Goal: Task Accomplishment & Management: Complete application form

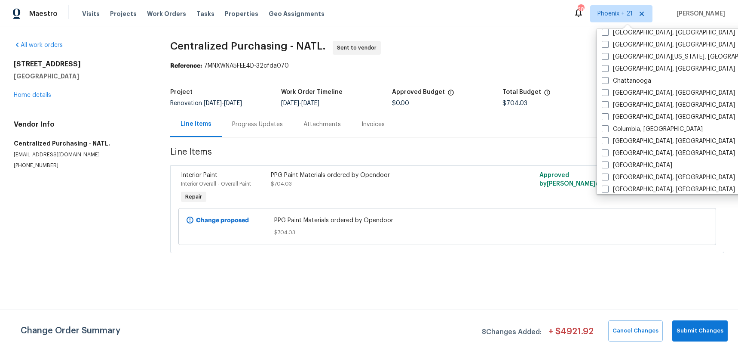
scroll to position [588, 0]
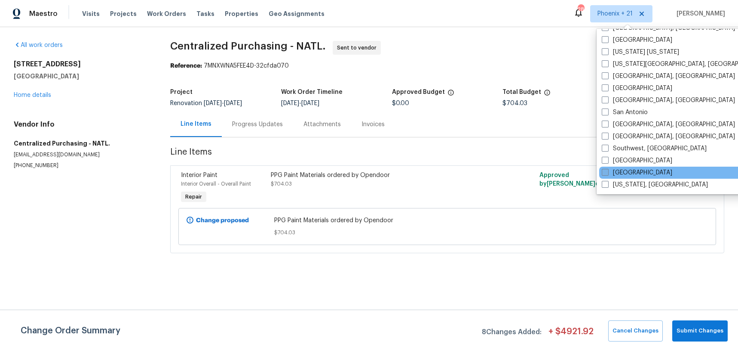
click at [631, 171] on label "Tampa" at bounding box center [637, 172] width 71 height 9
click at [608, 171] on input "[GEOGRAPHIC_DATA]" at bounding box center [605, 171] width 6 height 6
checkbox input "true"
click at [173, 13] on span "Work Orders" at bounding box center [166, 13] width 39 height 9
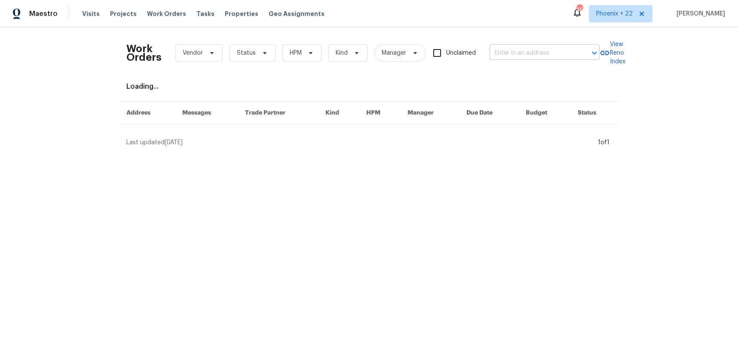
click at [514, 57] on input "text" at bounding box center [533, 52] width 86 height 13
paste input "9348 Santa Monica Way, New Port Richey, FL 34655"
type input "9348 Santa Monica Way, New Port Richey, FL 34655"
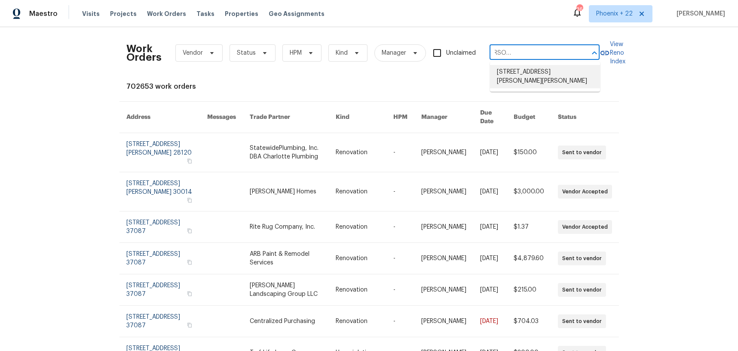
click at [523, 78] on li "9348 Santa Monica Way, New Port Richey, FL 34655" at bounding box center [545, 76] width 110 height 23
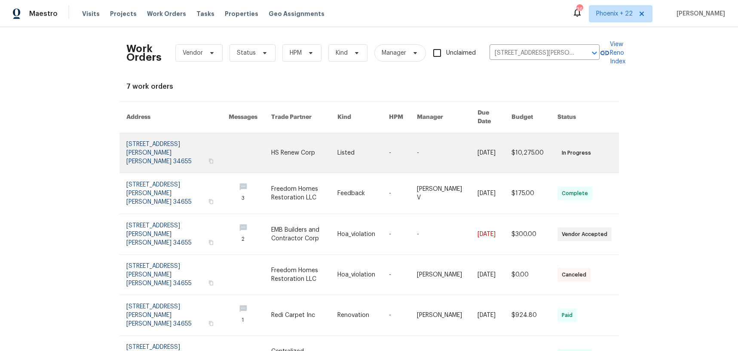
click at [293, 143] on link at bounding box center [304, 153] width 66 height 40
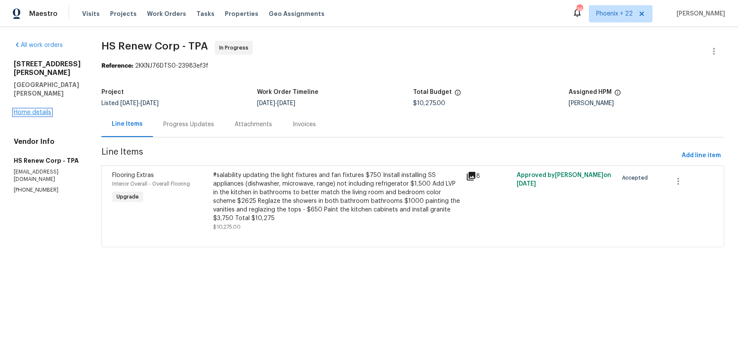
click at [31, 114] on link "Home details" at bounding box center [32, 112] width 37 height 6
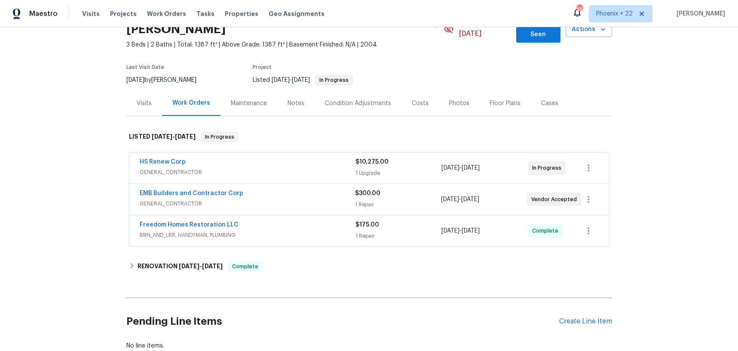
scroll to position [98, 0]
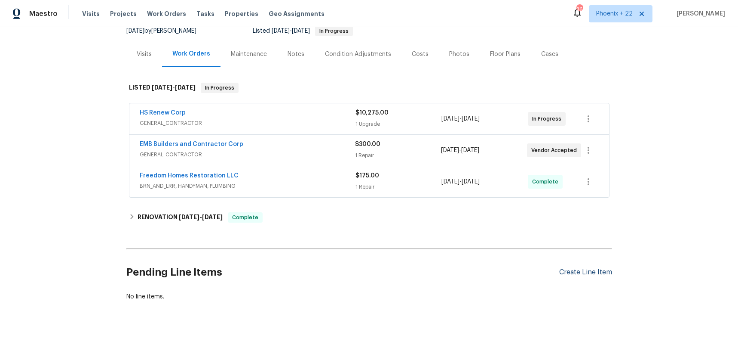
click at [605, 268] on div "Create Line Item" at bounding box center [586, 272] width 53 height 8
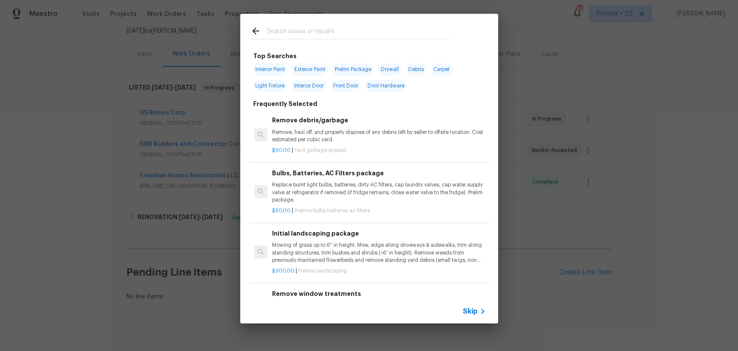
click at [343, 36] on input "text" at bounding box center [358, 32] width 182 height 13
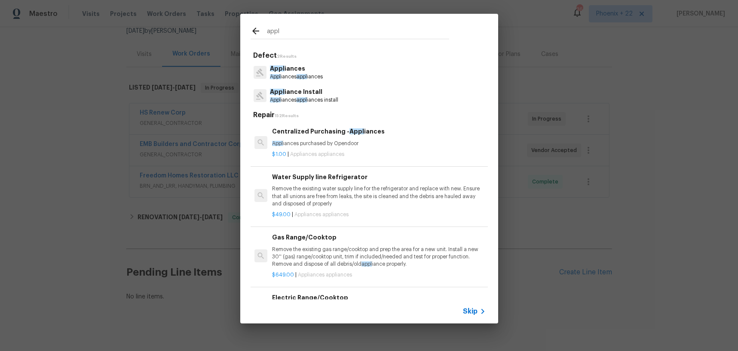
type input "appl"
click at [384, 143] on p "Appl iances purchased by Opendoor" at bounding box center [378, 143] width 213 height 7
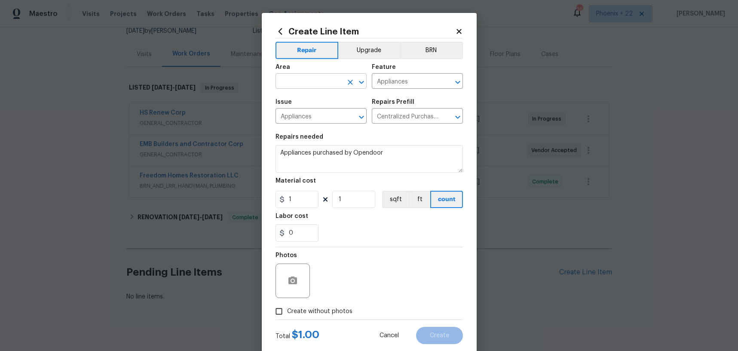
click at [301, 80] on input "text" at bounding box center [309, 81] width 67 height 13
click at [309, 98] on li "Kitchen" at bounding box center [321, 101] width 91 height 14
type input "Kitchen"
click at [369, 53] on button "Upgrade" at bounding box center [368, 50] width 61 height 17
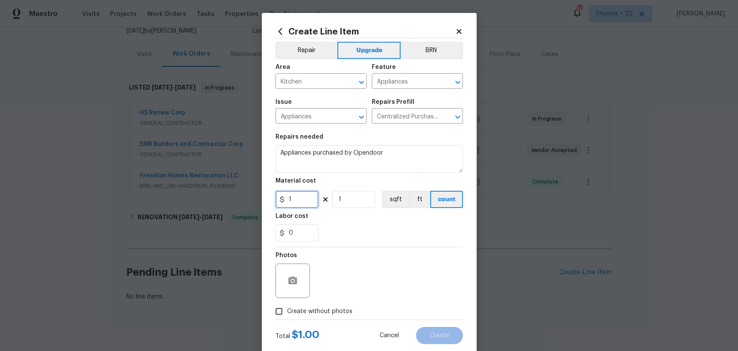
click at [305, 195] on input "1" at bounding box center [297, 199] width 43 height 17
type input "1294.63"
click at [306, 314] on span "Create without photos" at bounding box center [319, 311] width 65 height 9
click at [287, 314] on input "Create without photos" at bounding box center [279, 311] width 16 height 16
checkbox input "true"
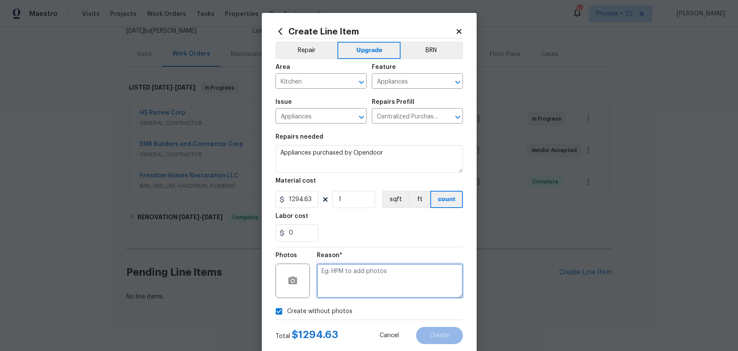
click at [335, 284] on textarea at bounding box center [390, 280] width 146 height 34
type textarea "NA"
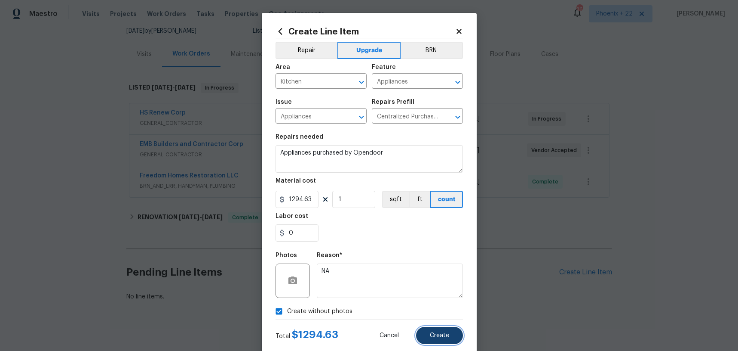
click at [431, 328] on button "Create" at bounding box center [439, 334] width 47 height 17
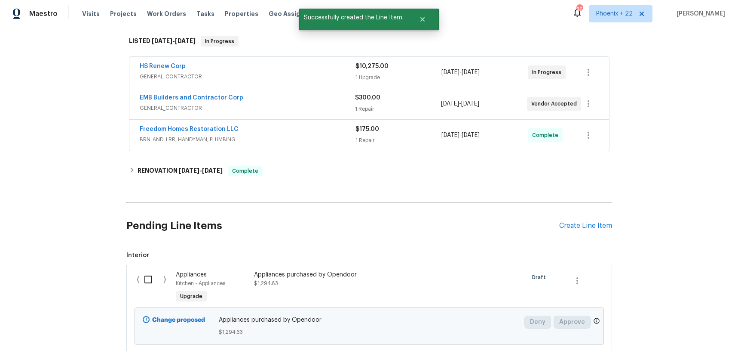
scroll to position [196, 0]
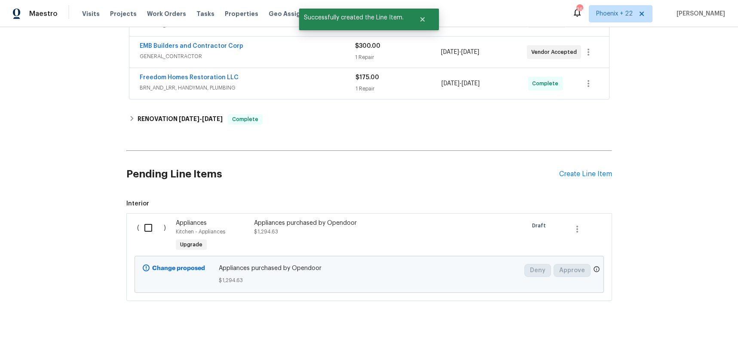
click at [157, 228] on div "( )" at bounding box center [154, 236] width 39 height 40
click at [157, 225] on input "checkbox" at bounding box center [151, 227] width 25 height 18
checkbox input "true"
click at [673, 323] on button "Create Work Order" at bounding box center [689, 329] width 71 height 16
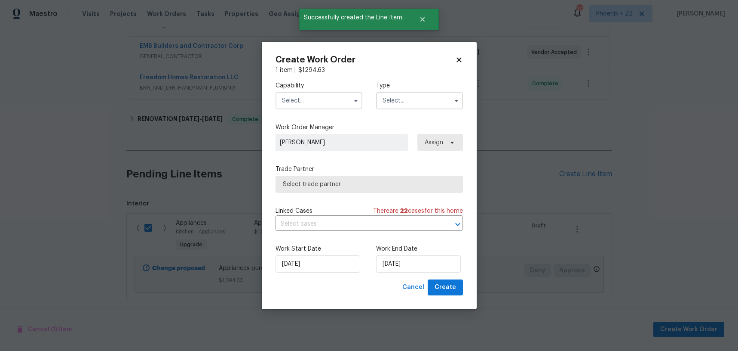
drag, startPoint x: 308, startPoint y: 90, endPoint x: 312, endPoint y: 96, distance: 7.3
click at [309, 90] on div "Capability" at bounding box center [319, 95] width 87 height 28
click at [311, 97] on input "text" at bounding box center [319, 100] width 87 height 17
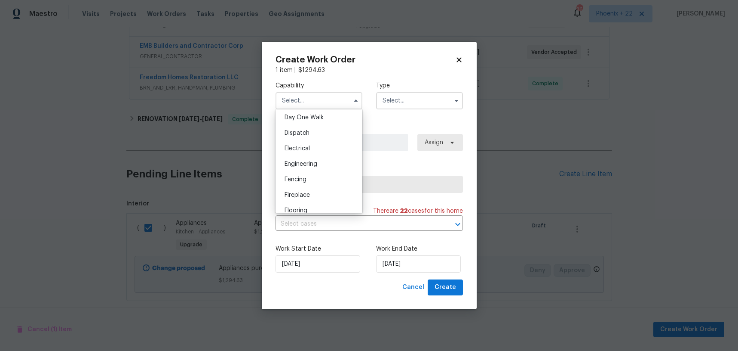
scroll to position [0, 0]
click at [314, 130] on div "Appliance" at bounding box center [319, 134] width 83 height 15
type input "Appliance"
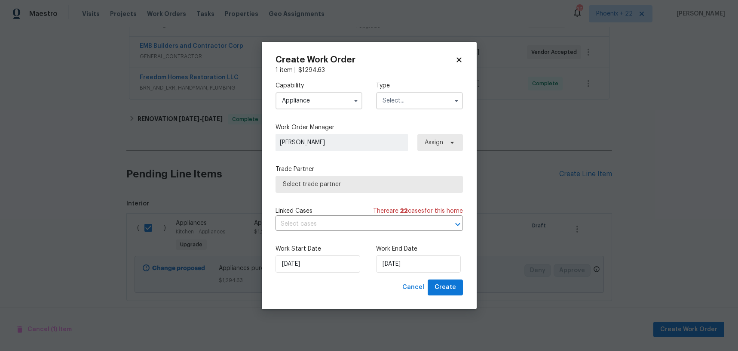
click at [412, 105] on input "text" at bounding box center [419, 100] width 87 height 17
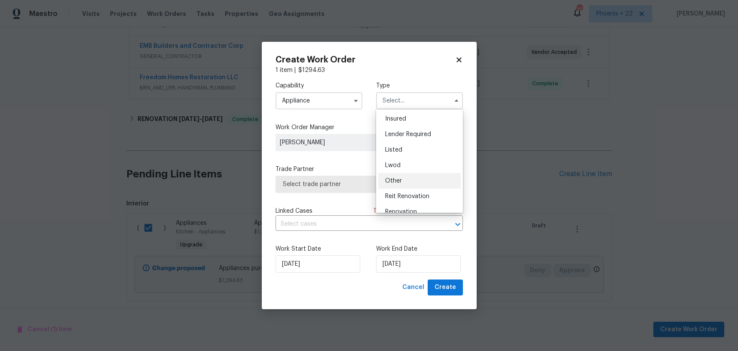
scroll to position [37, 0]
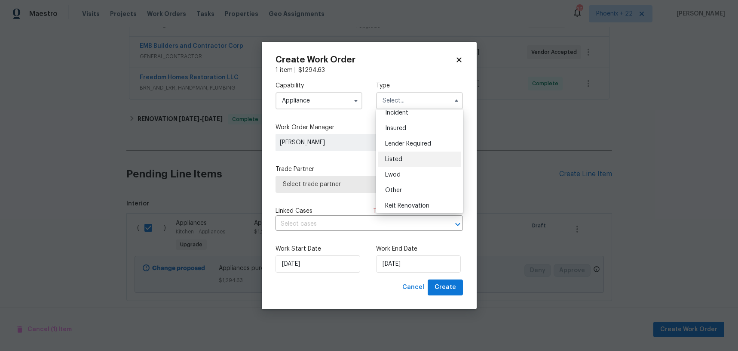
click at [414, 156] on div "Listed" at bounding box center [419, 158] width 83 height 15
type input "Listed"
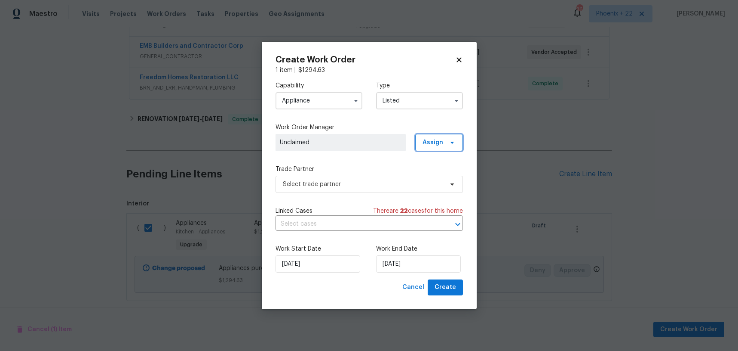
drag, startPoint x: 417, startPoint y: 145, endPoint x: 434, endPoint y: 145, distance: 16.8
click at [417, 145] on span "Assign" at bounding box center [439, 142] width 48 height 17
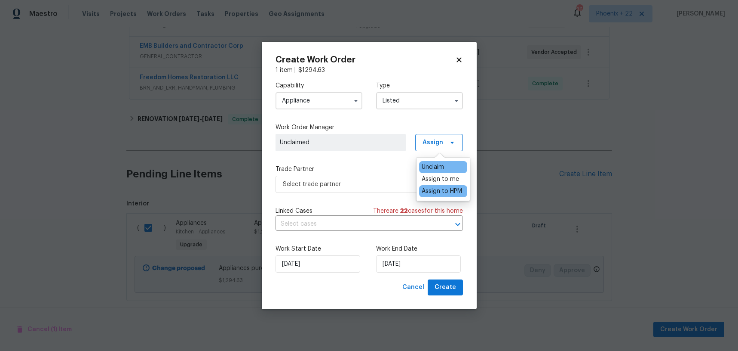
click at [434, 189] on div "Assign to HPM" at bounding box center [442, 191] width 40 height 9
click at [433, 173] on div "Assign to me" at bounding box center [443, 179] width 48 height 12
click at [440, 171] on div "Unclaim" at bounding box center [433, 167] width 22 height 9
click at [440, 174] on div "Assign to me" at bounding box center [443, 179] width 48 height 12
click at [440, 177] on div "Assign to me" at bounding box center [440, 179] width 37 height 9
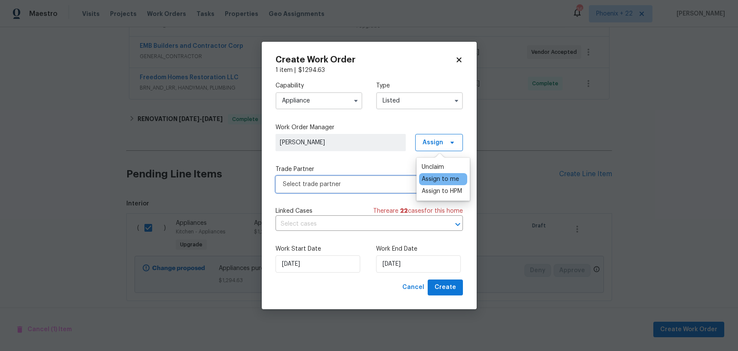
click at [361, 182] on span "Select trade partner" at bounding box center [363, 184] width 160 height 9
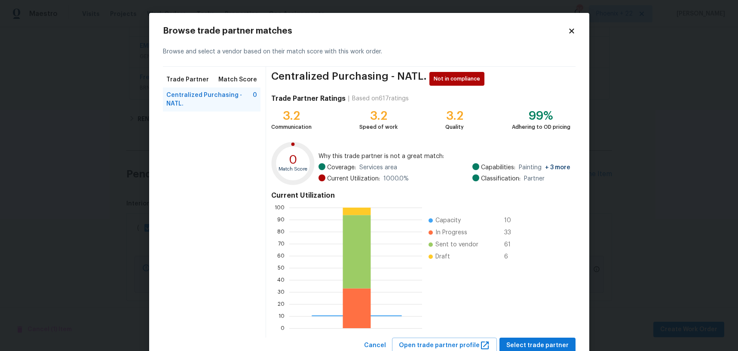
scroll to position [29, 0]
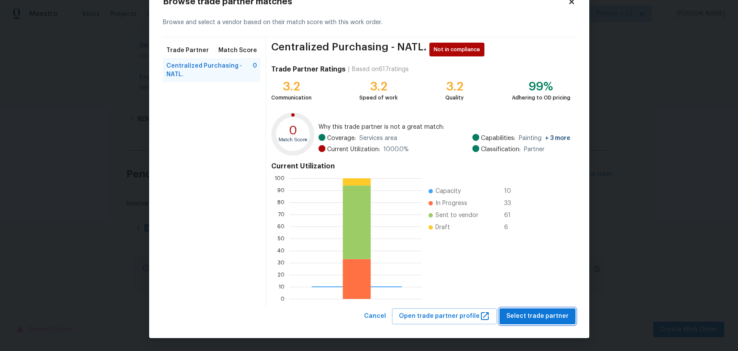
click at [533, 313] on span "Select trade partner" at bounding box center [538, 316] width 62 height 11
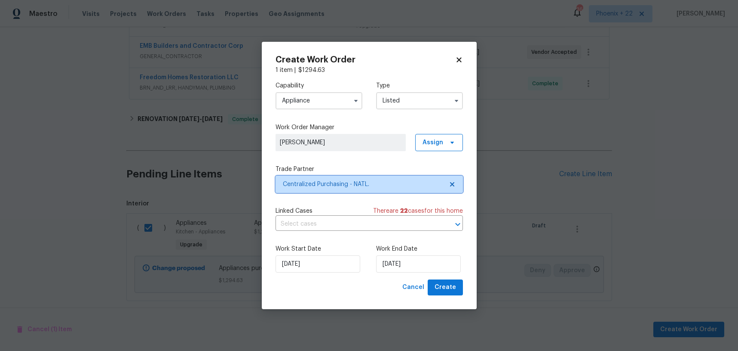
scroll to position [0, 0]
drag, startPoint x: 450, startPoint y: 298, endPoint x: 449, endPoint y: 293, distance: 4.5
click at [449, 297] on div "Create Work Order 1 item | $ 1294.63 Capability Appliance Type Listed Work Orde…" at bounding box center [369, 175] width 215 height 267
click at [449, 293] on button "Create" at bounding box center [445, 287] width 35 height 16
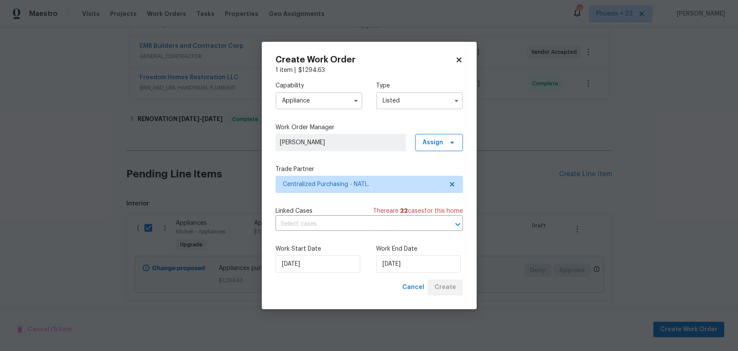
checkbox input "false"
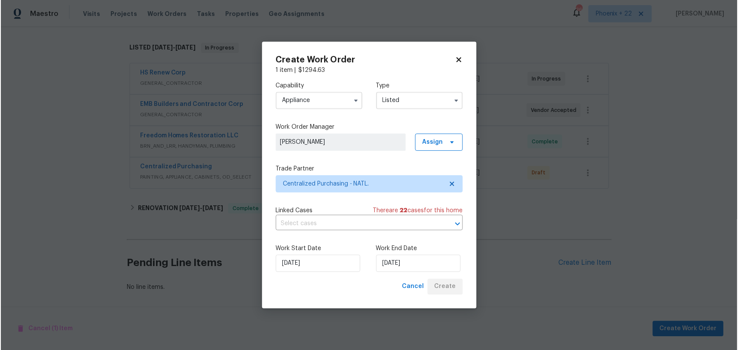
scroll to position [129, 0]
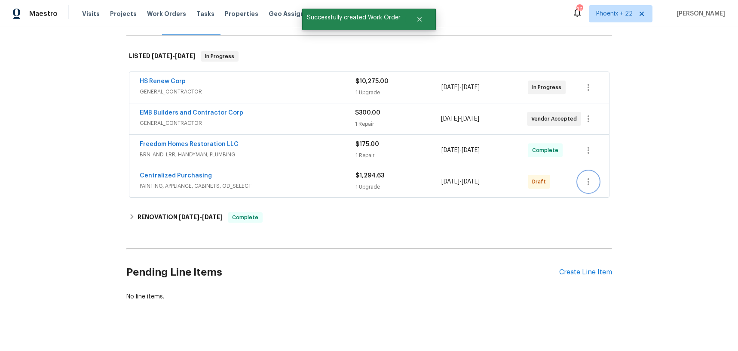
click at [586, 176] on icon "button" at bounding box center [589, 181] width 10 height 10
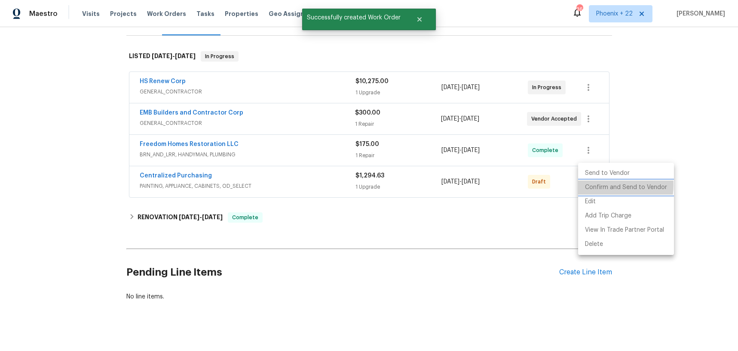
click at [599, 184] on li "Confirm and Send to Vendor" at bounding box center [626, 187] width 96 height 14
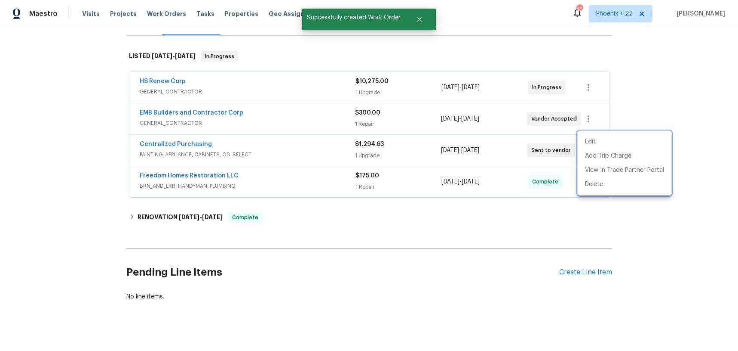
drag, startPoint x: 193, startPoint y: 148, endPoint x: 185, endPoint y: 144, distance: 8.7
click at [191, 148] on div at bounding box center [369, 175] width 738 height 351
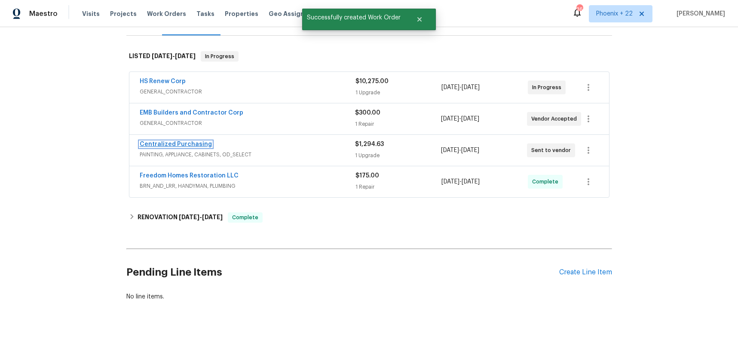
click at [180, 141] on link "Centralized Purchasing" at bounding box center [176, 144] width 72 height 6
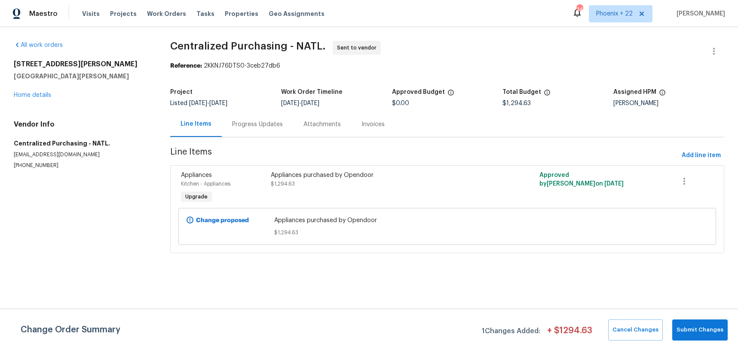
drag, startPoint x: 162, startPoint y: 15, endPoint x: 612, endPoint y: 9, distance: 449.9
click at [163, 15] on span "Work Orders" at bounding box center [166, 13] width 39 height 9
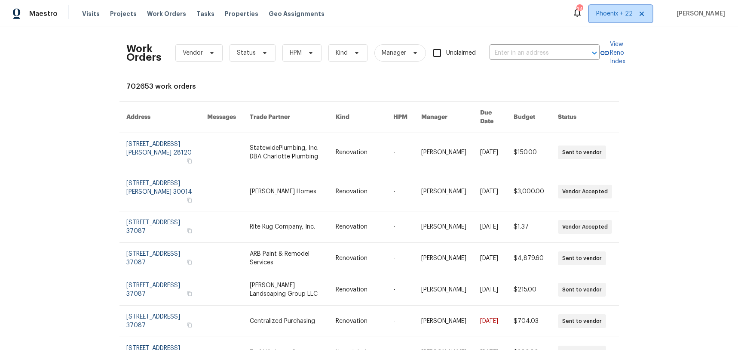
drag, startPoint x: 622, startPoint y: 9, endPoint x: 622, endPoint y: 14, distance: 4.3
click at [622, 14] on span "Phoenix + 22" at bounding box center [615, 13] width 37 height 9
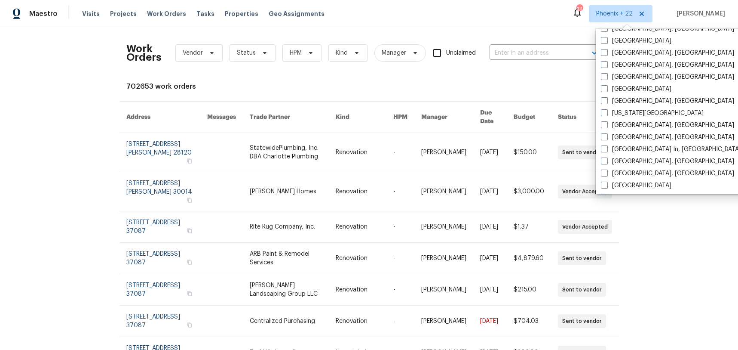
scroll to position [588, 0]
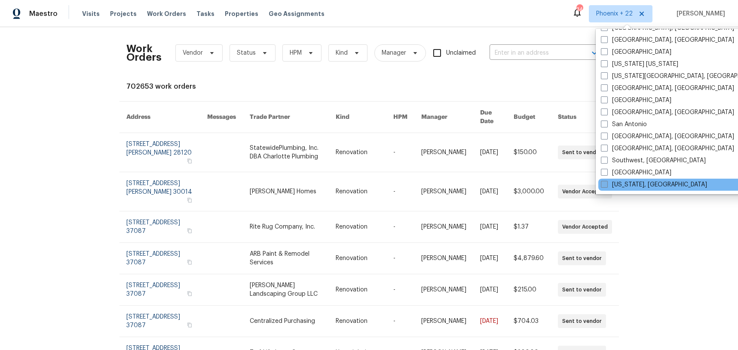
click at [623, 180] on div "[US_STATE], [GEOGRAPHIC_DATA]" at bounding box center [685, 184] width 173 height 12
click at [614, 184] on label "Washington, DC" at bounding box center [654, 184] width 106 height 9
click at [607, 184] on input "Washington, DC" at bounding box center [604, 183] width 6 height 6
checkbox input "true"
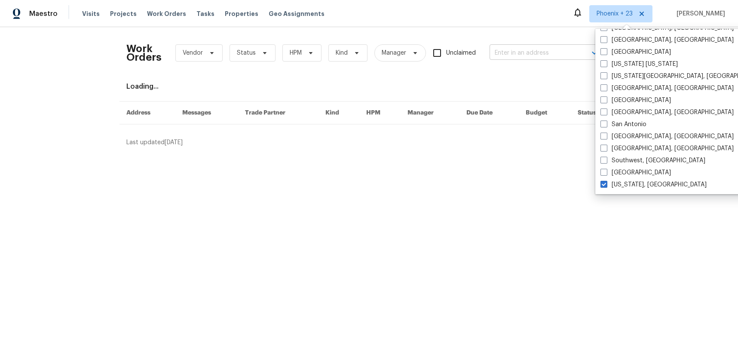
click at [517, 58] on div "Work Orders Vendor Status HPM Kind Manager Unclaimed ​" at bounding box center [363, 53] width 474 height 38
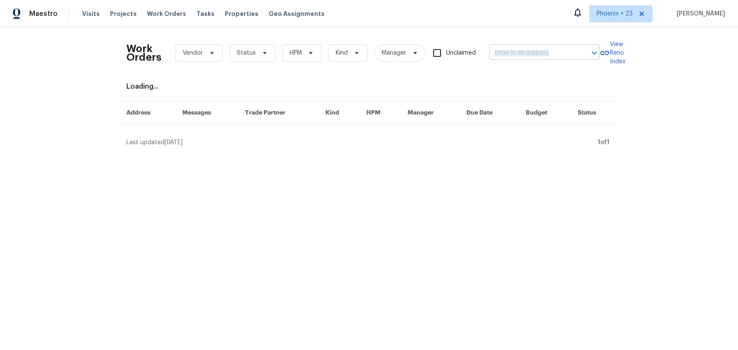
click at [510, 49] on input "text" at bounding box center [533, 52] width 86 height 13
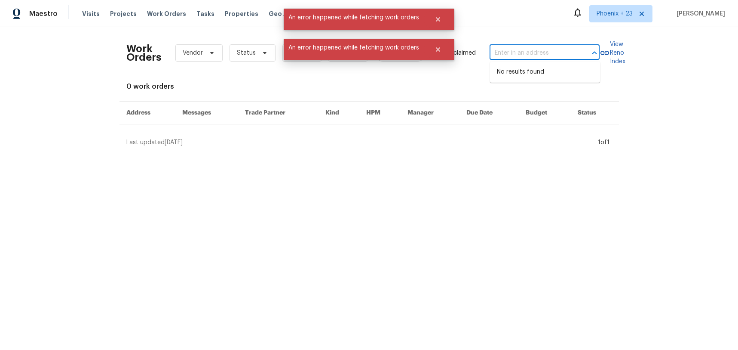
paste input "3252 Tayloe Ct, Herndon, VA 20171"
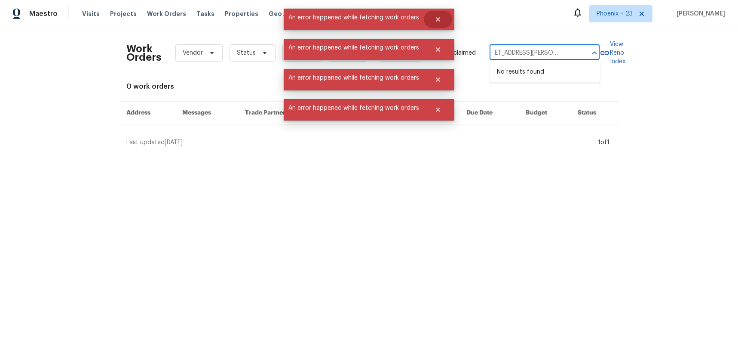
type input "3252 Tayloe Ct, Herndon, VA 20171"
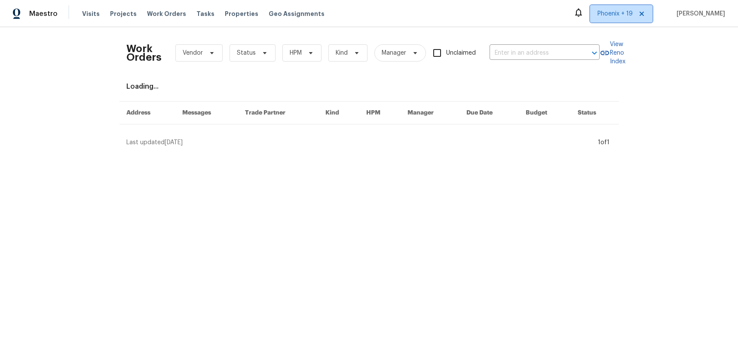
click at [626, 13] on span "Phoenix + 19" at bounding box center [615, 13] width 35 height 9
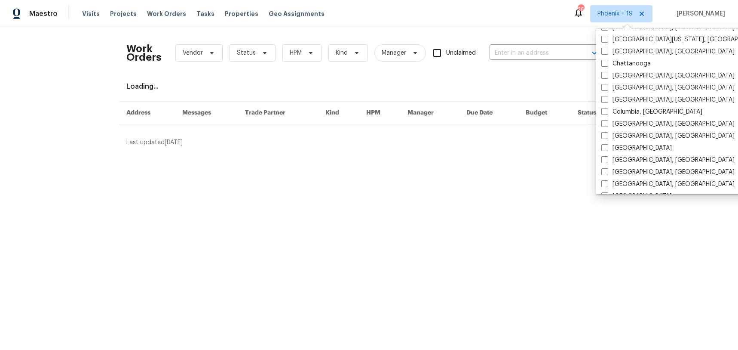
scroll to position [588, 0]
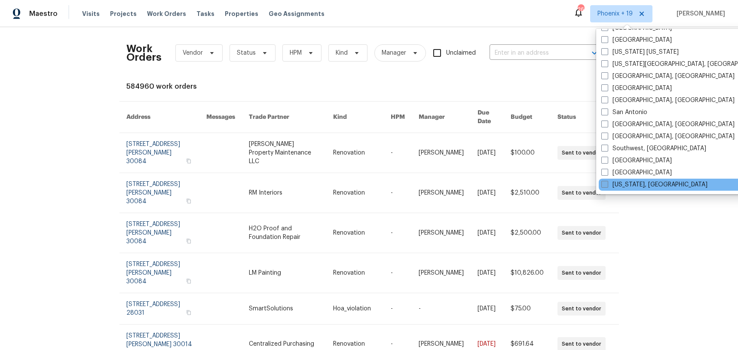
click at [621, 186] on label "[US_STATE], [GEOGRAPHIC_DATA]" at bounding box center [655, 184] width 106 height 9
click at [607, 186] on input "[US_STATE], [GEOGRAPHIC_DATA]" at bounding box center [605, 183] width 6 height 6
checkbox input "true"
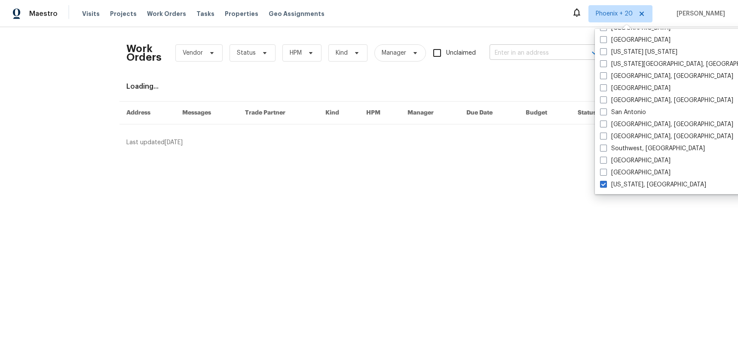
click at [507, 51] on input "text" at bounding box center [533, 52] width 86 height 13
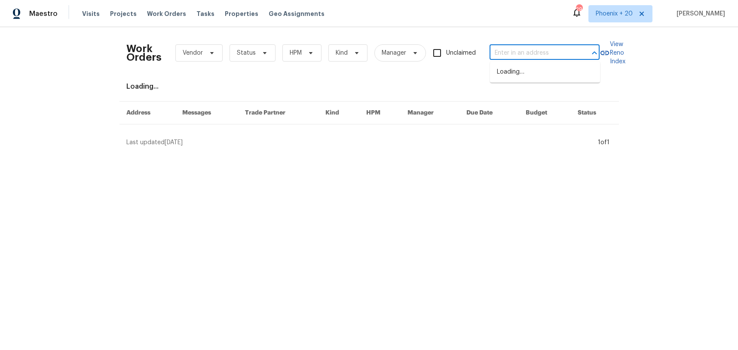
paste input "3252 Tayloe Ct, Herndon, VA 20171"
type input "3252 Tayloe Ct, Herndon, VA 20171"
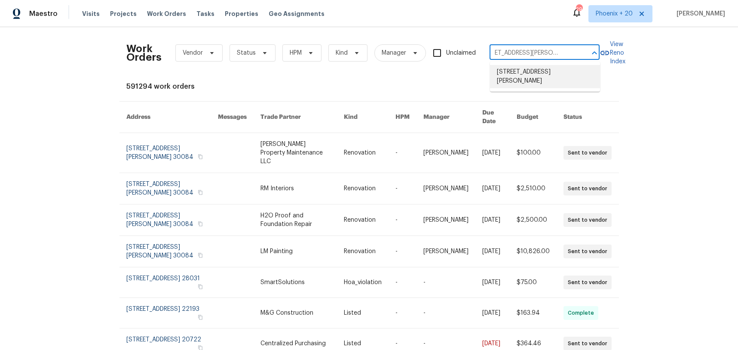
click at [516, 74] on li "3252 Tayloe Ct, Herndon, VA 20171" at bounding box center [545, 76] width 110 height 23
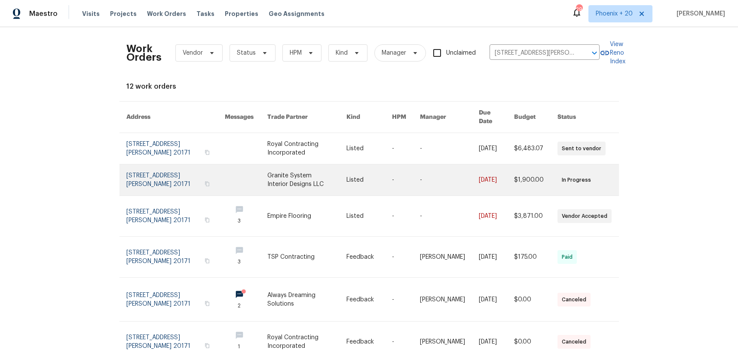
click at [288, 167] on link at bounding box center [308, 179] width 80 height 31
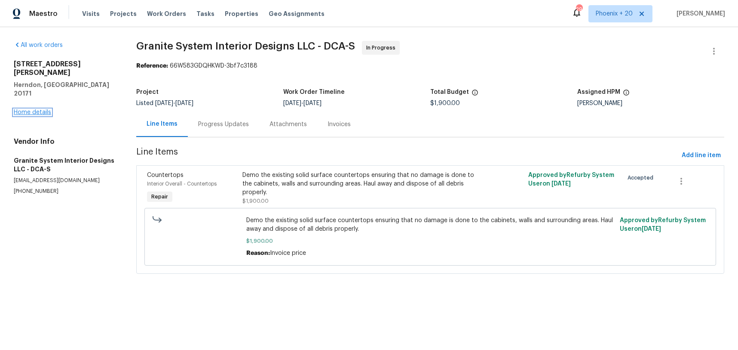
click at [36, 109] on link "Home details" at bounding box center [32, 112] width 37 height 6
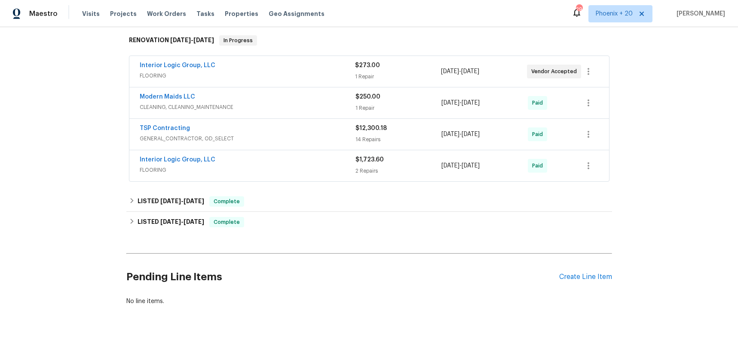
scroll to position [283, 0]
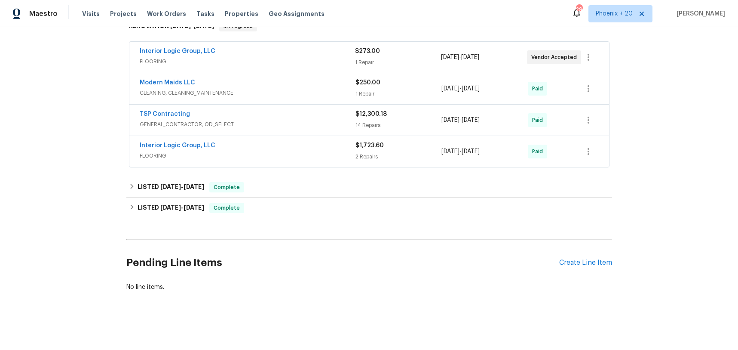
drag, startPoint x: 584, startPoint y: 242, endPoint x: 585, endPoint y: 267, distance: 24.5
click at [584, 243] on div "Pending Line Items Create Line Item" at bounding box center [369, 263] width 486 height 40
drag, startPoint x: 585, startPoint y: 267, endPoint x: 541, endPoint y: 234, distance: 55.1
click at [585, 267] on div "Pending Line Items Create Line Item" at bounding box center [369, 263] width 486 height 40
drag, startPoint x: 590, startPoint y: 270, endPoint x: 587, endPoint y: 267, distance: 4.6
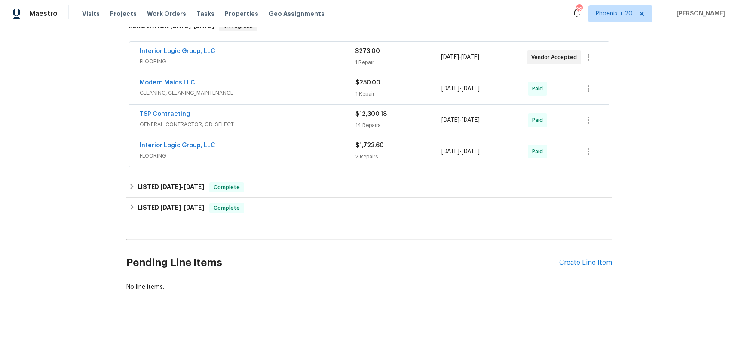
click at [589, 269] on div "Pending Line Items Create Line Item" at bounding box center [369, 263] width 486 height 40
click at [587, 267] on div "Pending Line Items Create Line Item" at bounding box center [369, 263] width 486 height 40
click at [572, 260] on div "Create Line Item" at bounding box center [586, 262] width 53 height 8
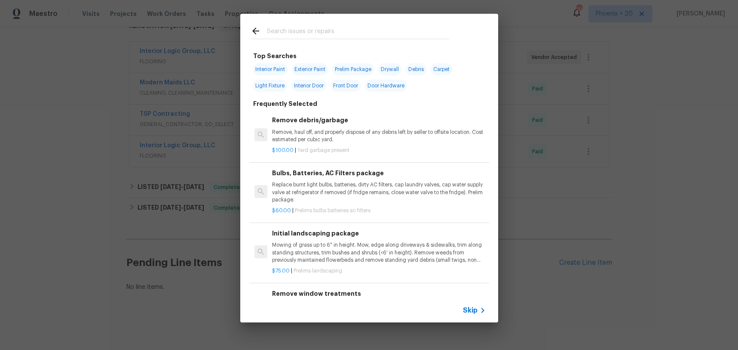
click at [323, 26] on input "text" at bounding box center [358, 32] width 182 height 13
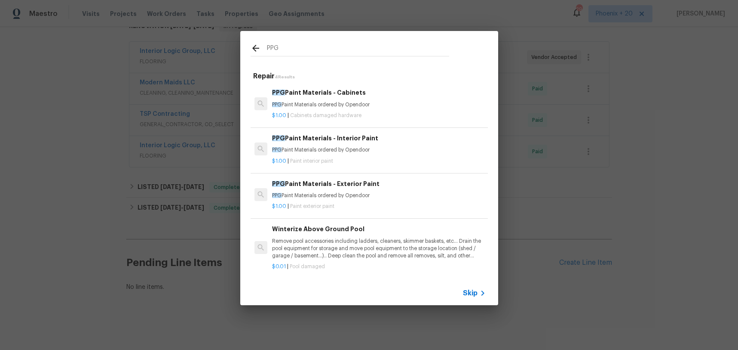
type input "PPG"
click at [391, 144] on div "PPG Paint Materials - Interior Paint PPG Paint Materials ordered by Opendoor" at bounding box center [378, 143] width 213 height 21
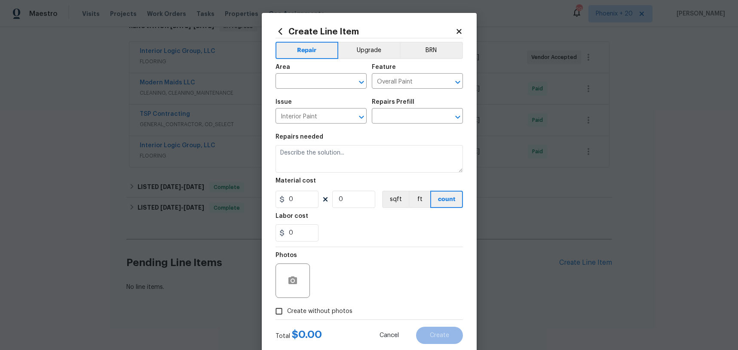
type input "PPG Paint Materials - Interior Paint $1.00"
type textarea "PPG Paint Materials ordered by Opendoor"
type input "1"
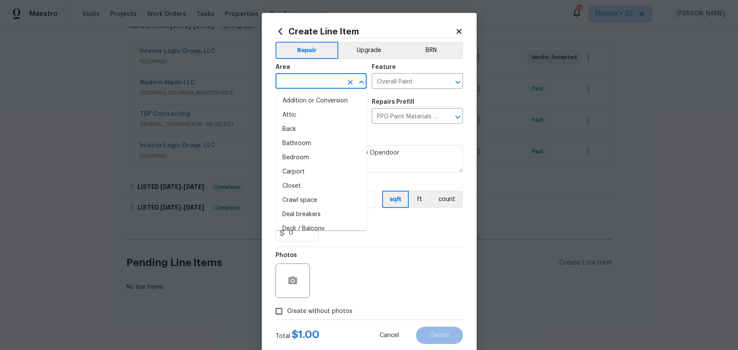
click at [321, 81] on input "text" at bounding box center [309, 81] width 67 height 13
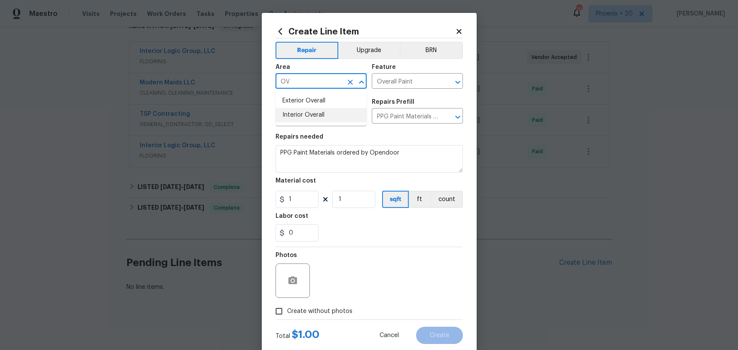
click at [328, 111] on li "Interior Overall" at bounding box center [321, 115] width 91 height 14
type input "Interior Overall"
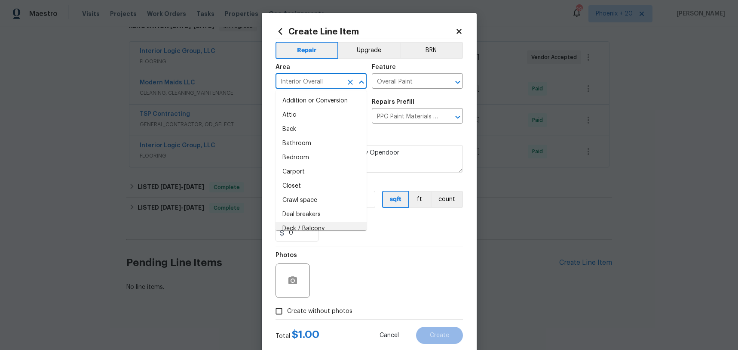
drag, startPoint x: 358, startPoint y: 248, endPoint x: 326, endPoint y: 219, distance: 43.6
click at [355, 246] on div "Repair Upgrade BRN Area Interior Overall ​ Feature Overall Paint ​ Issue Interi…" at bounding box center [370, 178] width 188 height 281
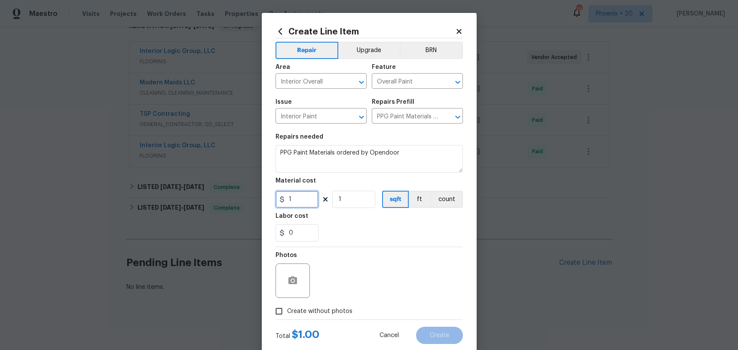
drag, startPoint x: 298, startPoint y: 200, endPoint x: 271, endPoint y: 195, distance: 27.6
click at [271, 195] on div "Create Line Item Repair Upgrade BRN Area Interior Overall ​ Feature Overall Pai…" at bounding box center [369, 185] width 215 height 344
type input "507.56"
click at [300, 316] on label "Create without photos" at bounding box center [312, 311] width 82 height 16
click at [287, 316] on input "Create without photos" at bounding box center [279, 311] width 16 height 16
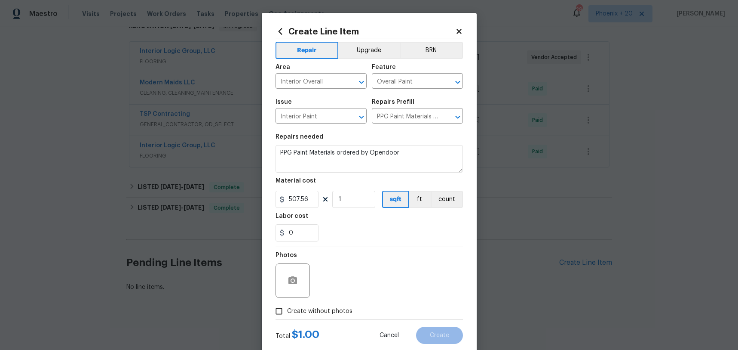
checkbox input "true"
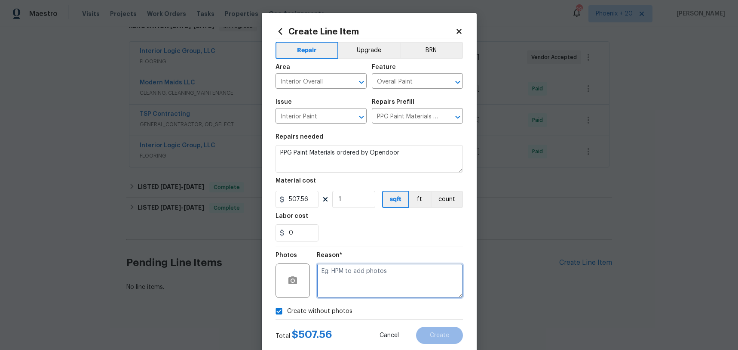
click at [350, 283] on textarea at bounding box center [390, 280] width 146 height 34
type textarea "NA"
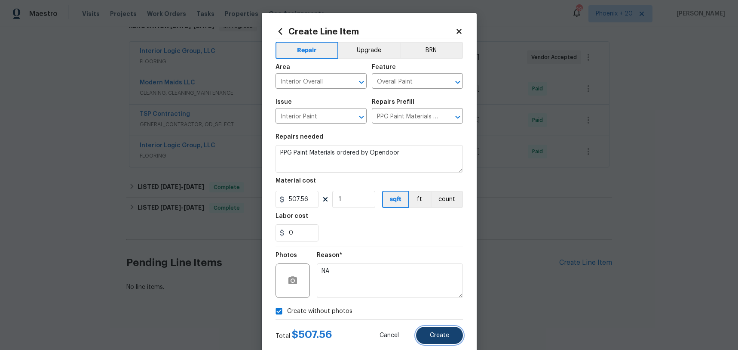
drag, startPoint x: 423, startPoint y: 334, endPoint x: 429, endPoint y: 334, distance: 5.6
click at [424, 334] on button "Create" at bounding box center [439, 334] width 47 height 17
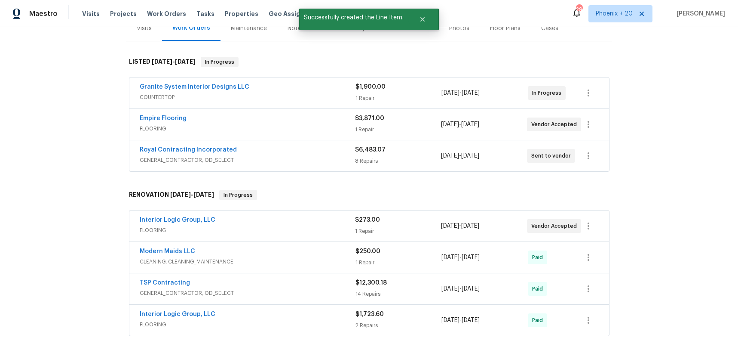
scroll to position [381, 0]
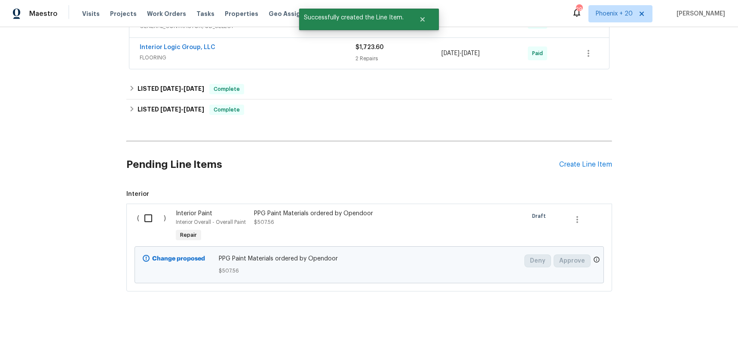
click at [142, 215] on input "checkbox" at bounding box center [151, 218] width 25 height 18
checkbox input "true"
click at [662, 325] on button "Create Work Order" at bounding box center [689, 328] width 71 height 16
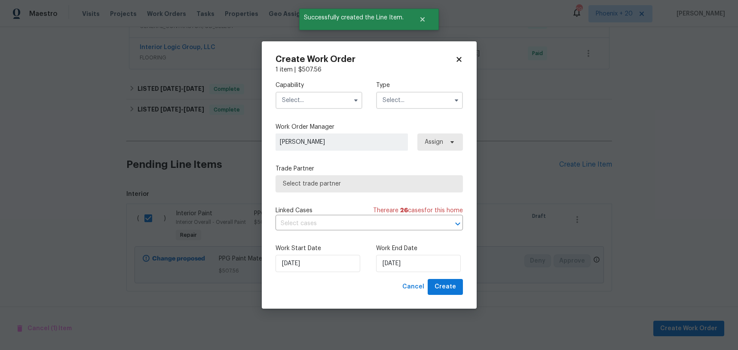
click at [334, 98] on input "text" at bounding box center [319, 100] width 87 height 17
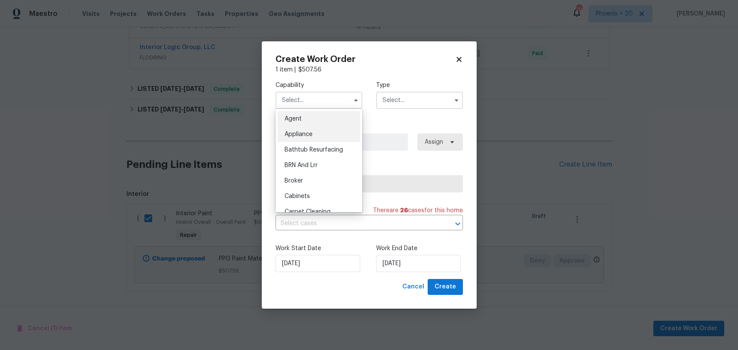
click at [318, 135] on div "Appliance" at bounding box center [319, 133] width 83 height 15
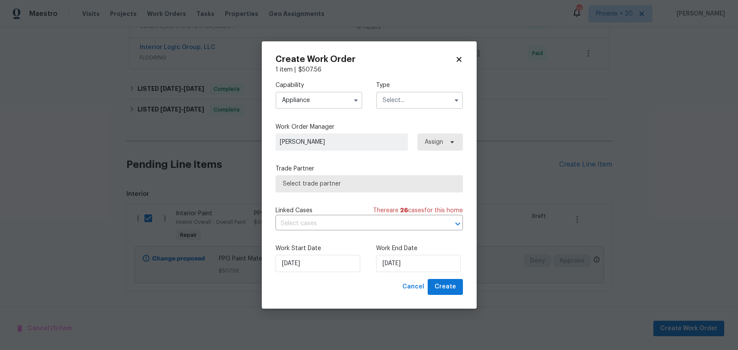
click at [311, 106] on input "Appliance" at bounding box center [319, 100] width 87 height 17
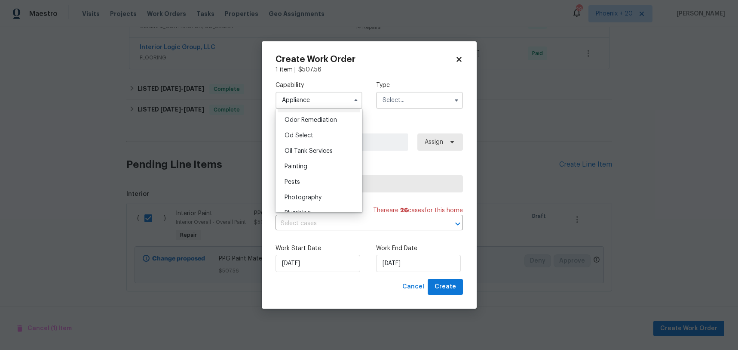
scroll to position [678, 0]
click at [314, 166] on div "Painting" at bounding box center [319, 163] width 83 height 15
type input "Painting"
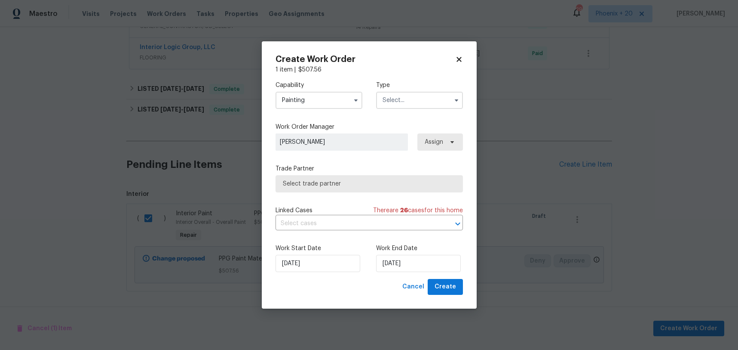
click at [409, 100] on input "text" at bounding box center [419, 100] width 87 height 17
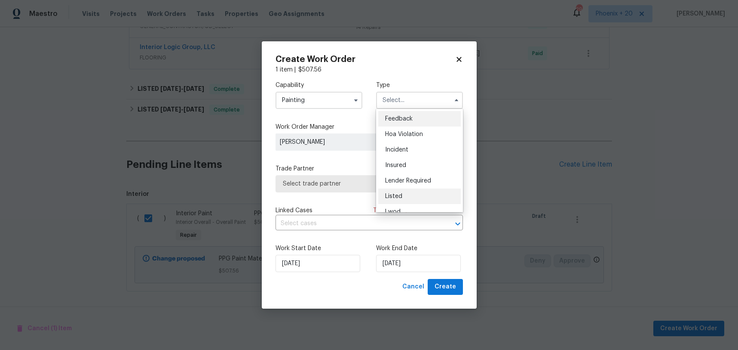
click at [426, 190] on div "Listed" at bounding box center [419, 195] width 83 height 15
type input "Listed"
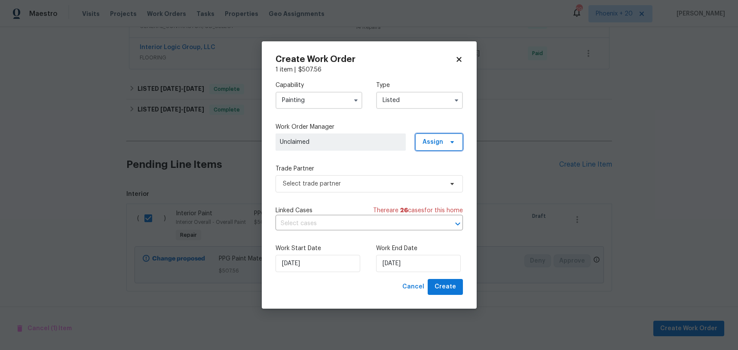
click at [450, 148] on span "Assign" at bounding box center [439, 141] width 48 height 17
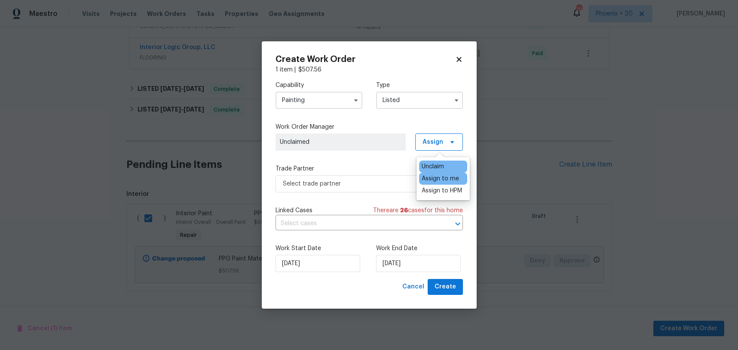
click at [436, 178] on div "Assign to me" at bounding box center [440, 178] width 37 height 9
click at [367, 189] on span "Select trade partner" at bounding box center [370, 183] width 188 height 17
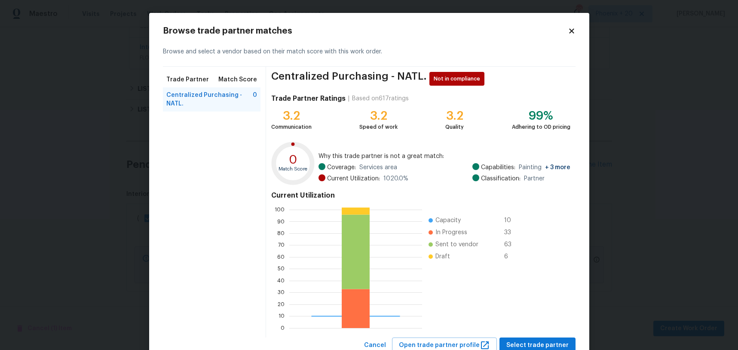
scroll to position [30, 0]
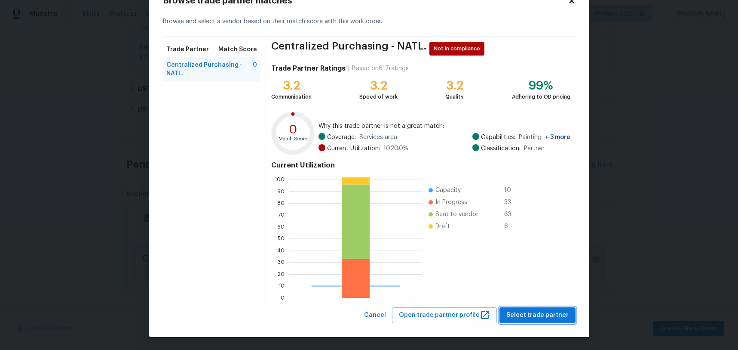
click at [550, 308] on button "Select trade partner" at bounding box center [538, 315] width 76 height 16
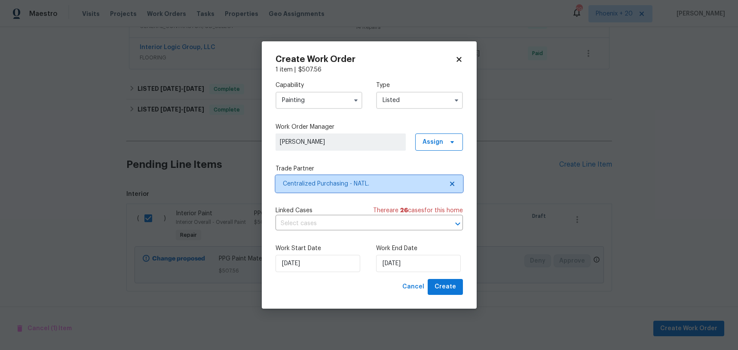
scroll to position [0, 0]
click at [451, 286] on span "Create" at bounding box center [446, 286] width 22 height 11
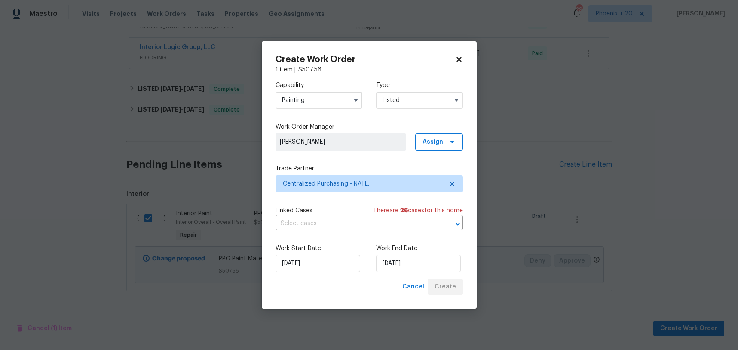
checkbox input "false"
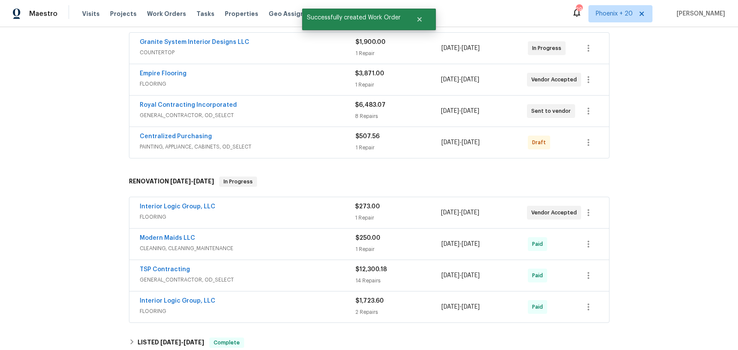
scroll to position [139, 0]
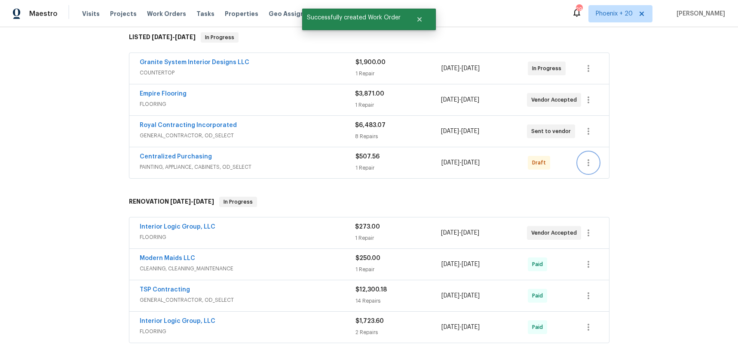
click at [586, 169] on button "button" at bounding box center [588, 162] width 21 height 21
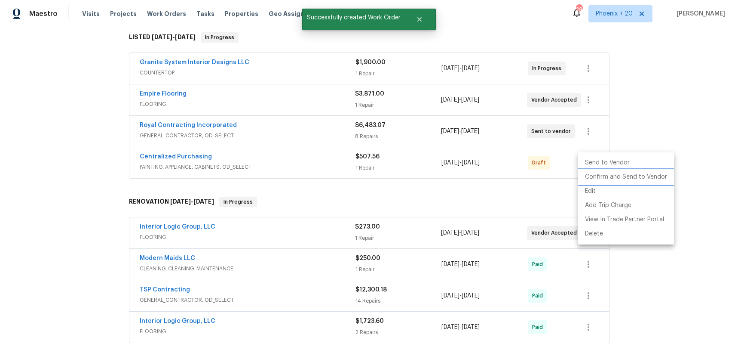
click at [590, 176] on li "Confirm and Send to Vendor" at bounding box center [626, 177] width 96 height 14
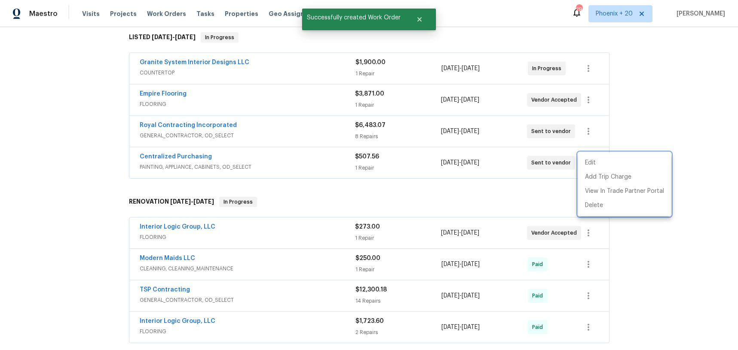
click at [210, 154] on div at bounding box center [369, 175] width 738 height 350
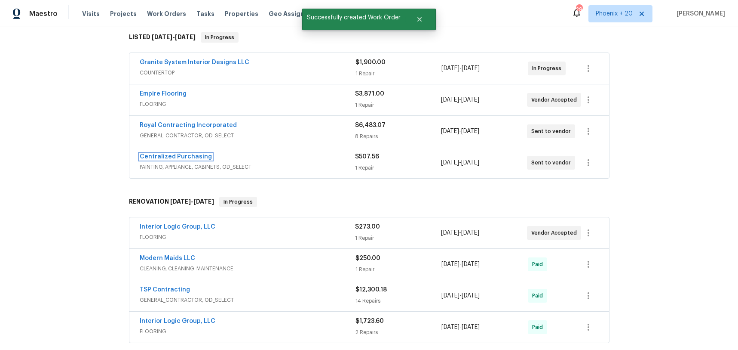
click at [203, 155] on link "Centralized Purchasing" at bounding box center [176, 157] width 72 height 6
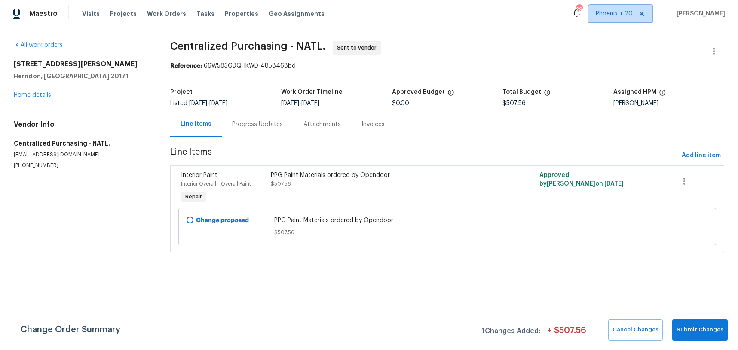
drag, startPoint x: 596, startPoint y: 16, endPoint x: 604, endPoint y: 27, distance: 13.5
click at [596, 16] on span "Phoenix + 20" at bounding box center [621, 13] width 64 height 17
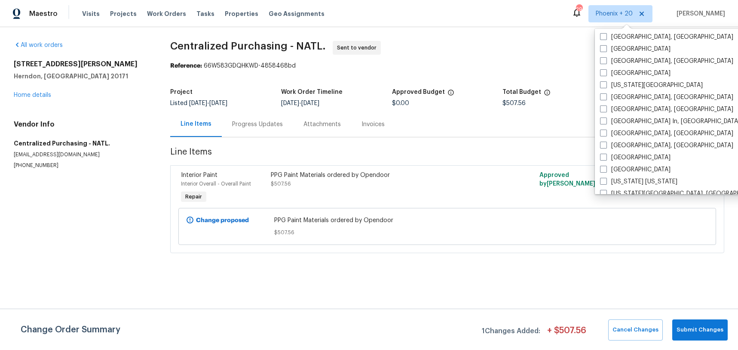
scroll to position [473, 0]
click at [616, 51] on label "[GEOGRAPHIC_DATA]" at bounding box center [635, 47] width 71 height 9
click at [606, 49] on input "[GEOGRAPHIC_DATA]" at bounding box center [603, 46] width 6 height 6
checkbox input "true"
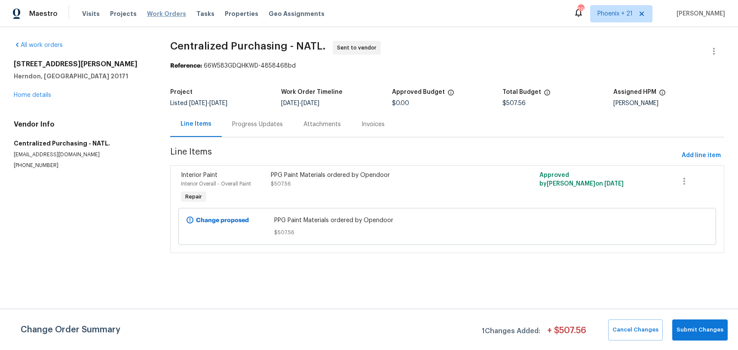
click at [154, 14] on span "Work Orders" at bounding box center [166, 13] width 39 height 9
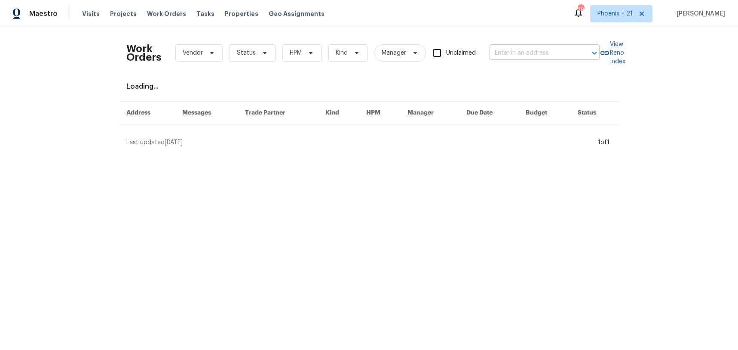
click at [535, 46] on input "text" at bounding box center [533, 52] width 86 height 13
paste input "7323 Collins Manor Dr, Spring, TX 77389"
type input "7323 Collins Manor Dr, Spring, TX 77389"
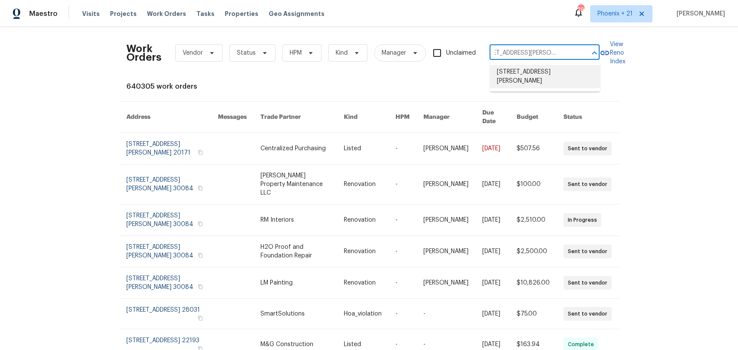
click at [538, 71] on li "7323 Collins Manor Dr, Spring, TX 77389" at bounding box center [545, 76] width 110 height 23
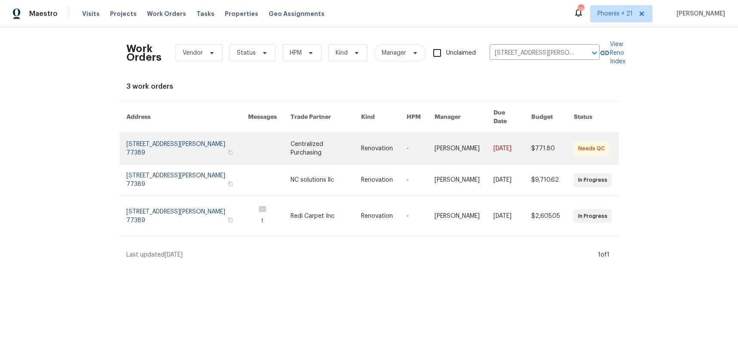
click at [274, 133] on link at bounding box center [269, 148] width 43 height 31
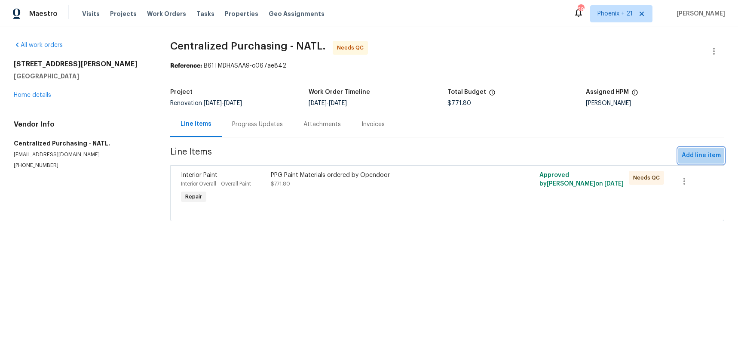
click at [693, 156] on span "Add line item" at bounding box center [701, 155] width 39 height 11
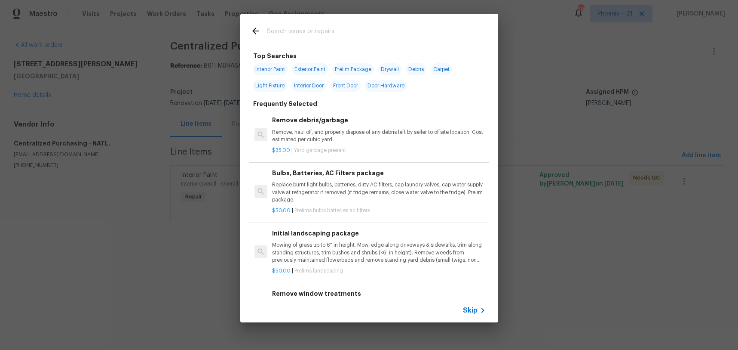
click at [307, 28] on input "text" at bounding box center [358, 32] width 182 height 13
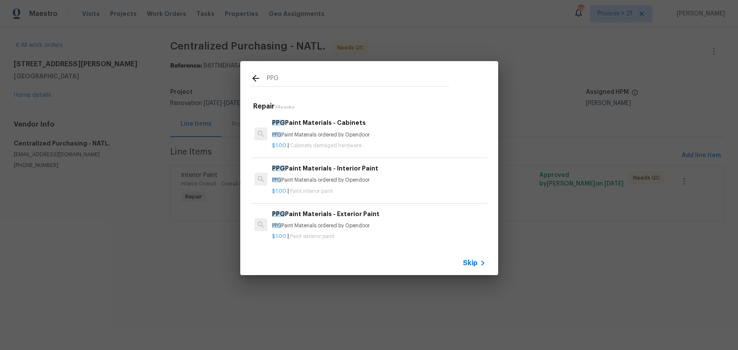
type input "PPG"
click at [378, 186] on div "$1.00 | Paint interior paint" at bounding box center [378, 189] width 213 height 11
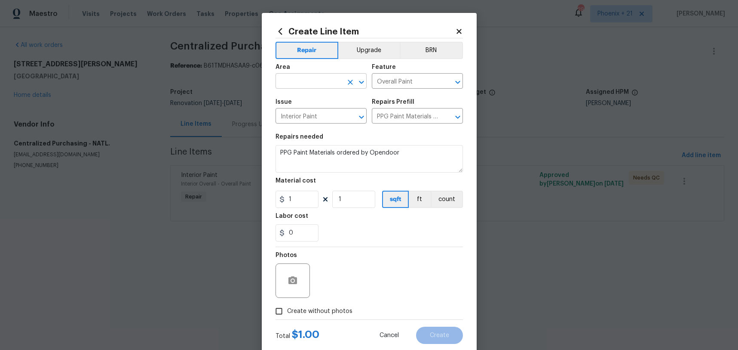
click at [316, 86] on input "text" at bounding box center [309, 81] width 67 height 13
click at [329, 114] on li "Interior Overall" at bounding box center [321, 115] width 91 height 14
type input "Interior Overall"
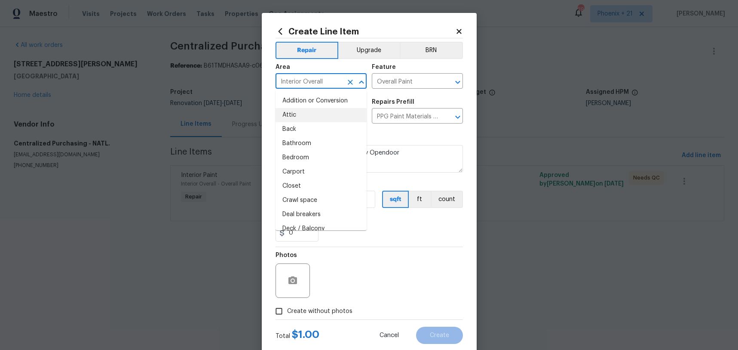
click at [440, 216] on div "Labor cost" at bounding box center [370, 218] width 188 height 11
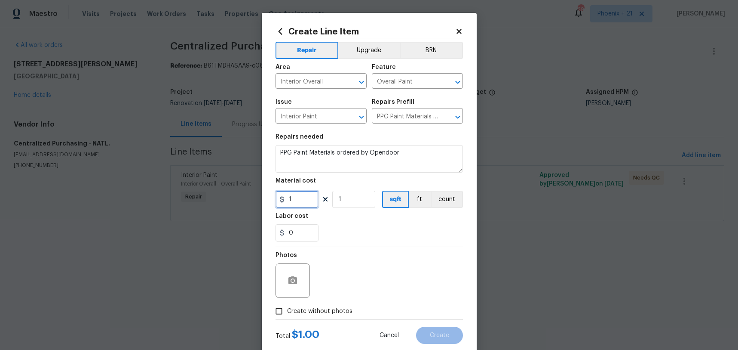
click at [304, 195] on input "1" at bounding box center [297, 199] width 43 height 17
type input "187.9"
drag, startPoint x: 336, startPoint y: 289, endPoint x: 335, endPoint y: 312, distance: 22.8
click at [336, 293] on div "Photos" at bounding box center [370, 275] width 188 height 56
click at [335, 312] on span "Create without photos" at bounding box center [319, 311] width 65 height 9
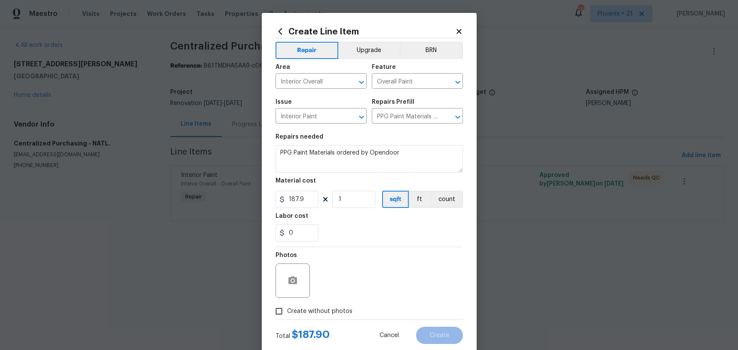
click at [287, 312] on input "Create without photos" at bounding box center [279, 311] width 16 height 16
checkbox input "true"
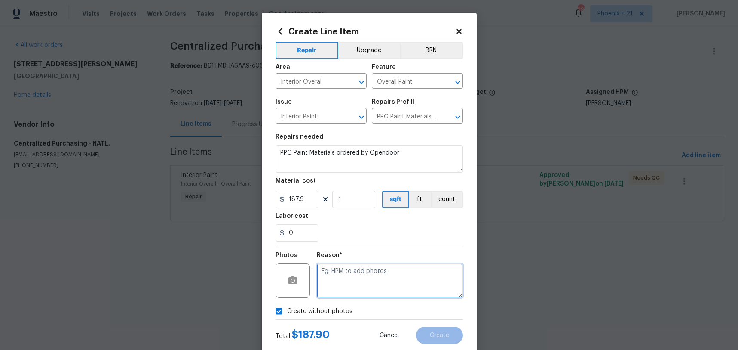
click at [361, 287] on textarea at bounding box center [390, 280] width 146 height 34
type textarea "NA"
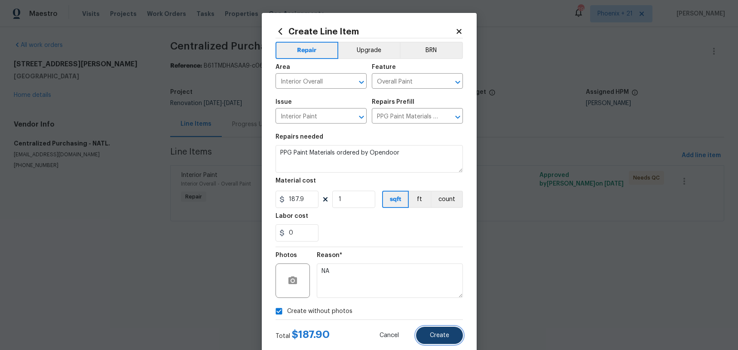
click at [440, 337] on span "Create" at bounding box center [439, 335] width 19 height 6
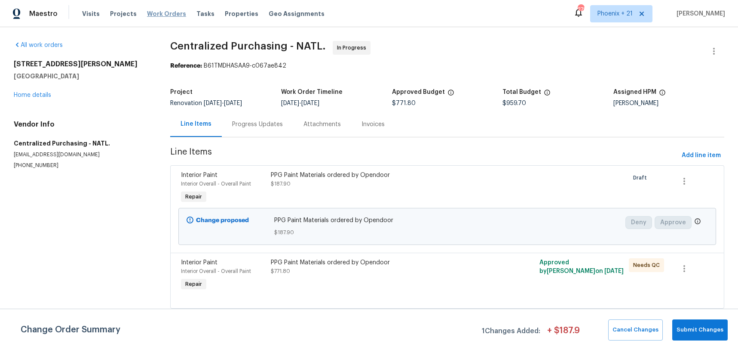
click at [169, 14] on span "Work Orders" at bounding box center [166, 13] width 39 height 9
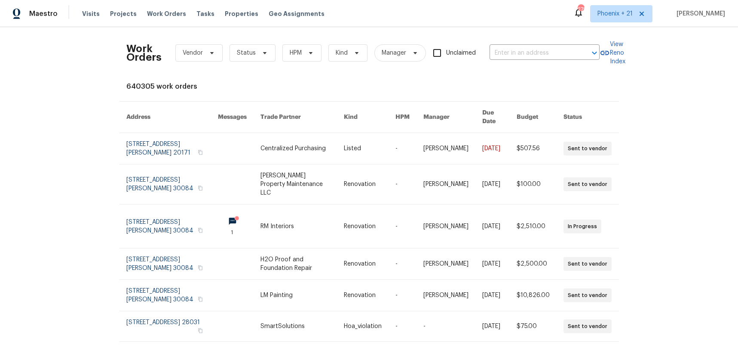
click at [514, 63] on div "Work Orders Vendor Status HPM Kind Manager Unclaimed ​" at bounding box center [363, 53] width 474 height 38
click at [512, 57] on input "text" at bounding box center [533, 52] width 86 height 13
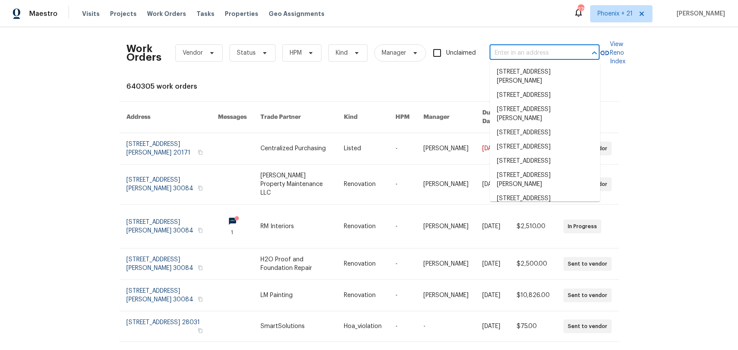
paste input "[STREET_ADDRESS]"
type input "[STREET_ADDRESS]"
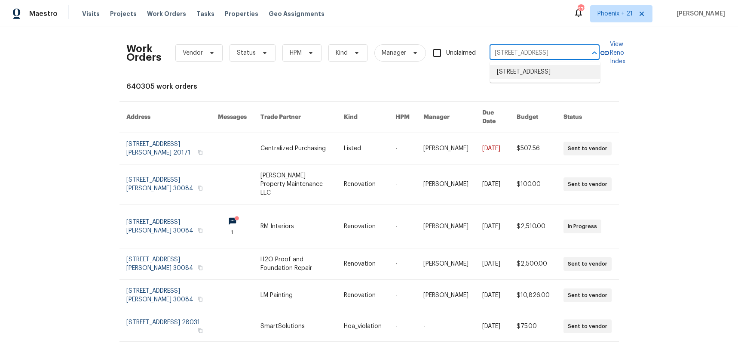
click at [529, 79] on li "[STREET_ADDRESS]" at bounding box center [545, 72] width 110 height 14
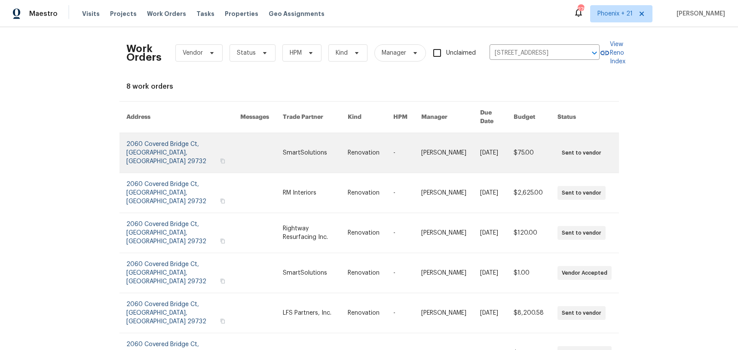
click at [317, 144] on link at bounding box center [315, 153] width 65 height 40
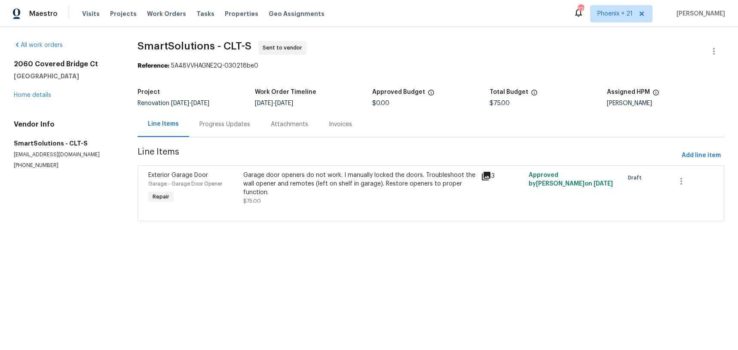
click at [36, 91] on div "[STREET_ADDRESS] Home details" at bounding box center [65, 80] width 103 height 40
click at [38, 92] on link "Home details" at bounding box center [32, 95] width 37 height 6
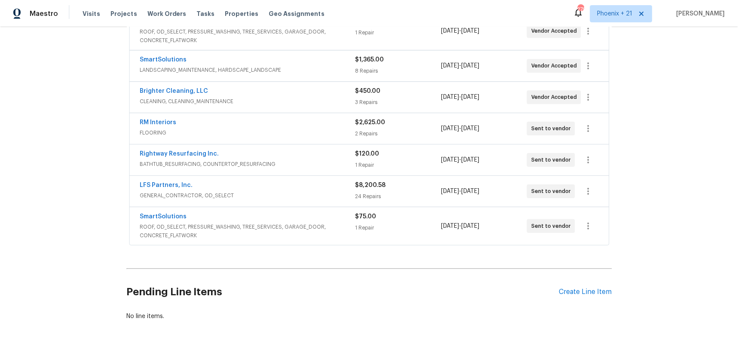
scroll to position [221, 0]
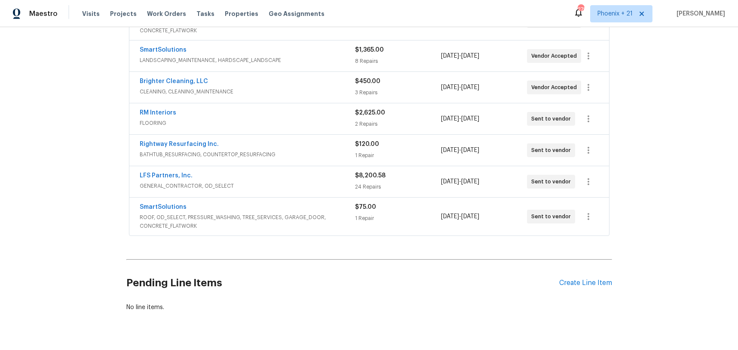
click at [612, 287] on div "Back to all projects [STREET_ADDRESS] 4 Beds | 2 1/2 Baths | Total: 2805 ft² | …" at bounding box center [369, 188] width 738 height 323
click at [607, 280] on div "Create Line Item" at bounding box center [586, 283] width 53 height 8
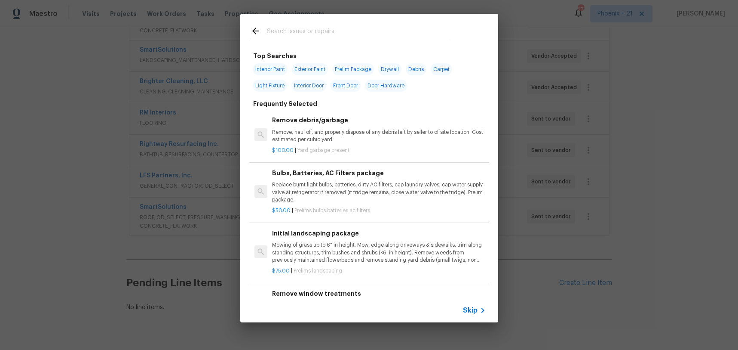
click at [347, 34] on input "text" at bounding box center [358, 32] width 182 height 13
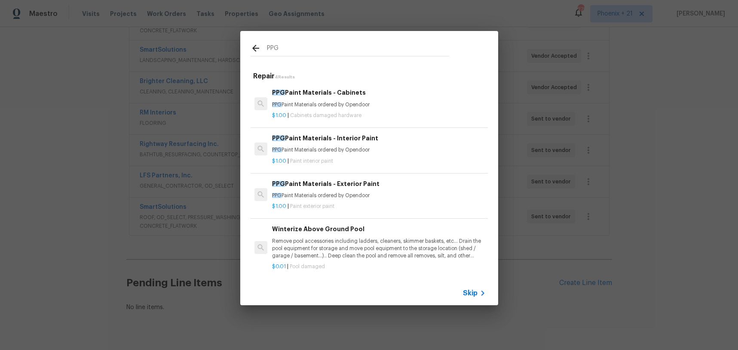
type input "PPG"
click at [394, 163] on p "$1.00 | Paint interior paint" at bounding box center [378, 160] width 213 height 7
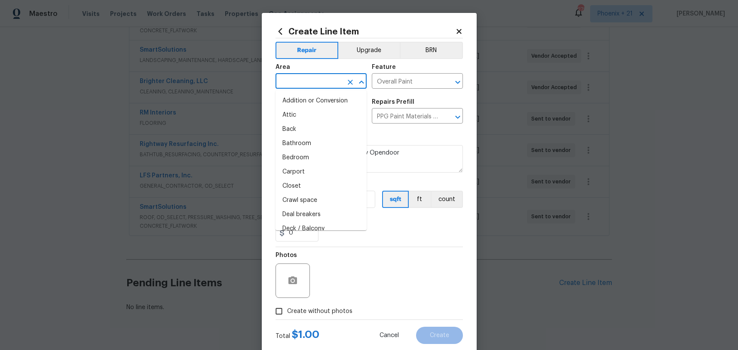
click at [318, 80] on input "text" at bounding box center [309, 81] width 67 height 13
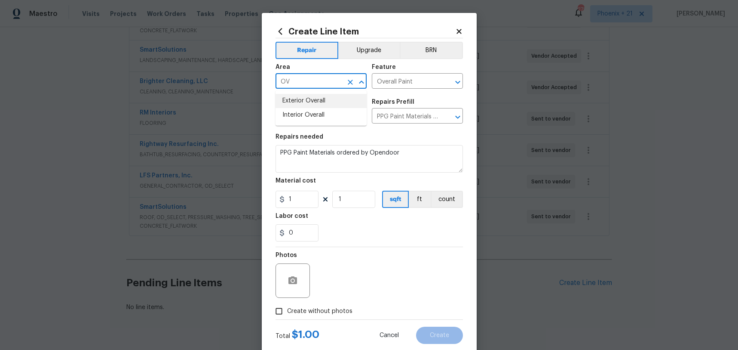
drag, startPoint x: 319, startPoint y: 98, endPoint x: 320, endPoint y: 103, distance: 5.2
click at [319, 98] on li "Exterior Overall" at bounding box center [321, 101] width 91 height 14
type input "Exterior Overall"
drag, startPoint x: 351, startPoint y: 83, endPoint x: 329, endPoint y: 84, distance: 22.4
click at [350, 83] on icon "Clear" at bounding box center [350, 82] width 9 height 9
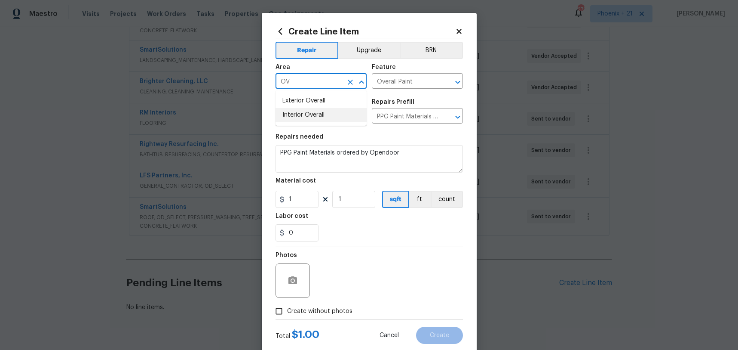
click at [312, 114] on li "Interior Overall" at bounding box center [321, 115] width 91 height 14
type input "Interior Overall"
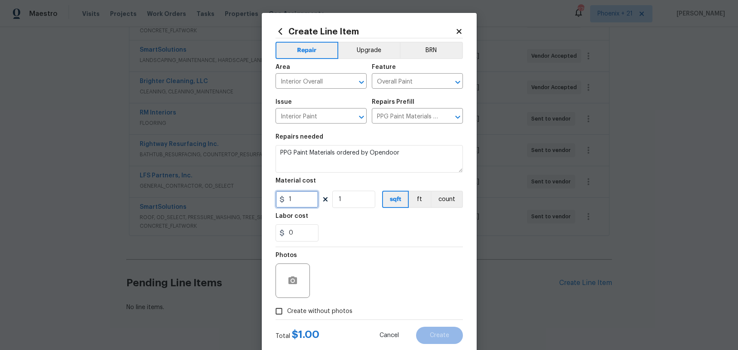
click at [301, 192] on input "1" at bounding box center [297, 199] width 43 height 17
type input "1463.92"
click at [327, 305] on label "Create without photos" at bounding box center [312, 311] width 82 height 16
click at [287, 305] on input "Create without photos" at bounding box center [279, 311] width 16 height 16
checkbox input "true"
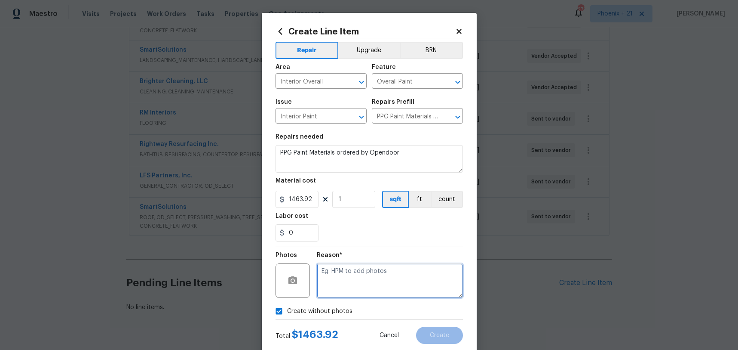
click at [344, 288] on textarea at bounding box center [390, 280] width 146 height 34
type textarea "NA"
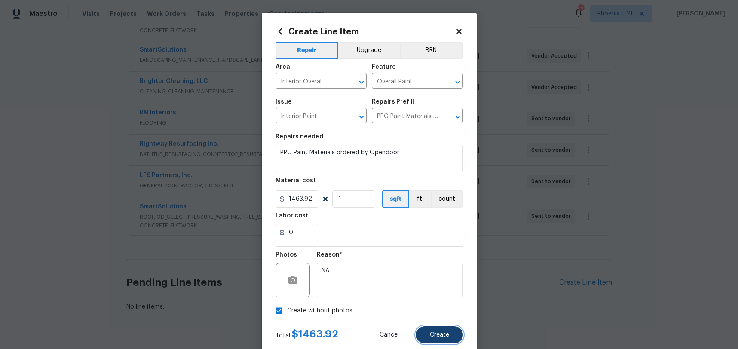
click at [452, 340] on button "Create" at bounding box center [439, 334] width 47 height 17
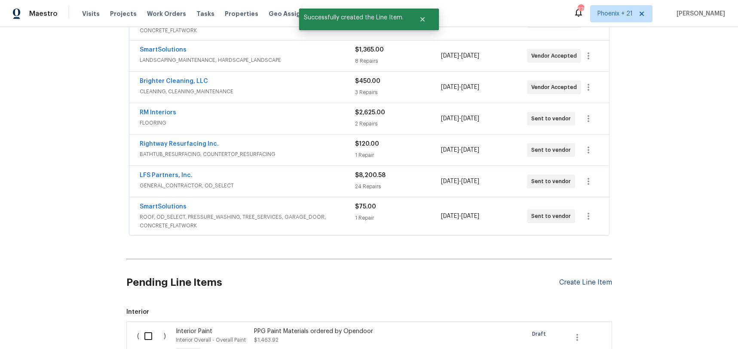
click at [589, 285] on div "Create Line Item" at bounding box center [586, 283] width 53 height 8
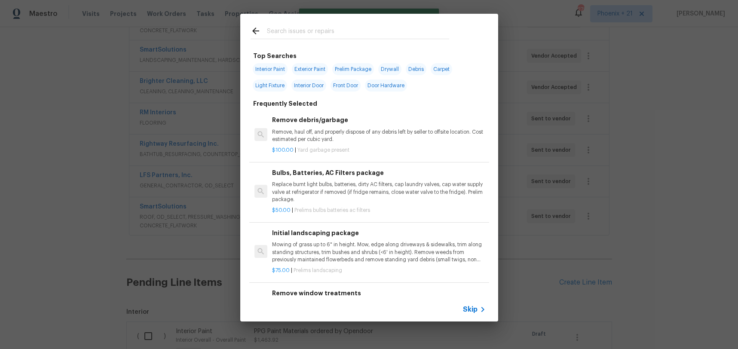
click at [382, 37] on input "text" at bounding box center [358, 32] width 182 height 13
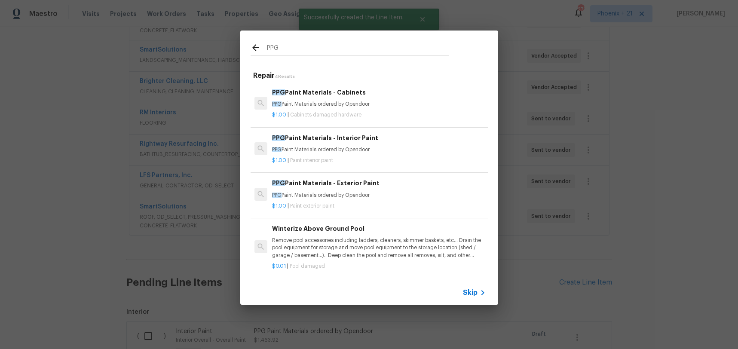
type input "PPG"
click at [379, 89] on h6 "PPG Paint Materials - Cabinets" at bounding box center [378, 92] width 213 height 9
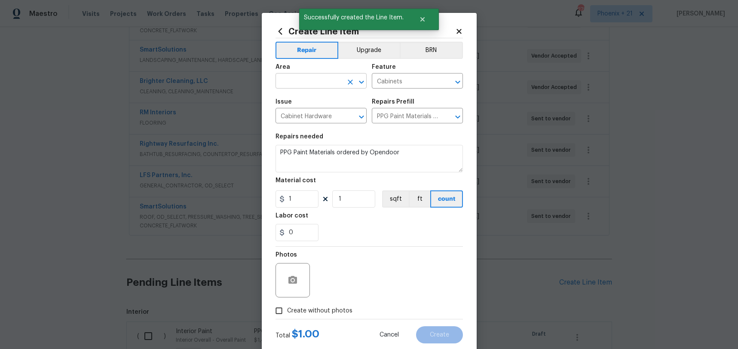
click at [313, 77] on input "text" at bounding box center [309, 81] width 67 height 13
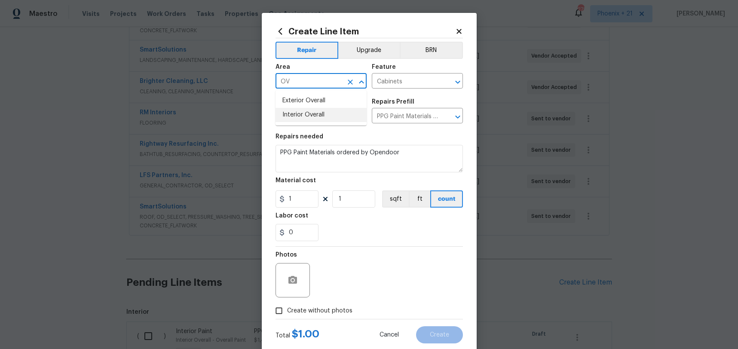
click at [309, 115] on li "Interior Overall" at bounding box center [321, 115] width 91 height 14
type input "Interior Overall"
click at [310, 199] on input "1" at bounding box center [297, 199] width 43 height 17
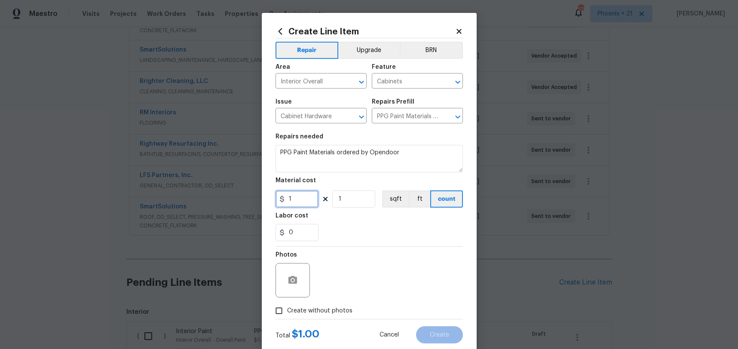
drag, startPoint x: 295, startPoint y: 201, endPoint x: 268, endPoint y: 200, distance: 27.6
click at [268, 200] on div "Create Line Item Repair Upgrade BRN Area Interior Overall ​ Feature Cabinets ​ …" at bounding box center [369, 185] width 215 height 344
type input "475.23"
drag, startPoint x: 317, startPoint y: 311, endPoint x: 335, endPoint y: 305, distance: 19.0
click at [318, 311] on span "Create without photos" at bounding box center [319, 311] width 65 height 9
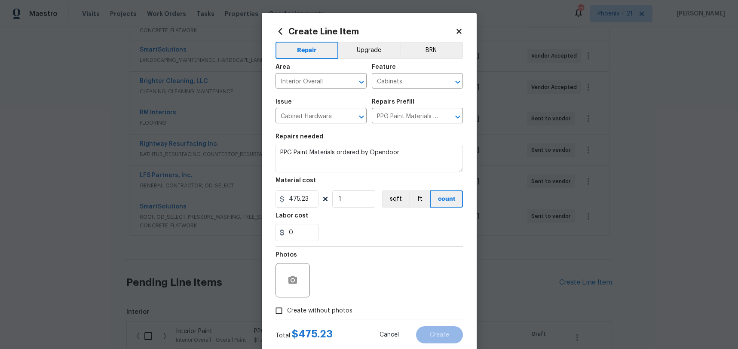
click at [355, 287] on div "Photos" at bounding box center [370, 275] width 188 height 56
drag, startPoint x: 356, startPoint y: 313, endPoint x: 347, endPoint y: 286, distance: 27.9
click at [356, 313] on div "Create without photos" at bounding box center [370, 311] width 188 height 16
drag, startPoint x: 346, startPoint y: 283, endPoint x: 338, endPoint y: 304, distance: 22.9
click at [343, 288] on div "Photos" at bounding box center [370, 275] width 188 height 56
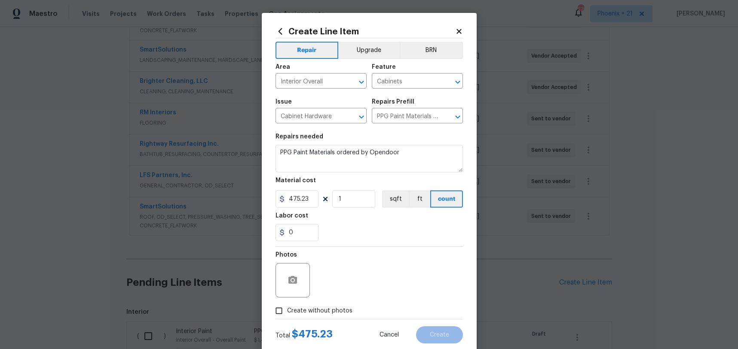
click at [339, 303] on label "Create without photos" at bounding box center [312, 311] width 82 height 16
click at [287, 303] on input "Create without photos" at bounding box center [279, 311] width 16 height 16
checkbox input "true"
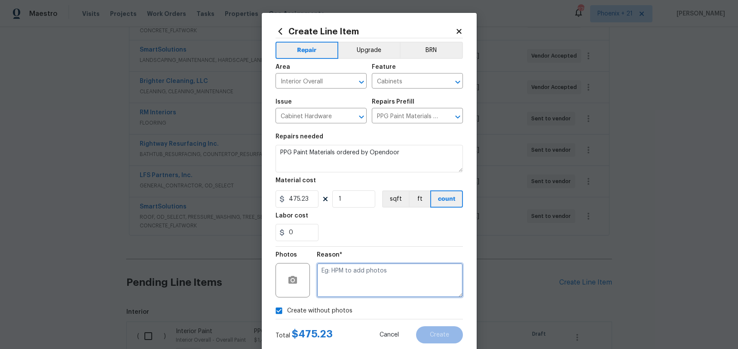
drag, startPoint x: 339, startPoint y: 303, endPoint x: 345, endPoint y: 281, distance: 22.3
click at [345, 281] on textarea at bounding box center [390, 280] width 146 height 34
type textarea "NA"
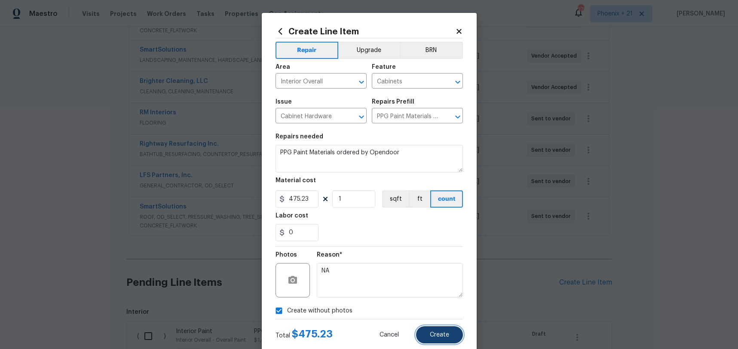
click at [434, 326] on button "Create" at bounding box center [439, 334] width 47 height 17
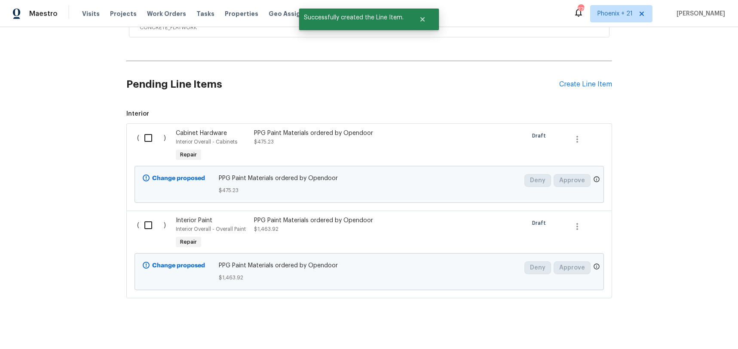
scroll to position [427, 0]
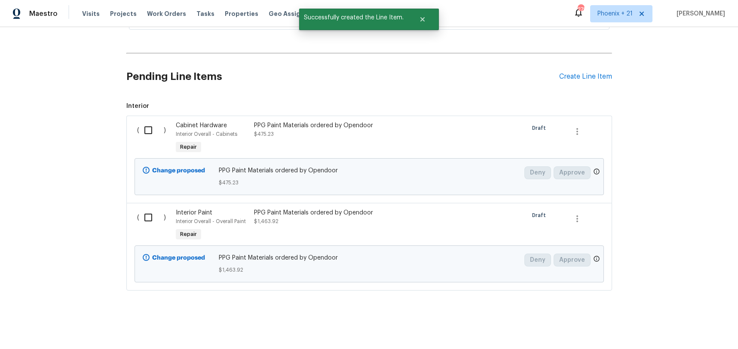
click at [159, 123] on input "checkbox" at bounding box center [151, 130] width 25 height 18
checkbox input "true"
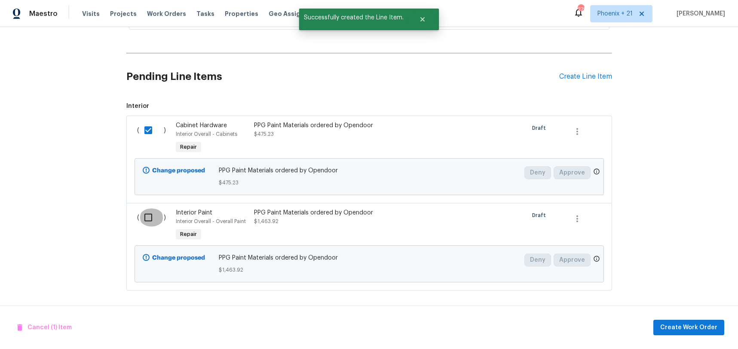
drag, startPoint x: 157, startPoint y: 212, endPoint x: 169, endPoint y: 212, distance: 11.2
click at [157, 212] on input "checkbox" at bounding box center [151, 218] width 25 height 18
checkbox input "true"
click at [676, 328] on span "Create Work Order" at bounding box center [689, 328] width 57 height 11
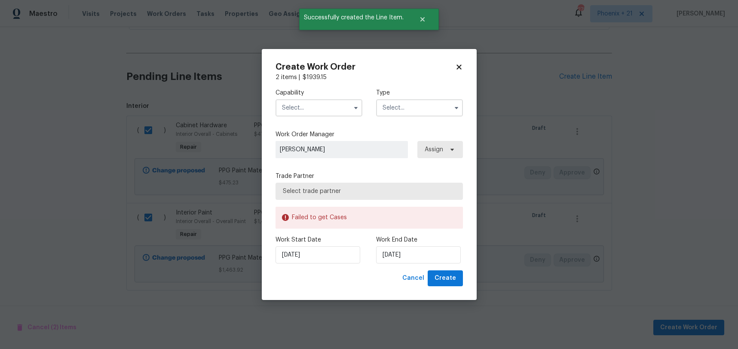
click at [344, 110] on input "text" at bounding box center [319, 107] width 87 height 17
click at [384, 96] on label "Type" at bounding box center [419, 93] width 87 height 9
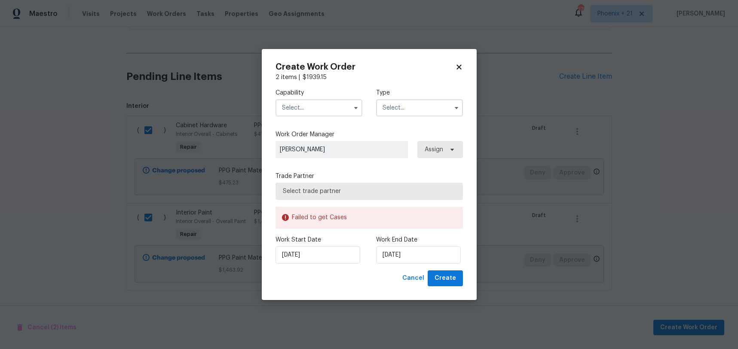
click at [456, 68] on icon at bounding box center [459, 67] width 8 height 8
checkbox input "false"
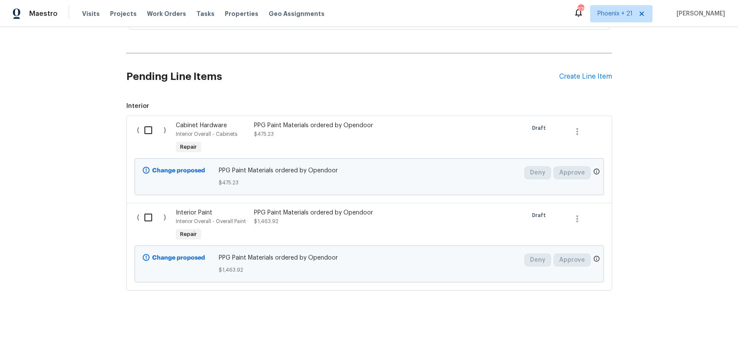
drag, startPoint x: 159, startPoint y: 127, endPoint x: 153, endPoint y: 146, distance: 19.3
click at [159, 128] on input "checkbox" at bounding box center [151, 130] width 25 height 18
checkbox input "true"
drag, startPoint x: 155, startPoint y: 240, endPoint x: 154, endPoint y: 219, distance: 20.7
click at [155, 238] on div "( )" at bounding box center [154, 226] width 39 height 40
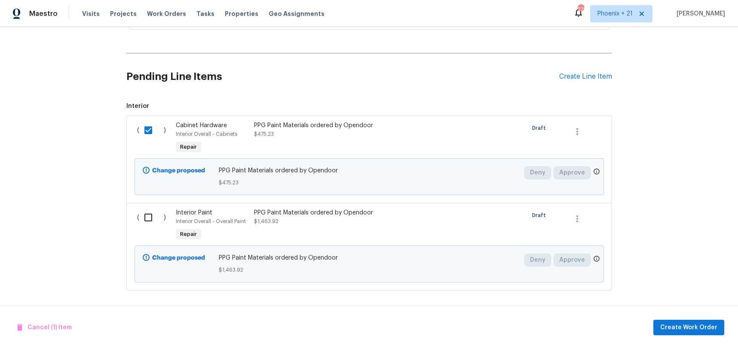
click at [156, 219] on input "checkbox" at bounding box center [151, 218] width 25 height 18
checkbox input "true"
click at [677, 326] on span "Create Work Order" at bounding box center [689, 328] width 57 height 11
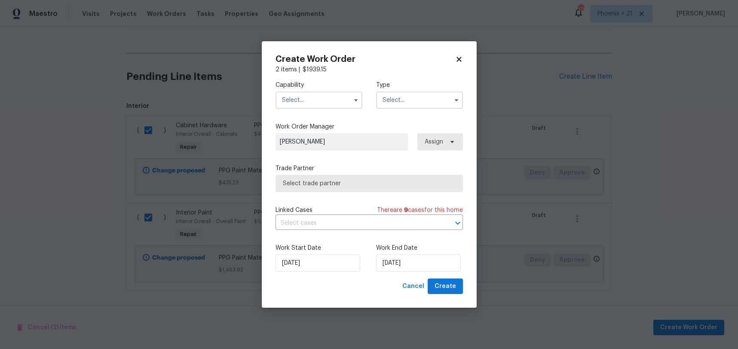
click at [304, 101] on input "text" at bounding box center [319, 100] width 87 height 17
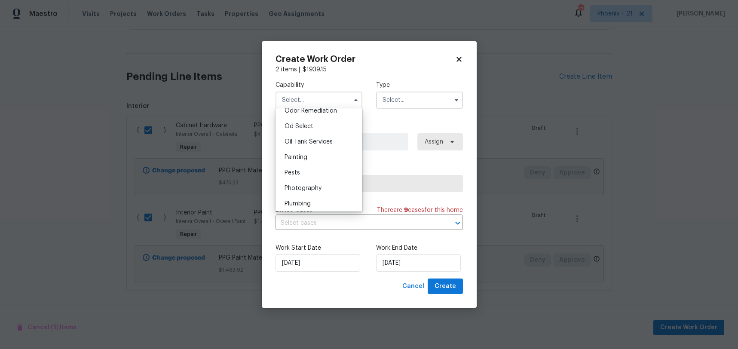
scroll to position [691, 0]
click at [301, 151] on span "Painting" at bounding box center [296, 150] width 23 height 6
type input "Painting"
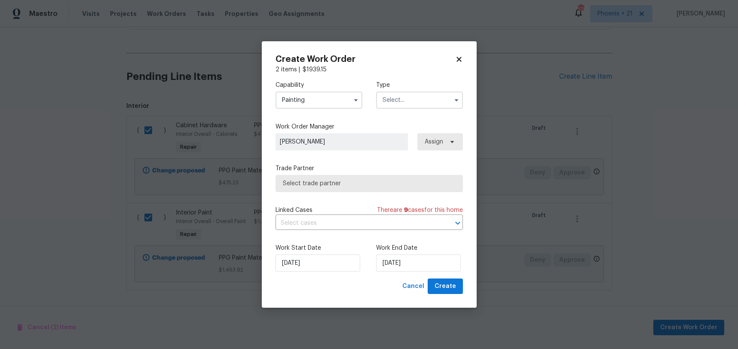
click at [360, 127] on label "Work Order Manager" at bounding box center [370, 127] width 188 height 9
click at [388, 98] on input "text" at bounding box center [419, 100] width 87 height 17
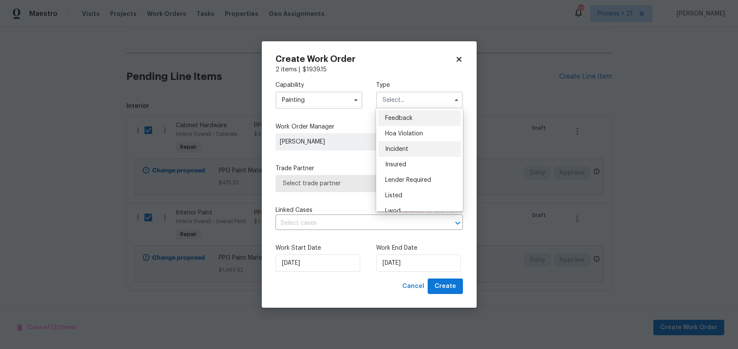
scroll to position [102, 0]
click at [426, 158] on div "Renovation" at bounding box center [419, 155] width 83 height 15
type input "Renovation"
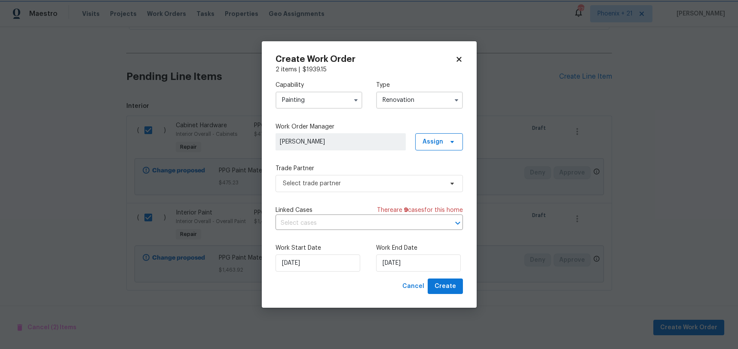
scroll to position [0, 0]
click at [427, 148] on span "Assign" at bounding box center [439, 141] width 48 height 17
click at [424, 176] on div "Assign to me" at bounding box center [440, 178] width 37 height 9
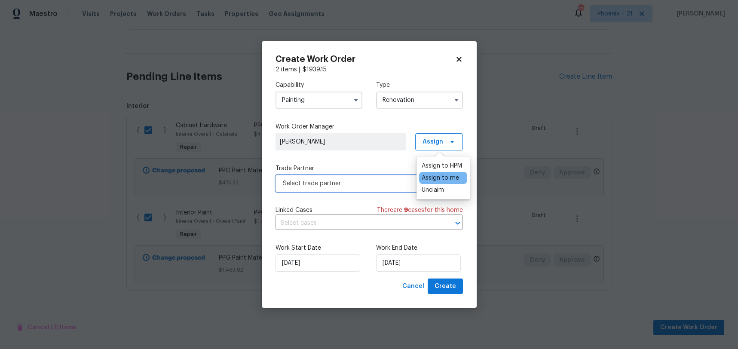
click at [355, 181] on span "Select trade partner" at bounding box center [363, 183] width 160 height 9
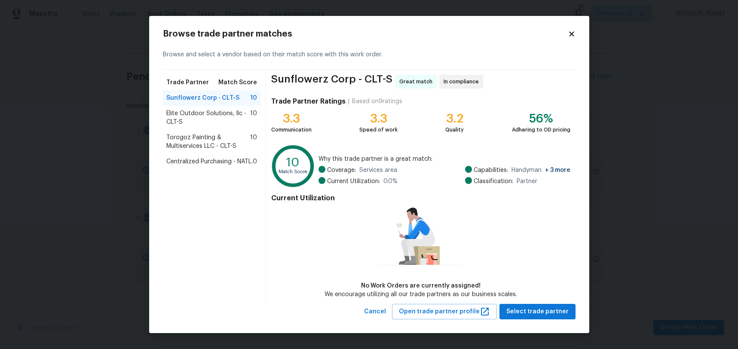
click at [202, 172] on div "Trade Partner Match Score Sunflowerz Corp - CLT-S 10 Elite Outdoor Solutions, l…" at bounding box center [215, 187] width 104 height 234
click at [200, 166] on div "Centralized Purchasing - NATL. 0" at bounding box center [212, 161] width 98 height 15
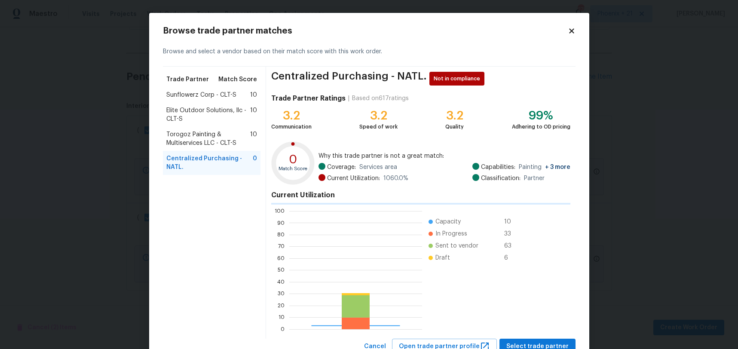
scroll to position [120, 133]
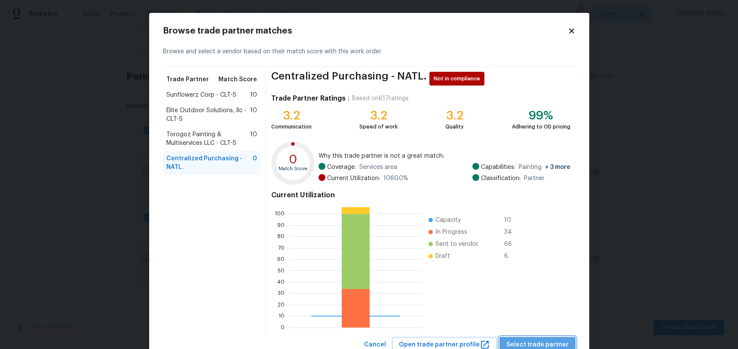
click at [558, 346] on span "Select trade partner" at bounding box center [538, 345] width 62 height 11
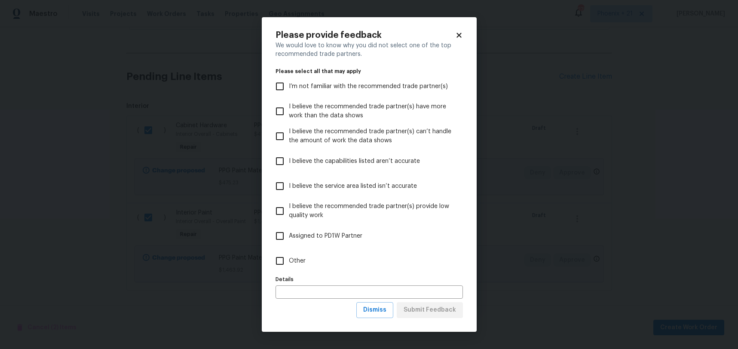
click at [347, 261] on label "Other" at bounding box center [363, 261] width 185 height 25
click at [289, 261] on input "Other" at bounding box center [280, 261] width 18 height 18
checkbox input "true"
click at [437, 305] on span "Submit Feedback" at bounding box center [430, 310] width 52 height 11
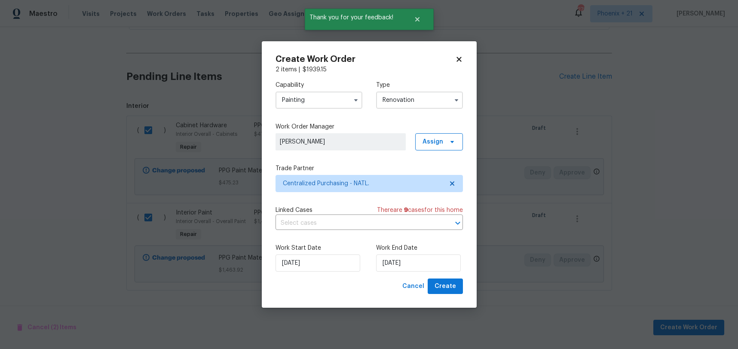
click at [438, 294] on div "Create Work Order 2 items | $ 1939.15 Capability Painting Type Renovation Work …" at bounding box center [369, 174] width 215 height 267
click at [439, 290] on span "Create" at bounding box center [446, 286] width 22 height 11
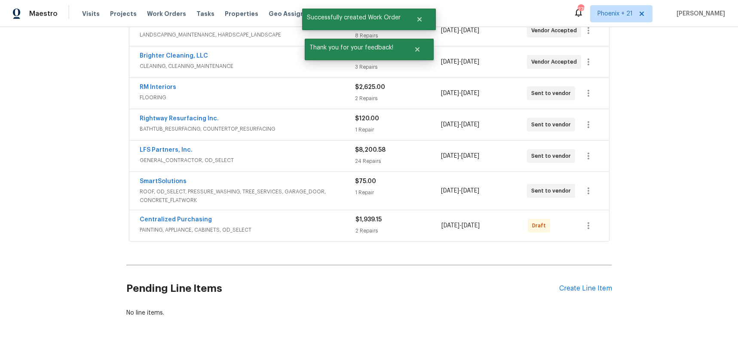
click at [600, 224] on div "Centralized Purchasing PAINTING, APPLIANCE, CABINETS, OD_SELECT $1,939.15 2 Rep…" at bounding box center [369, 225] width 480 height 31
click at [590, 225] on icon "button" at bounding box center [589, 225] width 10 height 10
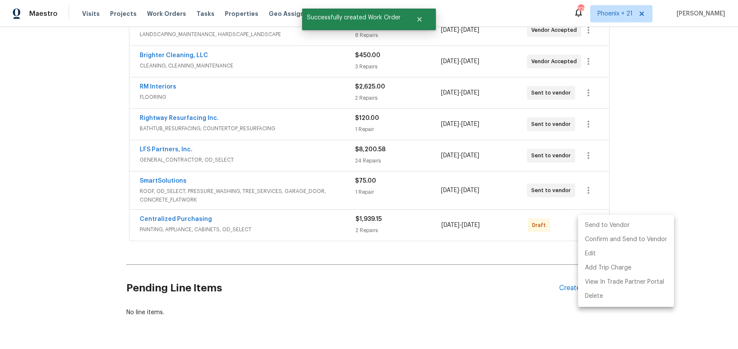
scroll to position [247, 0]
click at [594, 235] on li "Confirm and Send to Vendor" at bounding box center [626, 240] width 96 height 14
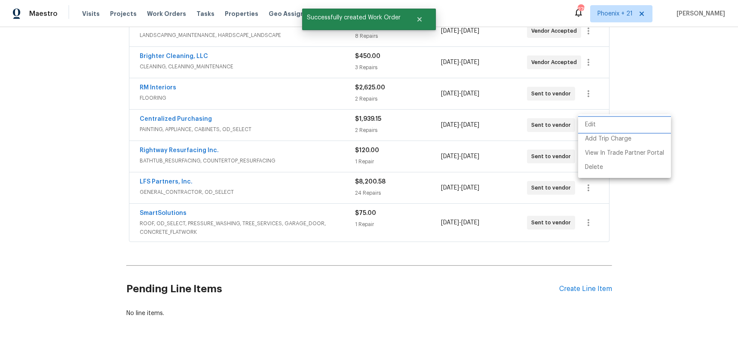
scroll to position [244, 0]
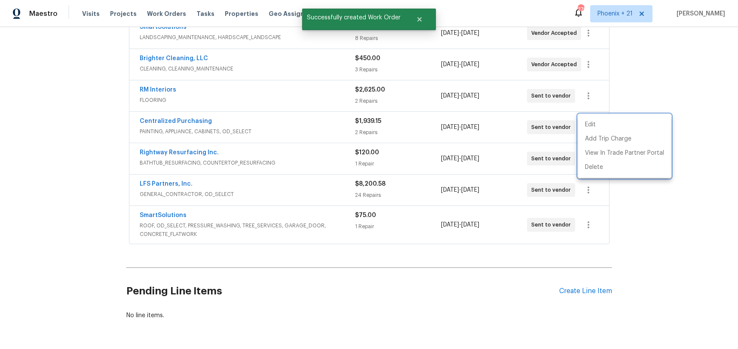
drag, startPoint x: 258, startPoint y: 126, endPoint x: 200, endPoint y: 122, distance: 58.2
click at [257, 126] on div at bounding box center [369, 174] width 738 height 349
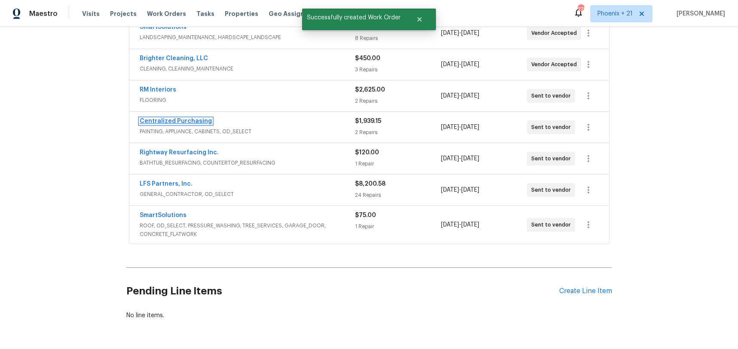
click at [193, 122] on link "Centralized Purchasing" at bounding box center [176, 121] width 72 height 6
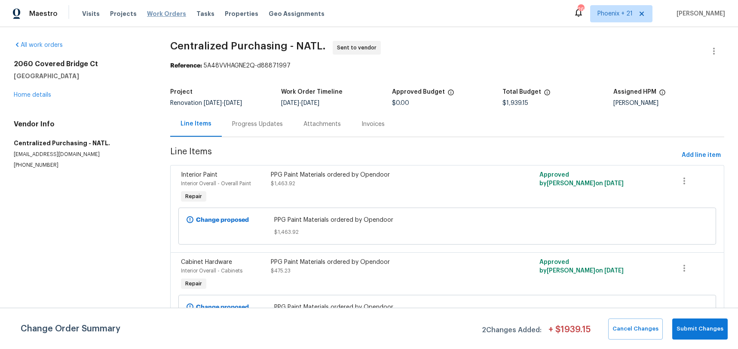
click at [151, 15] on span "Work Orders" at bounding box center [166, 13] width 39 height 9
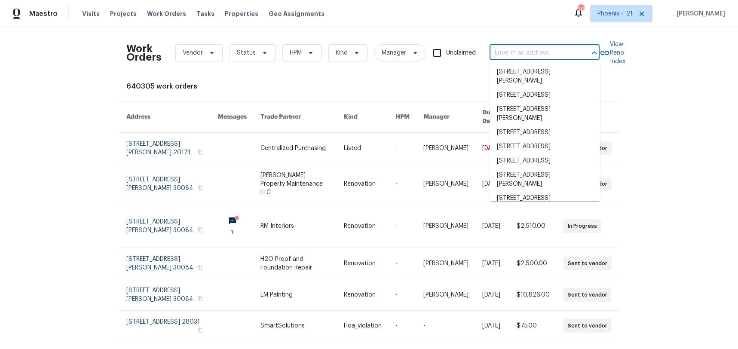
click at [506, 55] on input "text" at bounding box center [533, 52] width 86 height 13
paste input "[STREET_ADDRESS][PERSON_NAME]"
type input "[STREET_ADDRESS][PERSON_NAME]"
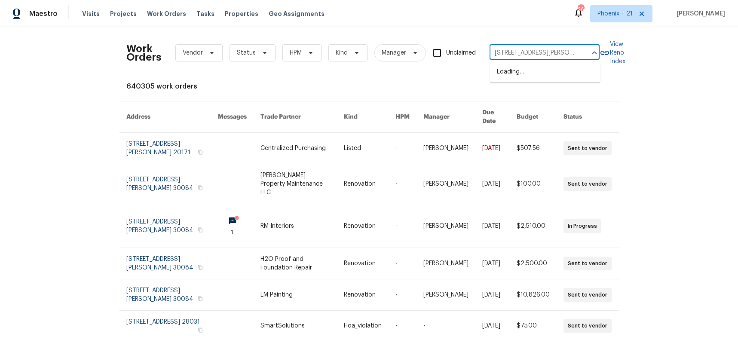
scroll to position [0, 24]
click at [529, 75] on li "[STREET_ADDRESS][PERSON_NAME]" at bounding box center [545, 76] width 110 height 23
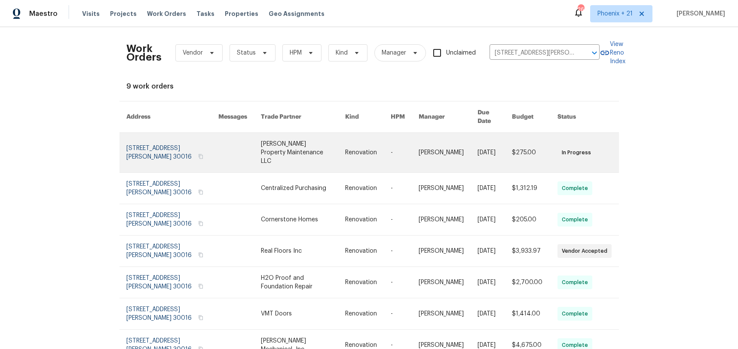
click at [317, 141] on link at bounding box center [303, 153] width 84 height 40
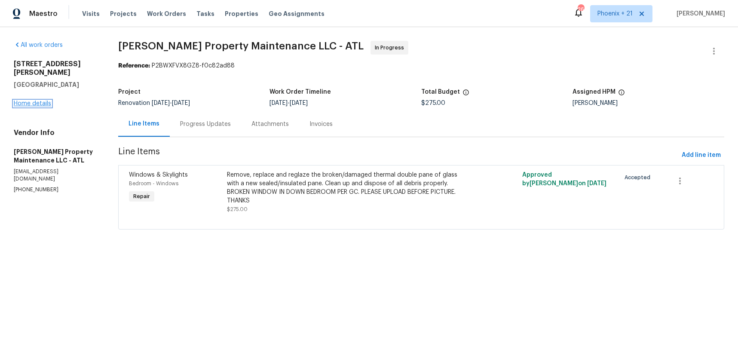
click at [34, 101] on link "Home details" at bounding box center [32, 104] width 37 height 6
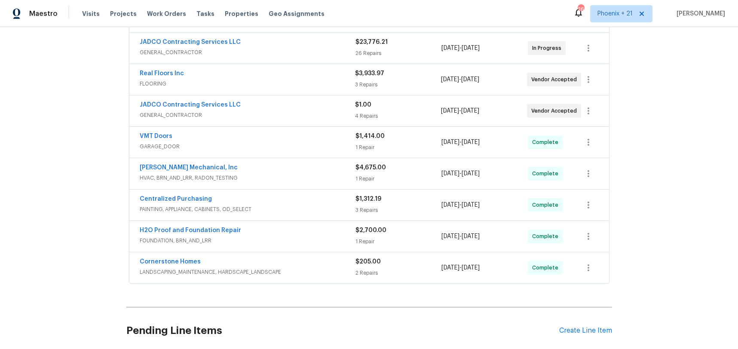
scroll to position [260, 0]
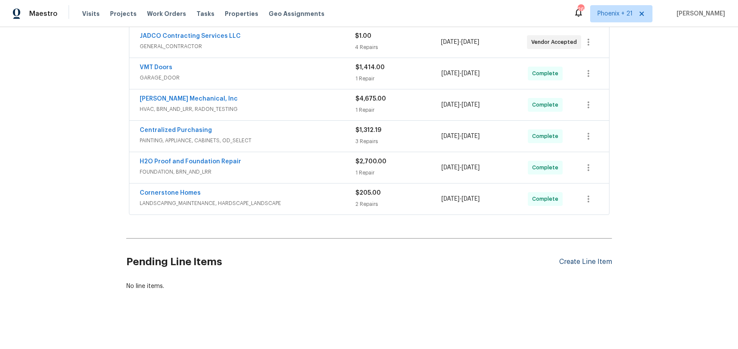
click at [574, 263] on div "Create Line Item" at bounding box center [586, 262] width 53 height 8
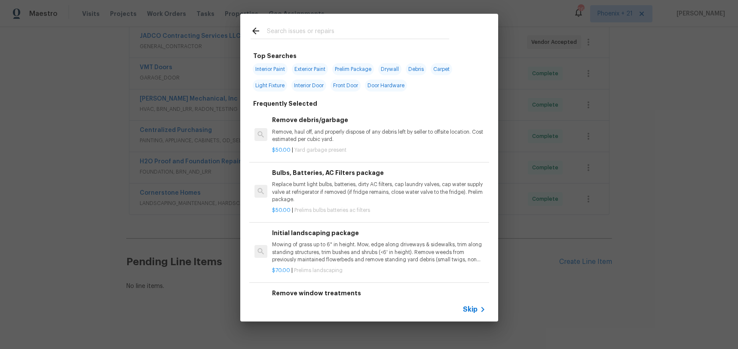
click at [295, 36] on input "text" at bounding box center [358, 32] width 182 height 13
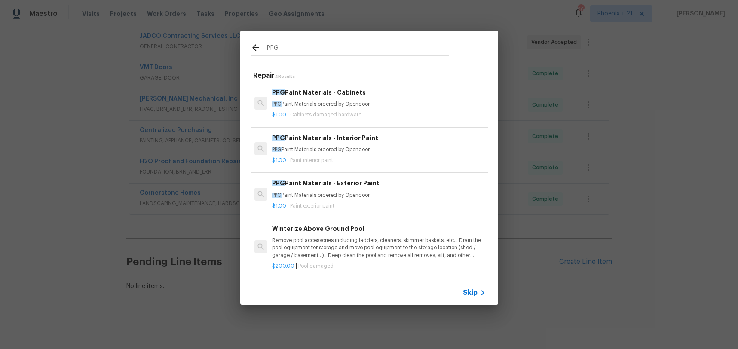
type input "PPG"
click at [389, 108] on div "$1.00 | Cabinets damaged hardware" at bounding box center [378, 113] width 213 height 11
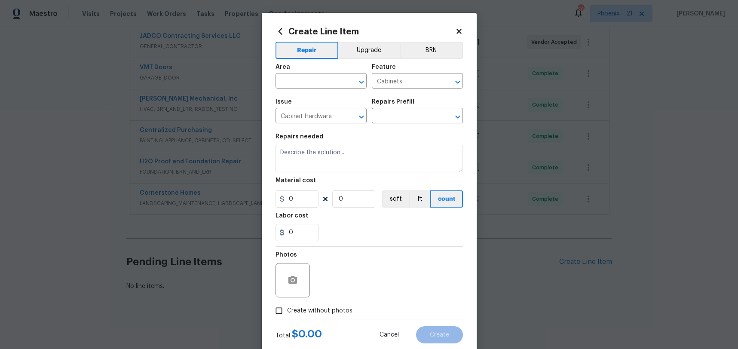
type textarea "PPG Paint Materials ordered by Opendoor"
type input "1"
type input "PPG Paint Materials - Cabinets $1.00"
type input "1"
click at [280, 31] on icon at bounding box center [280, 31] width 9 height 9
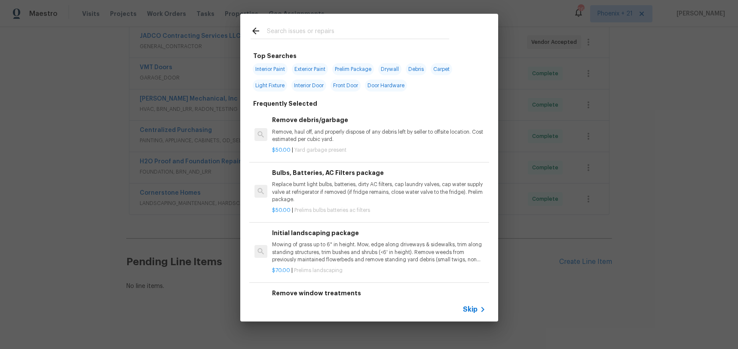
click at [300, 27] on input "text" at bounding box center [358, 32] width 182 height 13
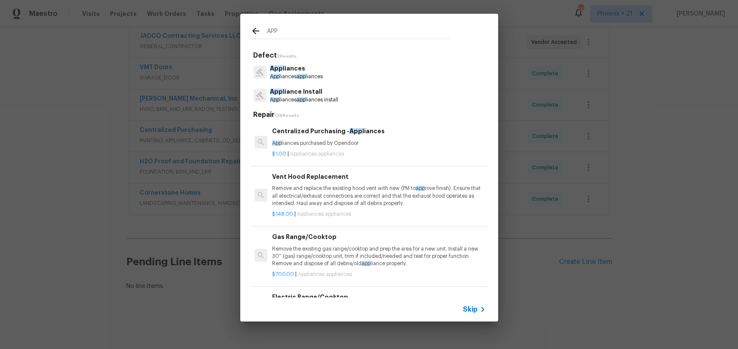
type input "APP"
click at [392, 140] on p "App liances purchased by Opendoor" at bounding box center [378, 143] width 213 height 7
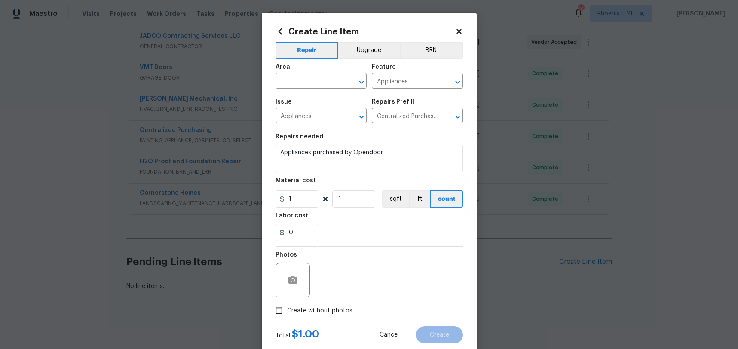
click at [314, 71] on div "Area" at bounding box center [321, 69] width 91 height 11
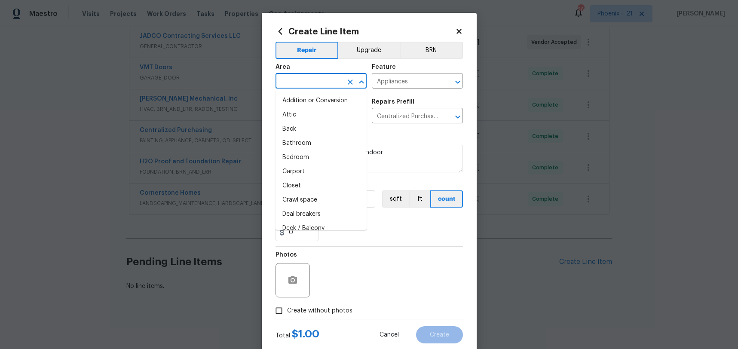
click at [312, 77] on input "text" at bounding box center [309, 81] width 67 height 13
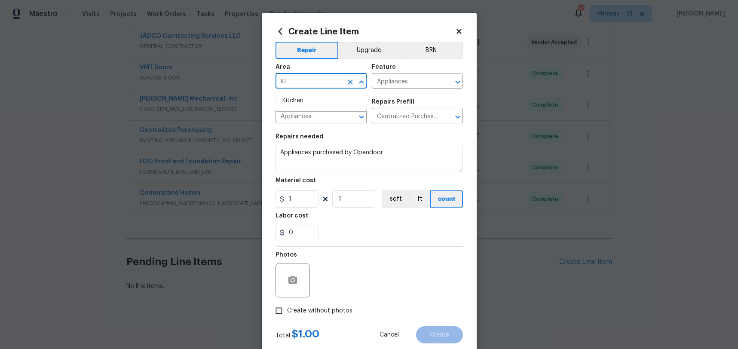
click at [332, 90] on ul "Kitchen" at bounding box center [321, 100] width 91 height 21
click at [331, 97] on li "Kitchen" at bounding box center [321, 101] width 91 height 14
type input "Kitchen"
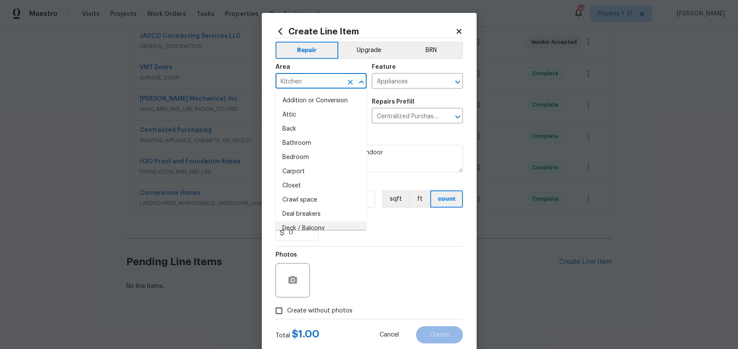
drag, startPoint x: 367, startPoint y: 277, endPoint x: 319, endPoint y: 203, distance: 88.3
click at [357, 266] on div "Photos" at bounding box center [370, 275] width 188 height 56
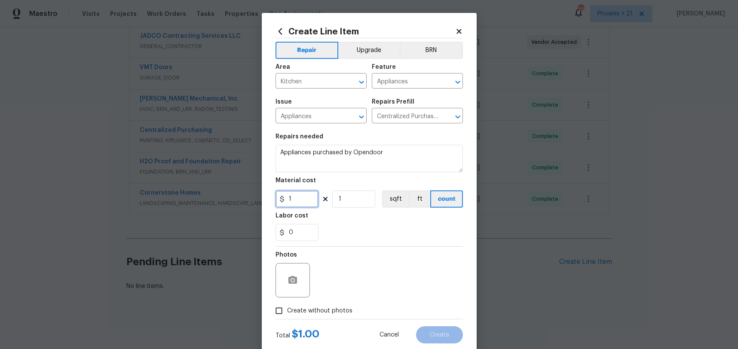
click at [315, 199] on input "1" at bounding box center [297, 199] width 43 height 17
type input "1353.83"
click at [344, 311] on span "Create without photos" at bounding box center [319, 311] width 65 height 9
click at [287, 311] on input "Create without photos" at bounding box center [279, 311] width 16 height 16
checkbox input "true"
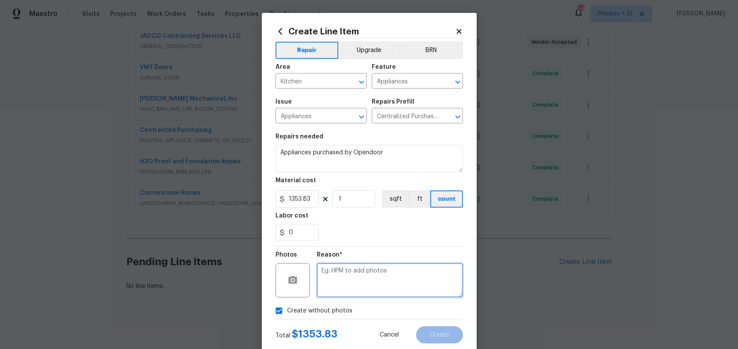
drag, startPoint x: 344, startPoint y: 307, endPoint x: 353, endPoint y: 285, distance: 23.6
click at [353, 285] on textarea at bounding box center [390, 280] width 146 height 34
type textarea "NA"
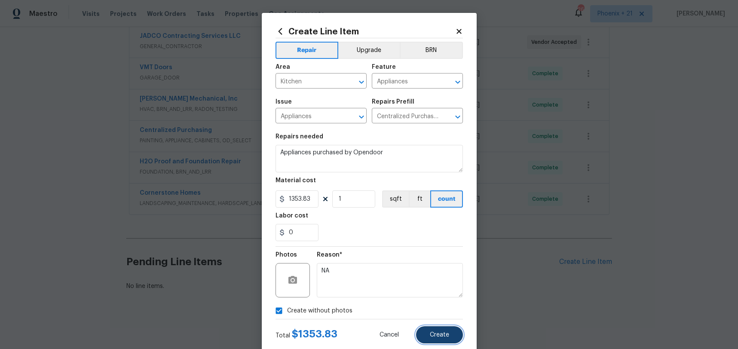
click at [444, 329] on button "Create" at bounding box center [439, 334] width 47 height 17
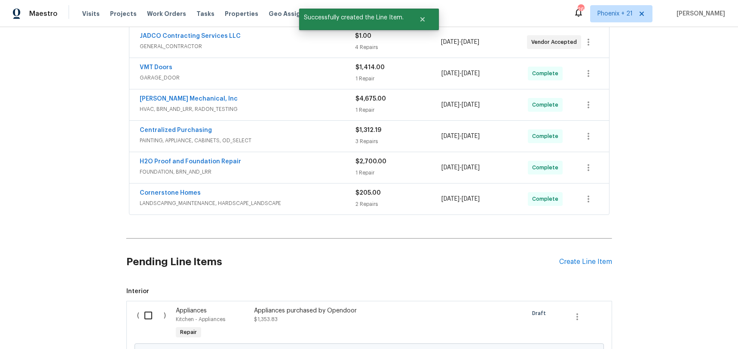
scroll to position [358, 0]
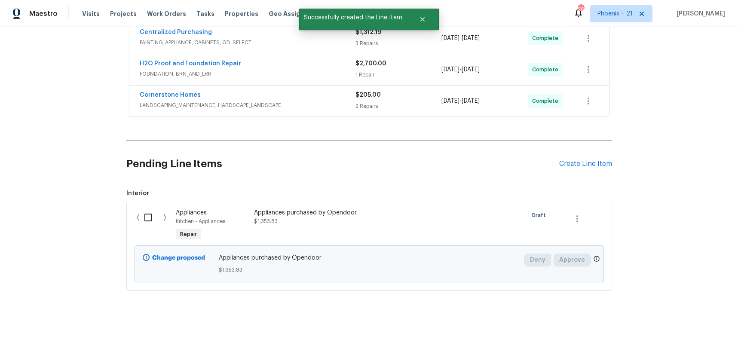
click at [144, 206] on div "( )" at bounding box center [154, 226] width 39 height 40
drag, startPoint x: 150, startPoint y: 214, endPoint x: 164, endPoint y: 218, distance: 14.6
click at [150, 214] on input "checkbox" at bounding box center [151, 218] width 25 height 18
checkbox input "true"
click at [689, 319] on div "Cancel (1) Item Create Work Order" at bounding box center [369, 328] width 738 height 44
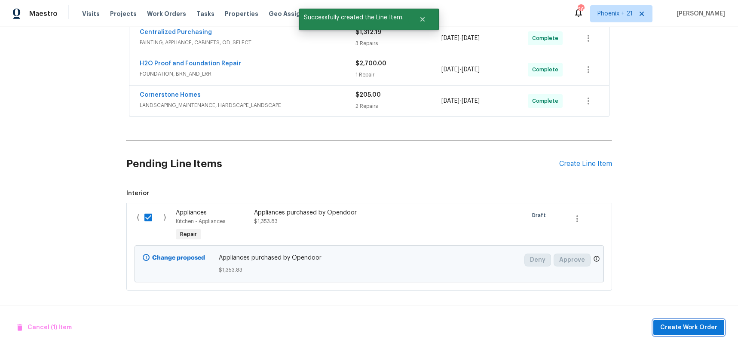
click at [687, 323] on span "Create Work Order" at bounding box center [689, 328] width 57 height 11
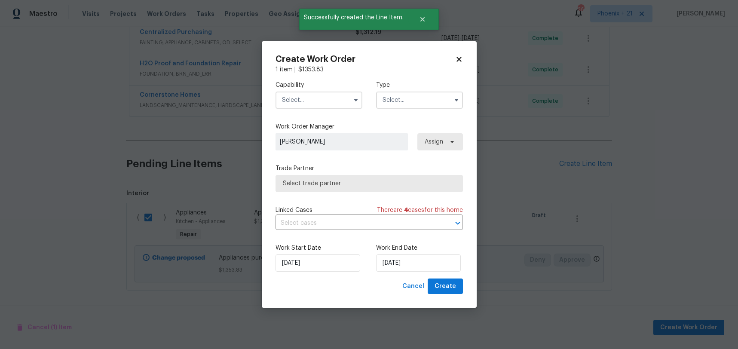
drag, startPoint x: 328, startPoint y: 93, endPoint x: 326, endPoint y: 102, distance: 9.3
click at [328, 94] on input "text" at bounding box center [319, 100] width 87 height 17
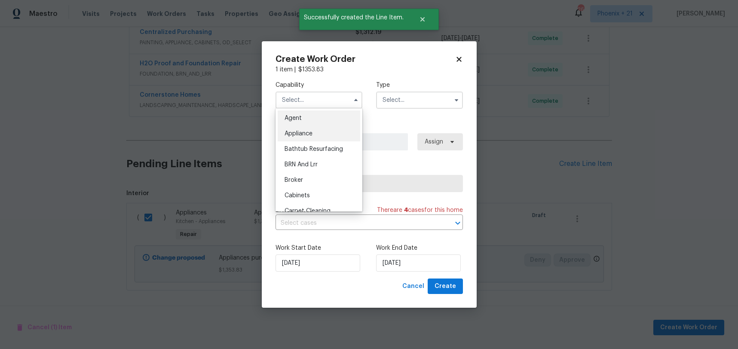
drag, startPoint x: 326, startPoint y: 102, endPoint x: 331, endPoint y: 132, distance: 29.6
click at [331, 132] on div "Appliance" at bounding box center [319, 133] width 83 height 15
type input "Appliance"
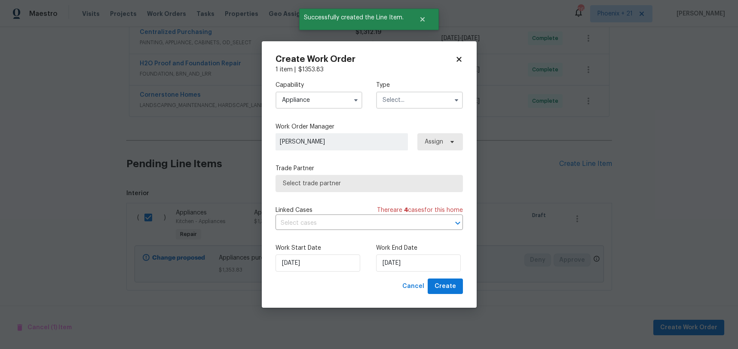
click at [402, 107] on input "text" at bounding box center [419, 100] width 87 height 17
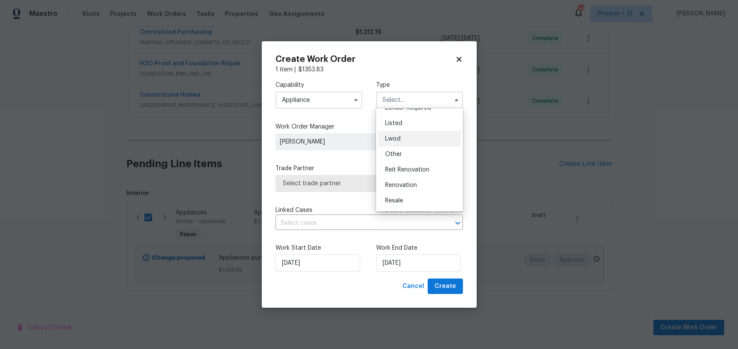
scroll to position [102, 0]
click at [413, 166] on div "Resale" at bounding box center [419, 170] width 83 height 15
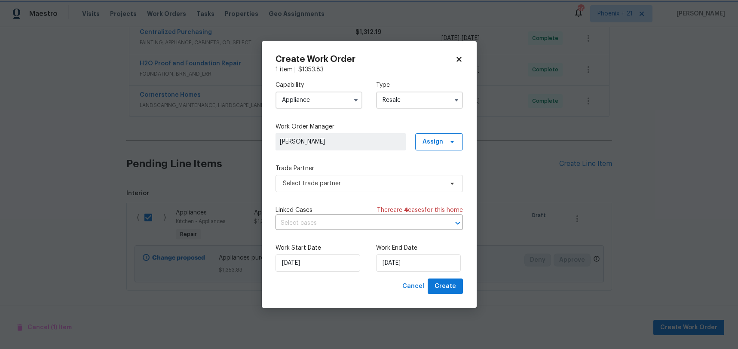
scroll to position [0, 0]
click at [410, 102] on input "Resale" at bounding box center [419, 100] width 87 height 17
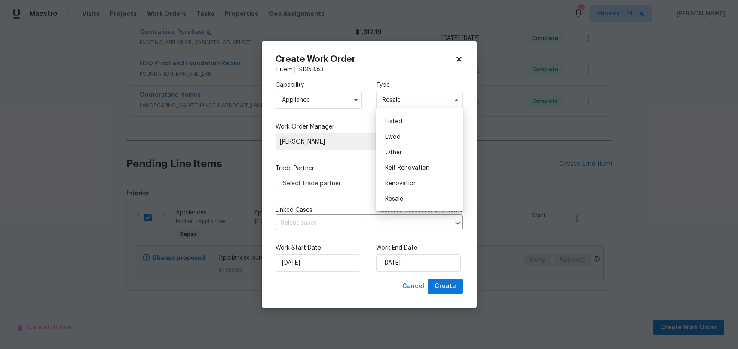
scroll to position [102, 0]
click at [419, 157] on div "Renovation" at bounding box center [419, 155] width 83 height 15
type input "Renovation"
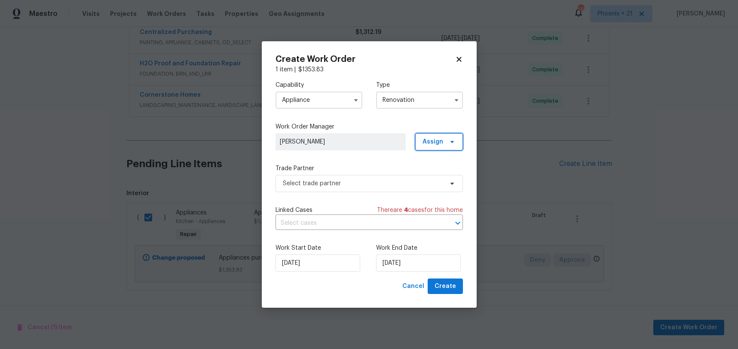
click at [461, 136] on span "Assign" at bounding box center [439, 141] width 48 height 17
click at [446, 175] on div "Assign to me" at bounding box center [440, 178] width 37 height 9
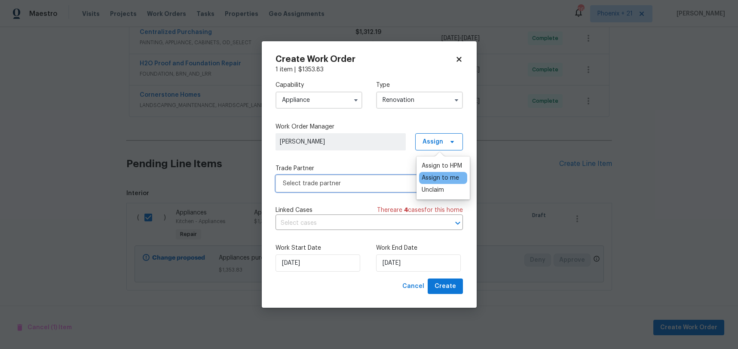
click at [343, 185] on span "Select trade partner" at bounding box center [363, 183] width 160 height 9
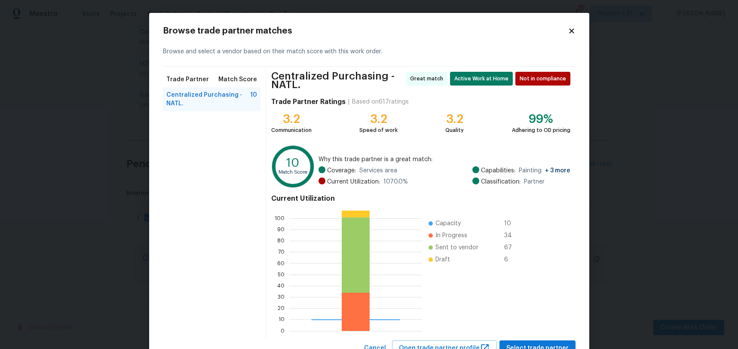
scroll to position [34, 0]
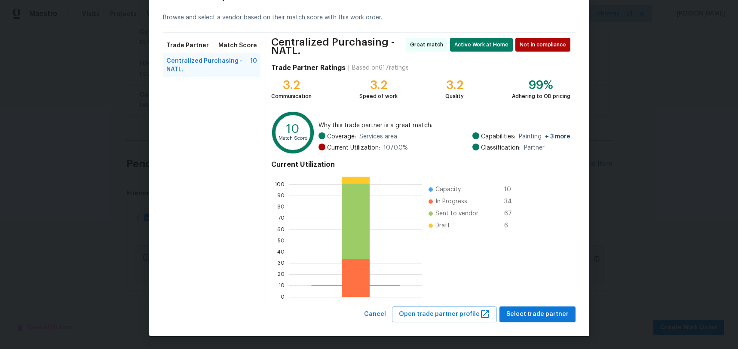
click at [535, 306] on div "Centralized Purchasing - NATL. Great match Active Work at Home Not in complianc…" at bounding box center [420, 170] width 309 height 274
click at [535, 315] on span "Select trade partner" at bounding box center [538, 314] width 62 height 11
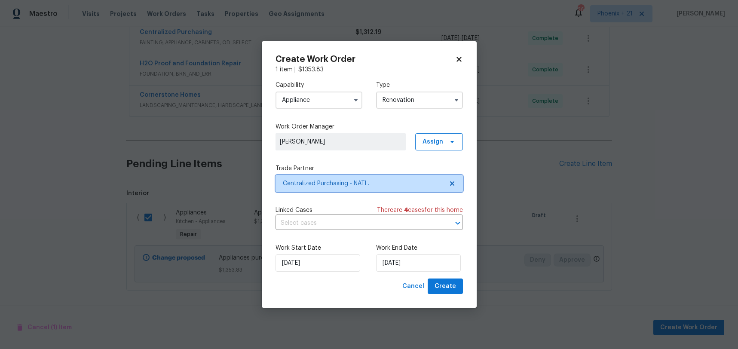
scroll to position [0, 0]
click at [449, 287] on span "Create" at bounding box center [446, 286] width 22 height 11
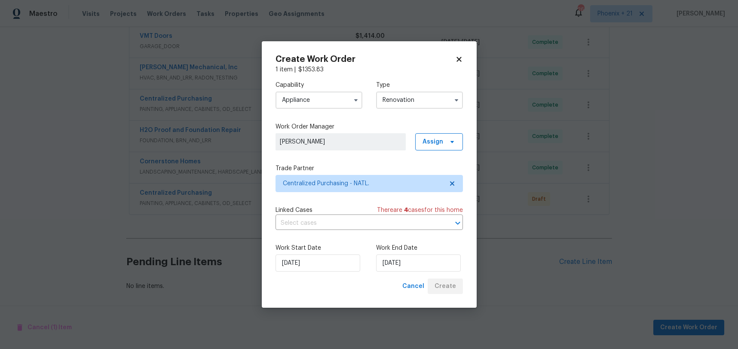
scroll to position [291, 0]
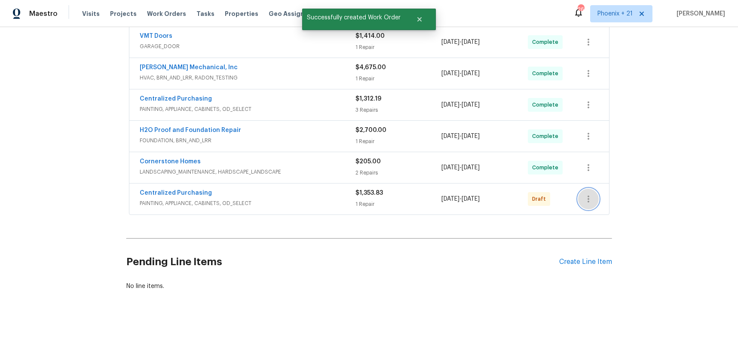
click at [590, 201] on icon "button" at bounding box center [589, 199] width 10 height 10
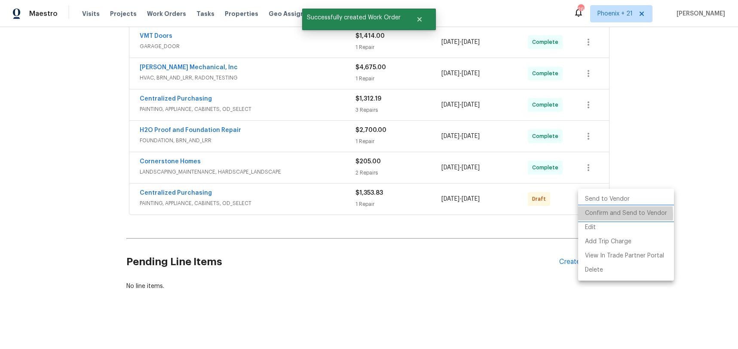
click at [591, 215] on li "Confirm and Send to Vendor" at bounding box center [626, 213] width 96 height 14
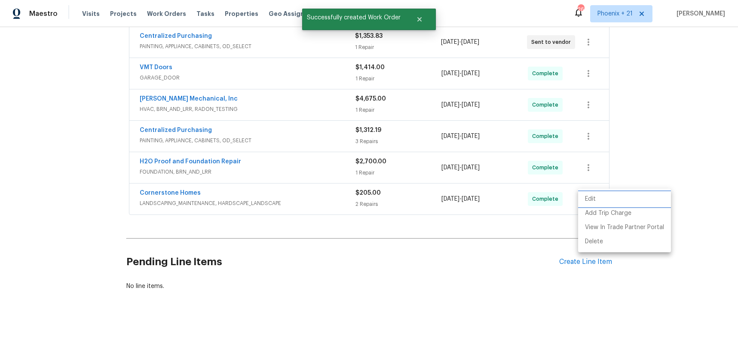
scroll to position [134, 0]
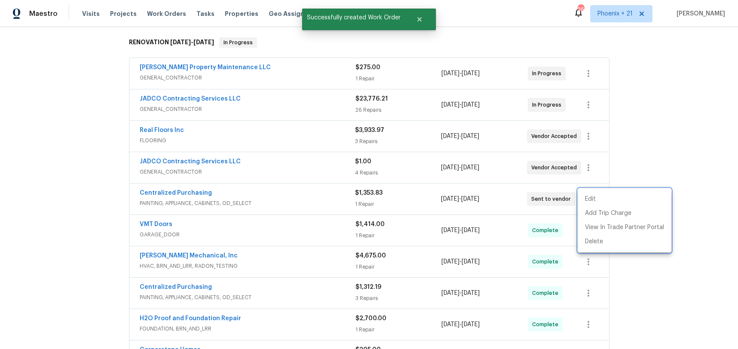
drag, startPoint x: 227, startPoint y: 203, endPoint x: 203, endPoint y: 201, distance: 24.1
click at [213, 201] on div at bounding box center [369, 174] width 738 height 349
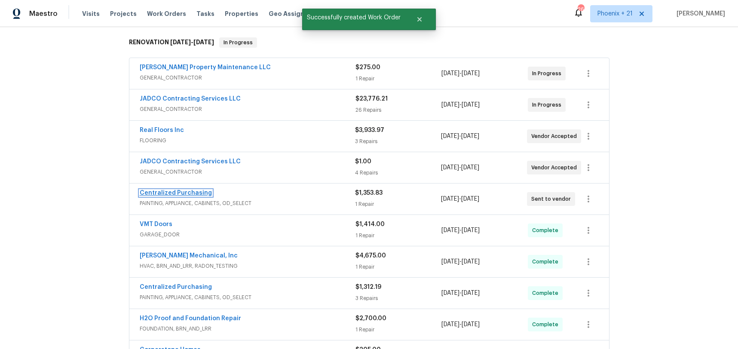
click at [195, 194] on link "Centralized Purchasing" at bounding box center [176, 193] width 72 height 6
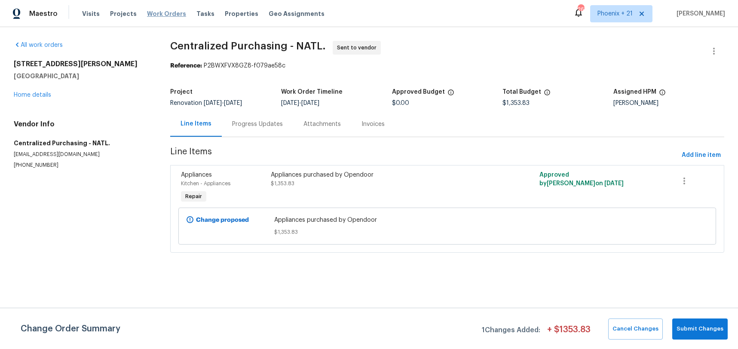
click at [162, 15] on span "Work Orders" at bounding box center [166, 13] width 39 height 9
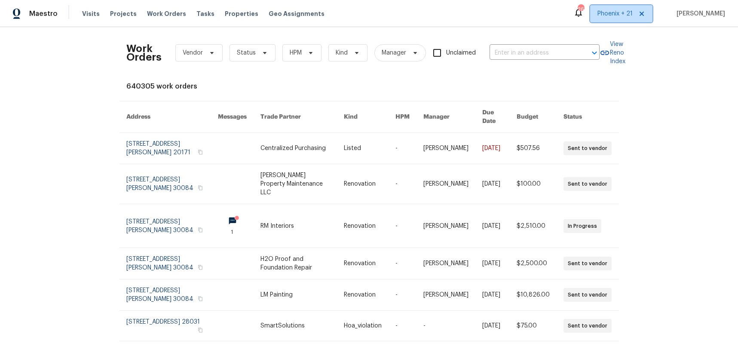
click at [609, 22] on span "Phoenix + 21" at bounding box center [621, 13] width 62 height 17
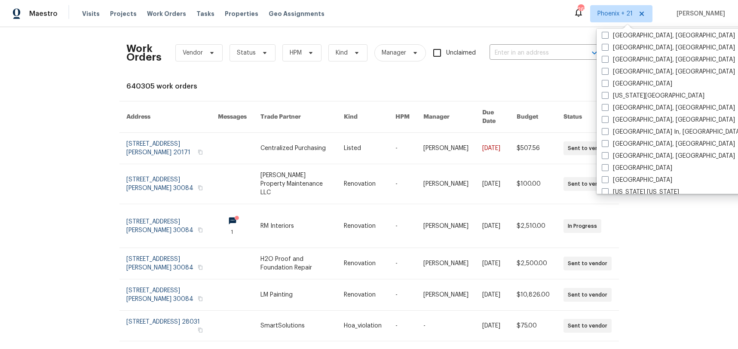
scroll to position [463, 0]
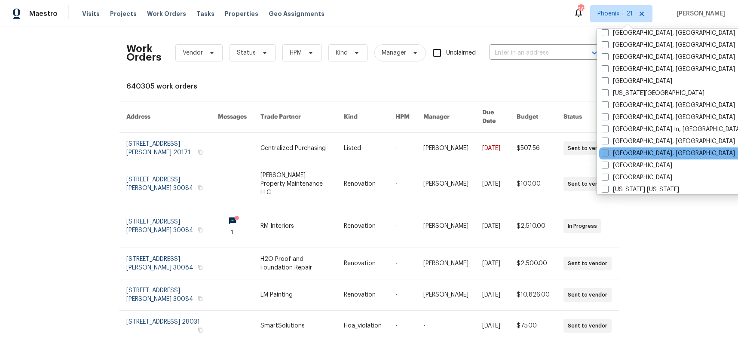
click at [631, 150] on label "[GEOGRAPHIC_DATA], [GEOGRAPHIC_DATA]" at bounding box center [668, 153] width 133 height 9
click at [608, 150] on input "[GEOGRAPHIC_DATA], [GEOGRAPHIC_DATA]" at bounding box center [605, 152] width 6 height 6
checkbox input "true"
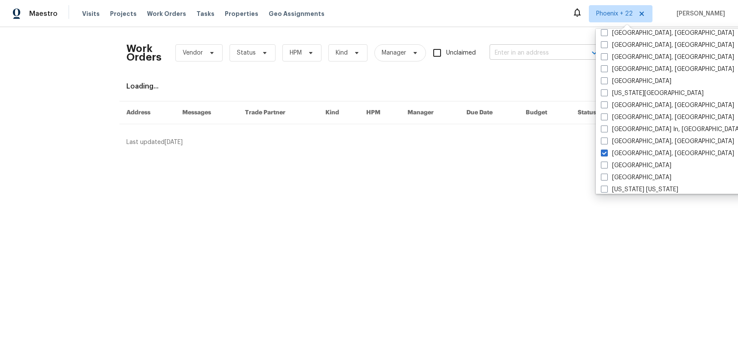
click at [548, 53] on input "text" at bounding box center [533, 52] width 86 height 13
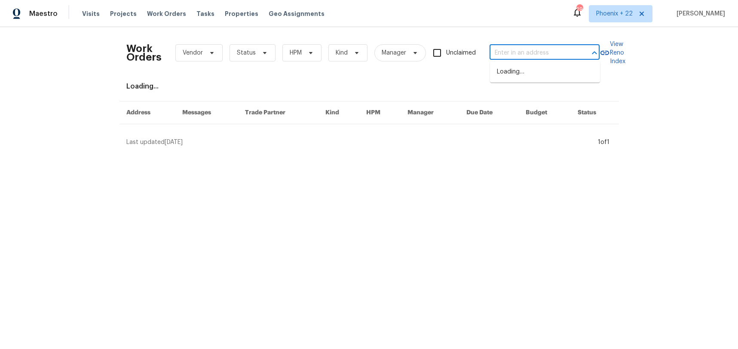
paste input "[STREET_ADDRESS]"
type input "[STREET_ADDRESS]"
click at [546, 75] on li "[STREET_ADDRESS]" at bounding box center [545, 72] width 110 height 14
type input "[STREET_ADDRESS]"
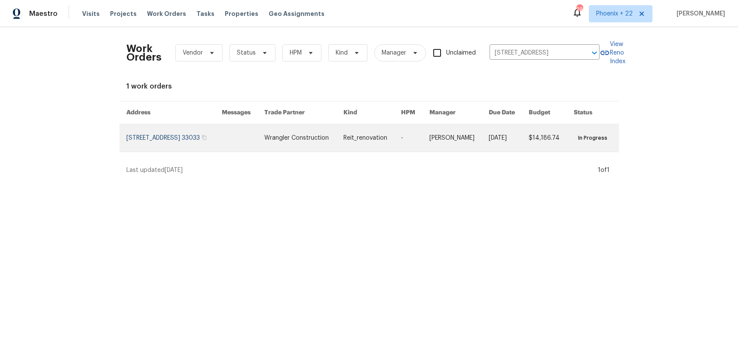
click at [278, 143] on td "Wrangler Construction" at bounding box center [297, 138] width 79 height 28
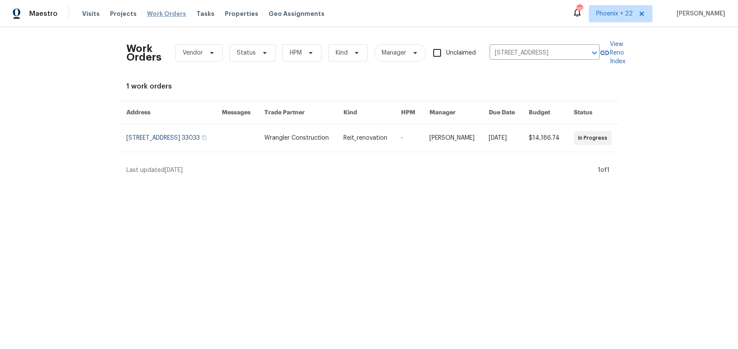
click at [164, 15] on span "Work Orders" at bounding box center [166, 13] width 39 height 9
click at [519, 58] on input "[STREET_ADDRESS]" at bounding box center [533, 52] width 86 height 13
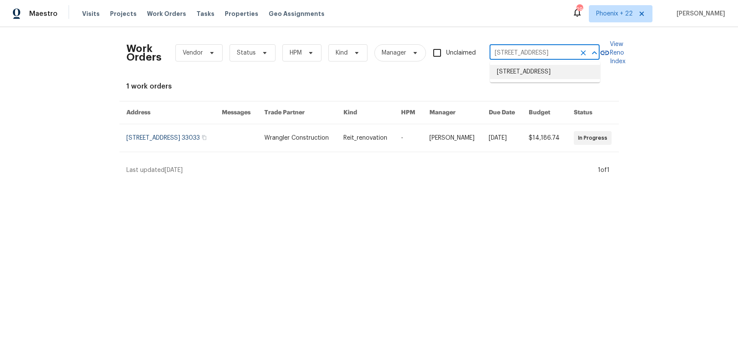
click at [521, 70] on li "[STREET_ADDRESS]" at bounding box center [545, 72] width 110 height 14
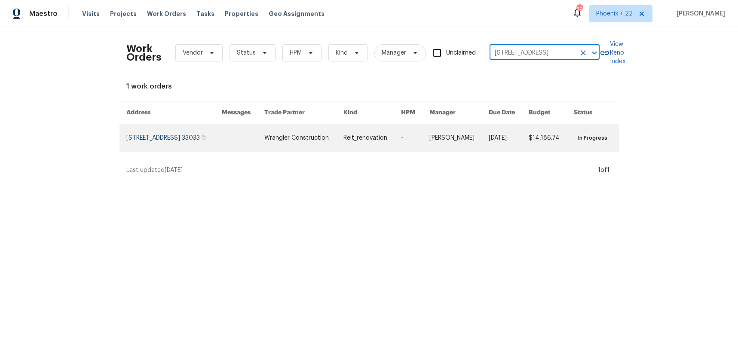
click at [343, 129] on link at bounding box center [303, 138] width 79 height 28
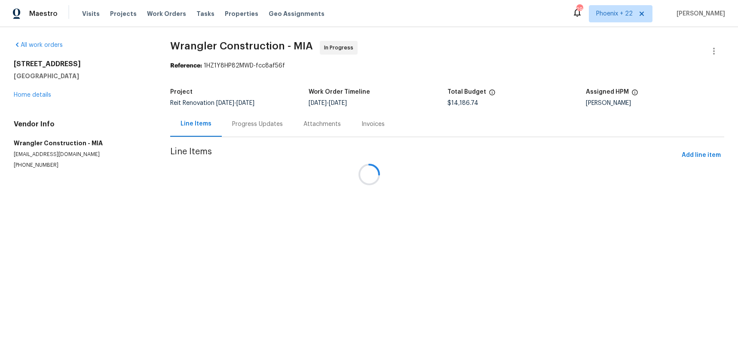
click at [44, 92] on div at bounding box center [369, 174] width 738 height 349
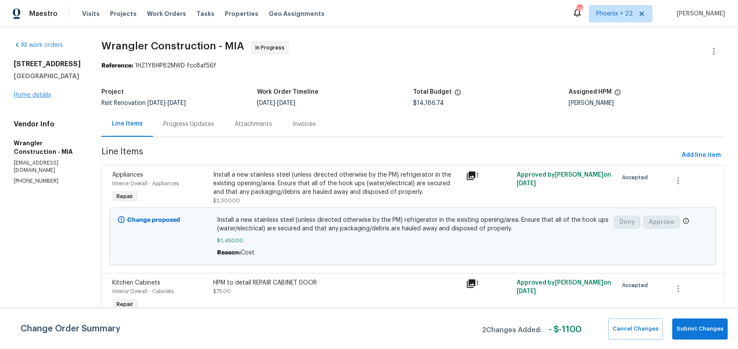
click at [34, 99] on div "[STREET_ADDRESS] Home details" at bounding box center [47, 80] width 67 height 40
click at [34, 98] on link "Home details" at bounding box center [32, 95] width 37 height 6
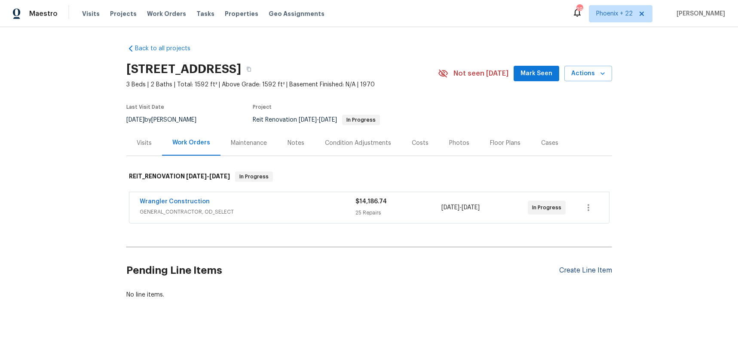
click at [579, 271] on div "Create Line Item" at bounding box center [586, 271] width 53 height 8
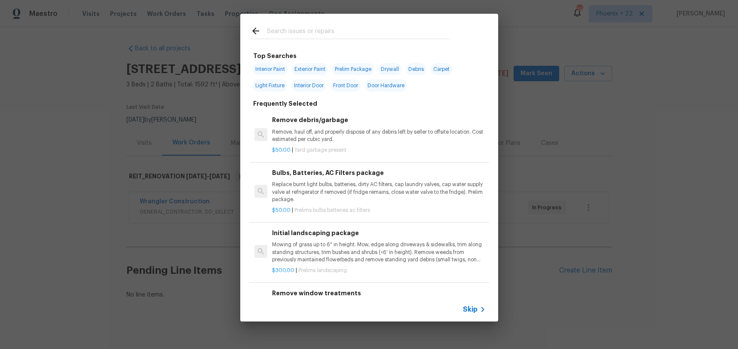
click at [342, 32] on input "text" at bounding box center [358, 32] width 182 height 13
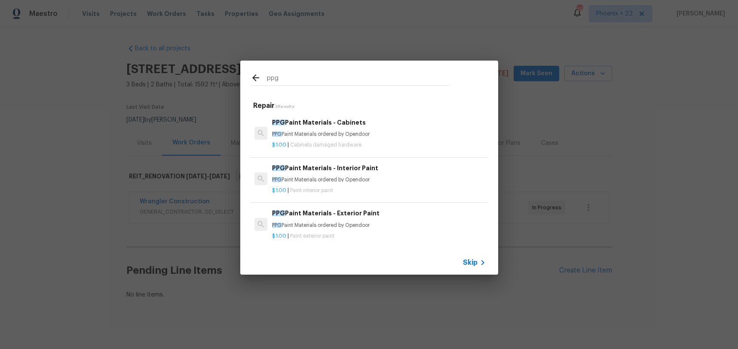
type input "ppg"
click at [389, 203] on div "PPG Paint Materials - Exterior Paint PPG Paint Materials ordered by Opendoor $1…" at bounding box center [369, 224] width 240 height 48
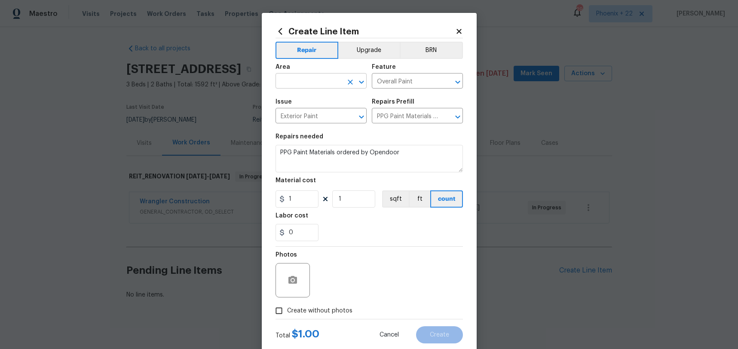
click at [315, 79] on input "text" at bounding box center [309, 81] width 67 height 13
click at [317, 104] on li "Exterior Overall" at bounding box center [321, 101] width 91 height 14
type input "Exterior Overall"
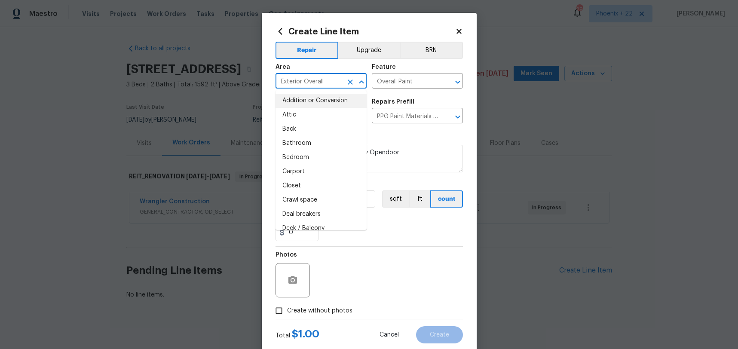
drag, startPoint x: 420, startPoint y: 275, endPoint x: 397, endPoint y: 264, distance: 25.8
click at [417, 274] on div "Photos" at bounding box center [370, 275] width 188 height 56
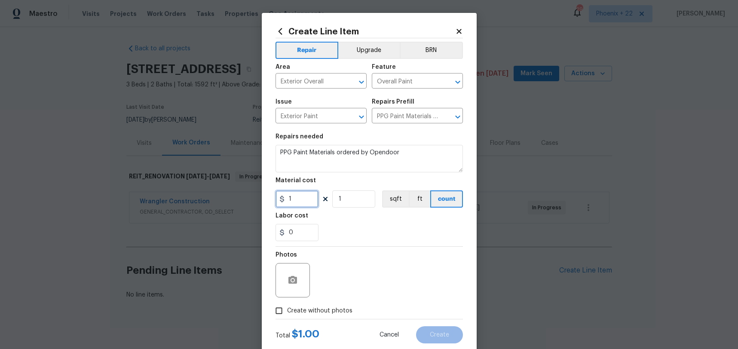
drag, startPoint x: 291, startPoint y: 201, endPoint x: 277, endPoint y: 200, distance: 13.4
click at [277, 200] on input "1" at bounding box center [297, 199] width 43 height 17
type input "542.27"
click at [329, 308] on span "Create without photos" at bounding box center [319, 311] width 65 height 9
click at [287, 308] on input "Create without photos" at bounding box center [279, 311] width 16 height 16
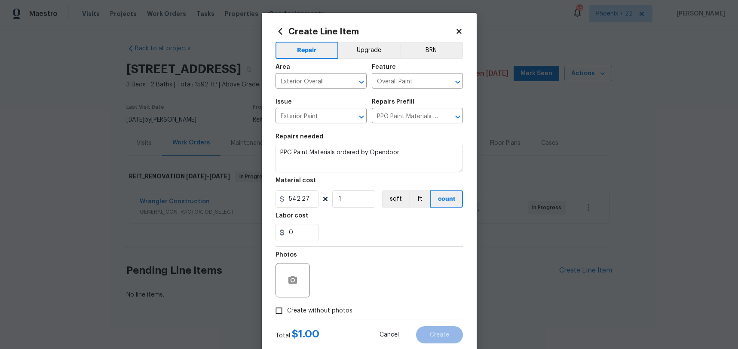
checkbox input "true"
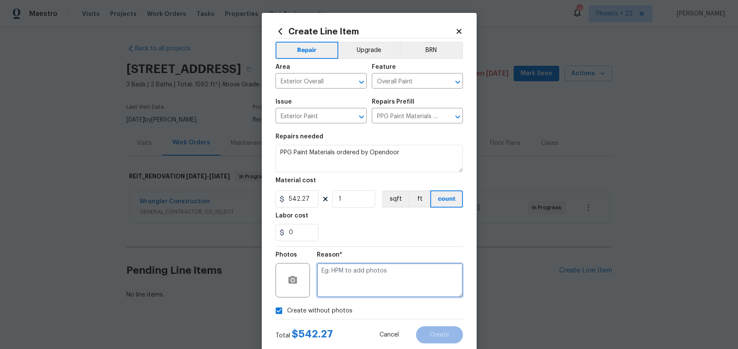
click at [347, 295] on textarea at bounding box center [390, 280] width 146 height 34
type textarea "NA"
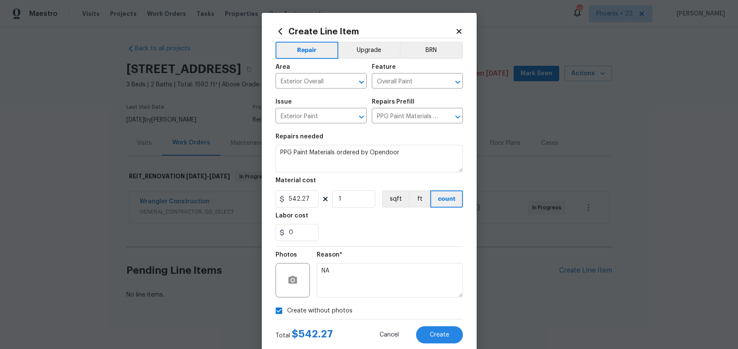
click at [424, 320] on div "Total $ 542.27 Cancel Create" at bounding box center [370, 332] width 188 height 24
click at [430, 336] on span "Create" at bounding box center [439, 335] width 19 height 6
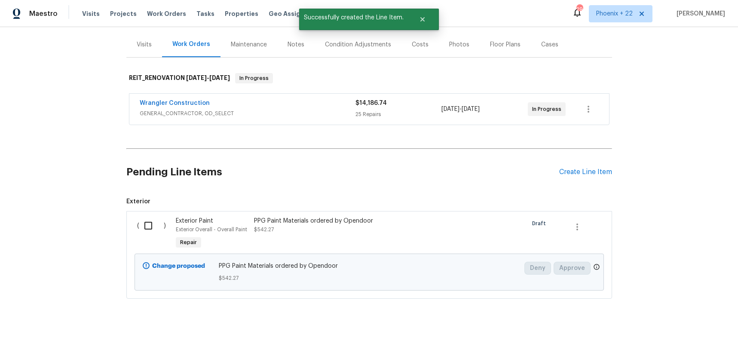
scroll to position [107, 0]
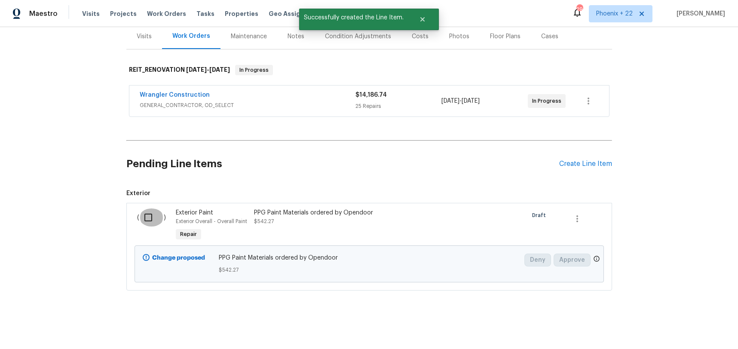
click at [146, 212] on input "checkbox" at bounding box center [151, 218] width 25 height 18
checkbox input "true"
click at [667, 326] on span "Create Work Order" at bounding box center [689, 328] width 57 height 11
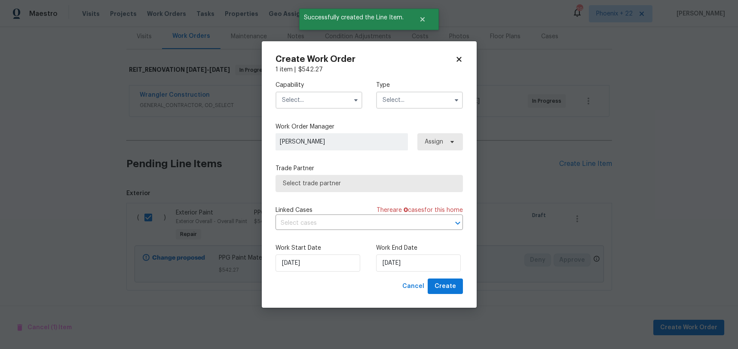
click at [317, 102] on input "text" at bounding box center [319, 100] width 87 height 17
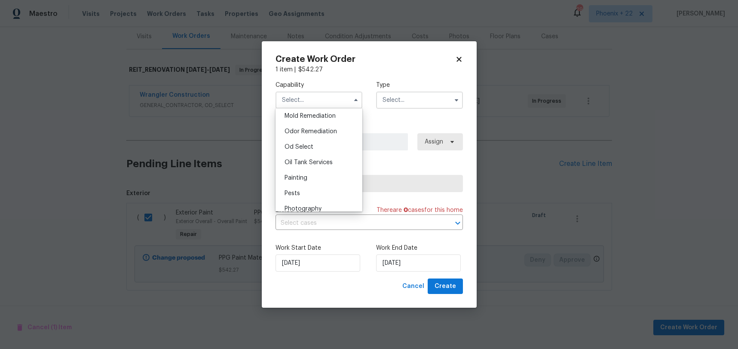
scroll to position [694, 0]
click at [314, 141] on div "Painting" at bounding box center [319, 146] width 83 height 15
type input "Painting"
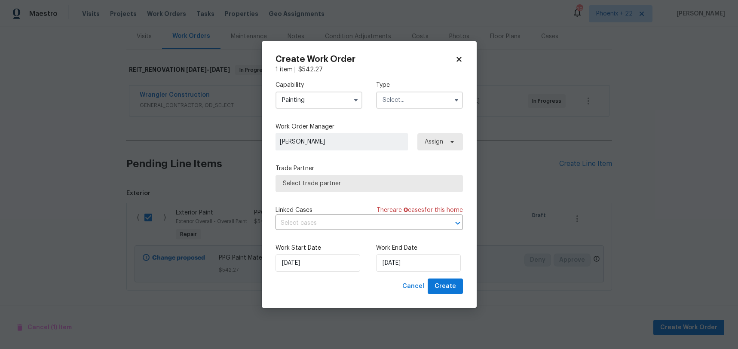
drag, startPoint x: 398, startPoint y: 94, endPoint x: 399, endPoint y: 99, distance: 5.2
click at [398, 94] on input "text" at bounding box center [419, 100] width 87 height 17
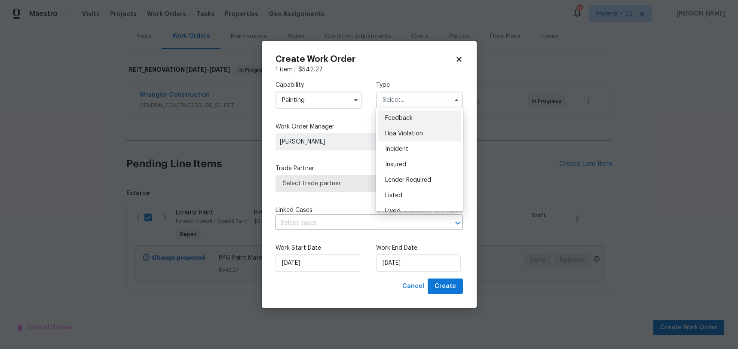
scroll to position [102, 0]
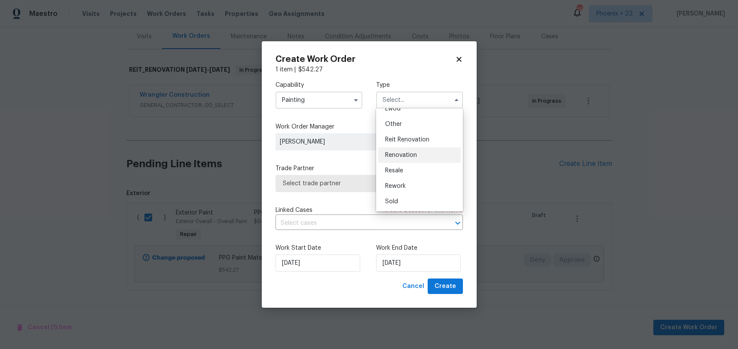
click at [415, 159] on div "Renovation" at bounding box center [419, 155] width 83 height 15
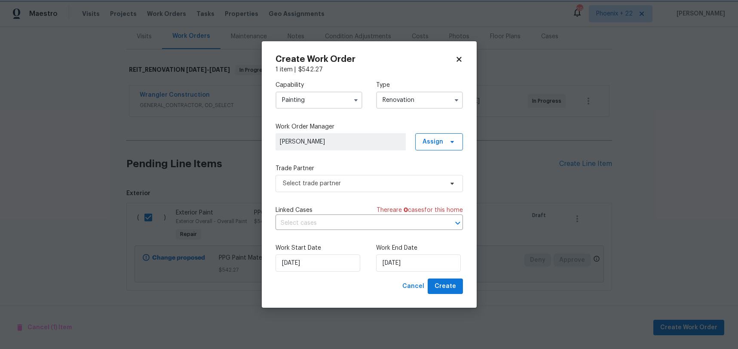
scroll to position [0, 0]
click at [439, 142] on span "Assign" at bounding box center [433, 142] width 21 height 9
click at [437, 180] on div "Assign to me" at bounding box center [440, 178] width 37 height 9
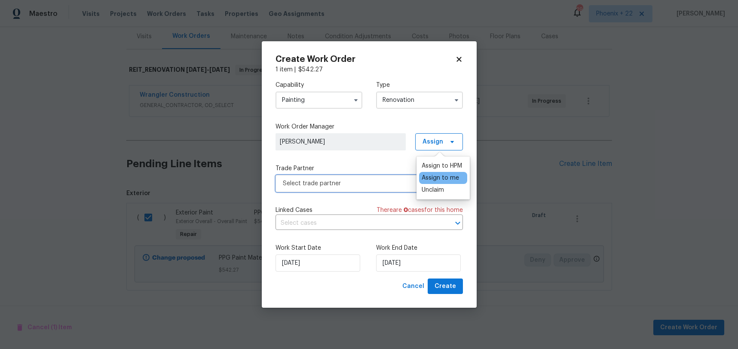
click at [372, 191] on span "Select trade partner" at bounding box center [370, 183] width 188 height 17
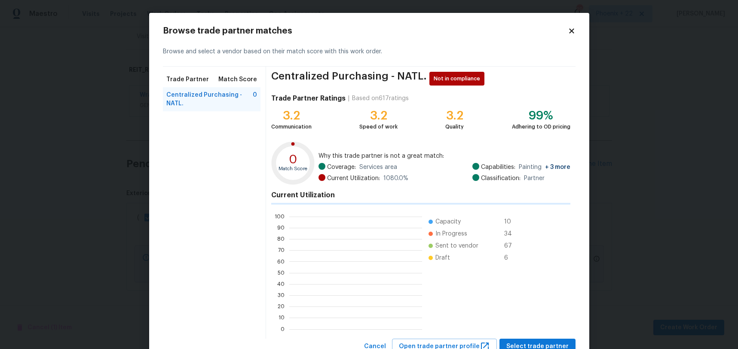
scroll to position [120, 133]
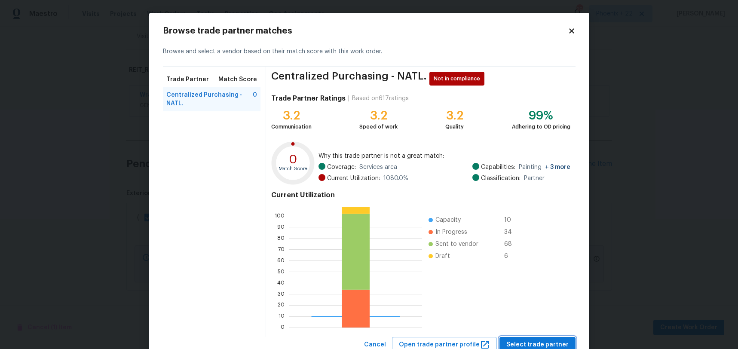
click at [546, 346] on span "Select trade partner" at bounding box center [538, 345] width 62 height 11
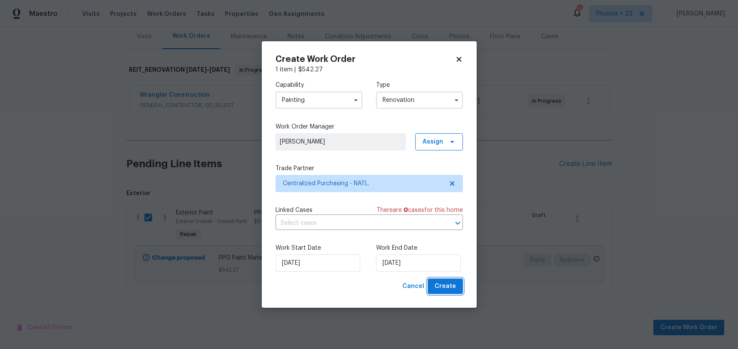
click at [449, 287] on span "Create" at bounding box center [446, 286] width 22 height 11
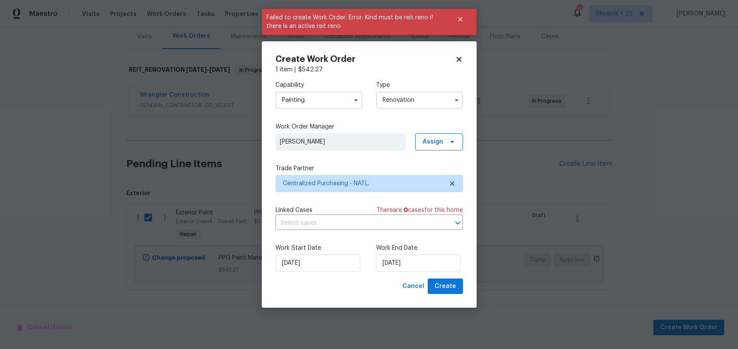
click at [414, 95] on input "Renovation" at bounding box center [419, 100] width 87 height 17
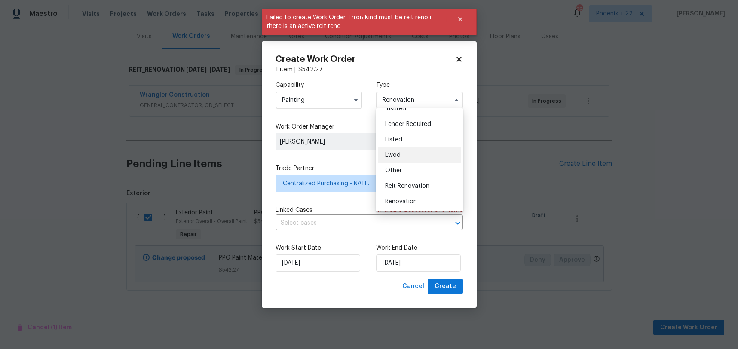
scroll to position [102, 0]
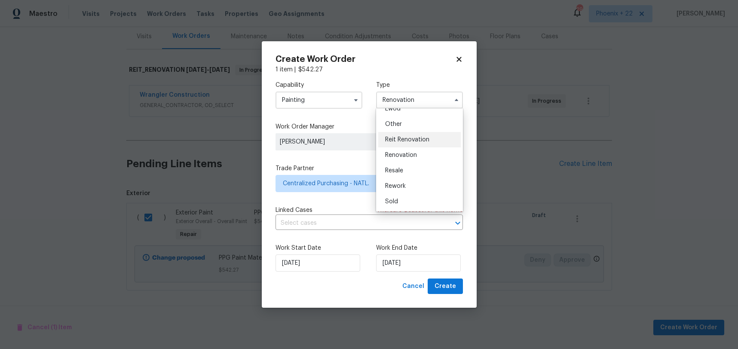
click at [415, 138] on span "Reit Renovation" at bounding box center [407, 140] width 44 height 6
type input "Reit Renovation"
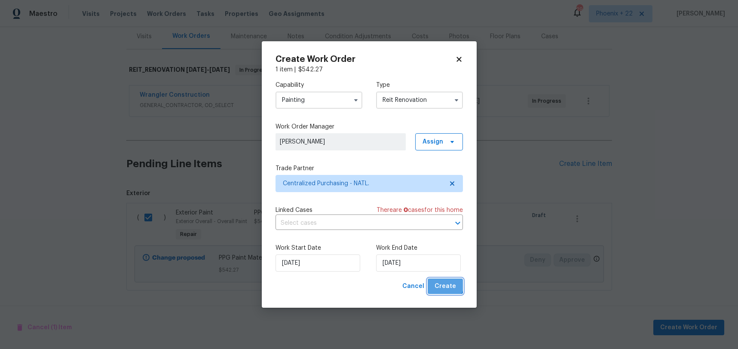
click at [442, 283] on span "Create" at bounding box center [446, 286] width 22 height 11
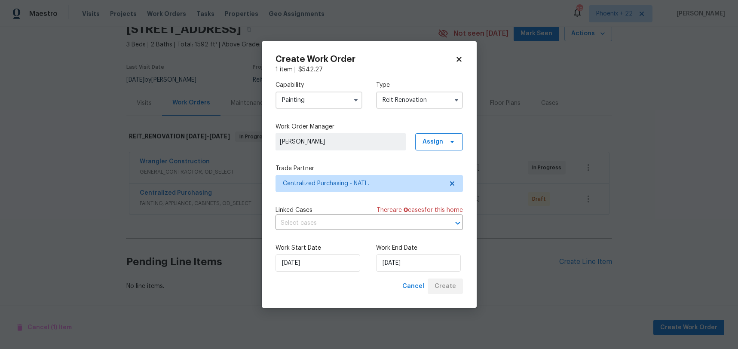
scroll to position [40, 0]
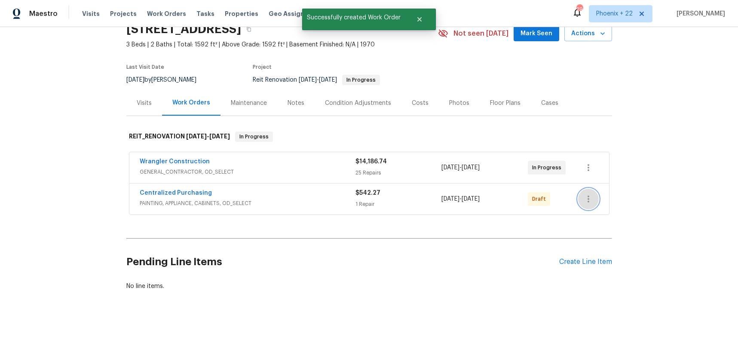
click at [597, 199] on button "button" at bounding box center [588, 199] width 21 height 21
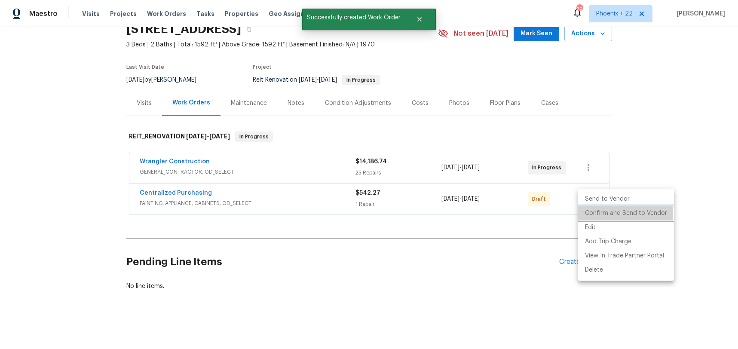
drag, startPoint x: 597, startPoint y: 199, endPoint x: 593, endPoint y: 214, distance: 15.2
click at [593, 214] on li "Confirm and Send to Vendor" at bounding box center [626, 213] width 96 height 14
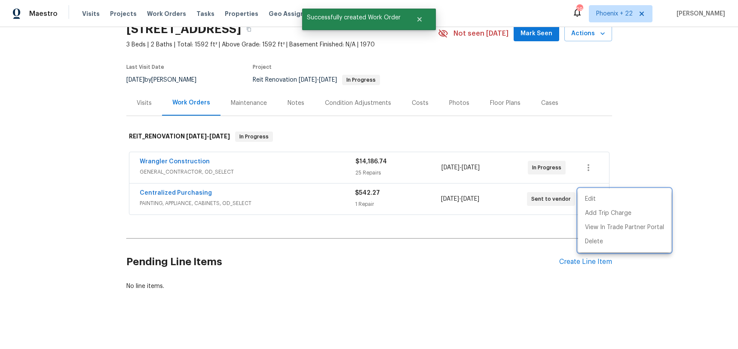
click at [184, 194] on div at bounding box center [369, 174] width 738 height 349
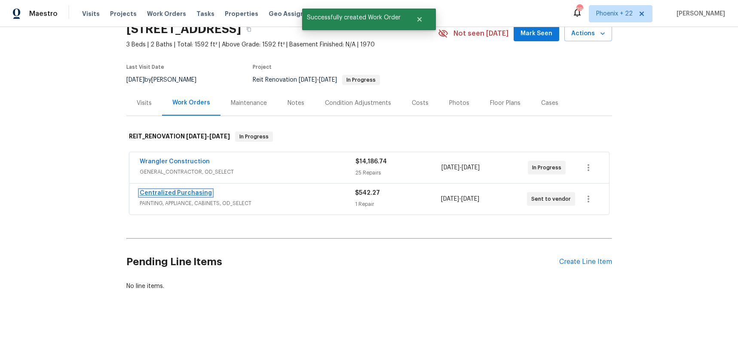
click at [176, 191] on link "Centralized Purchasing" at bounding box center [176, 193] width 72 height 6
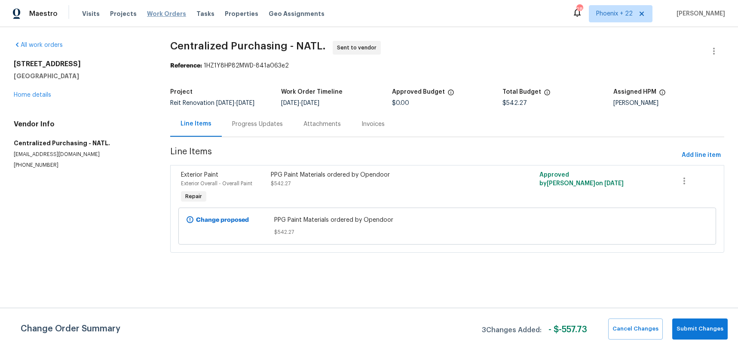
click at [177, 13] on span "Work Orders" at bounding box center [166, 13] width 39 height 9
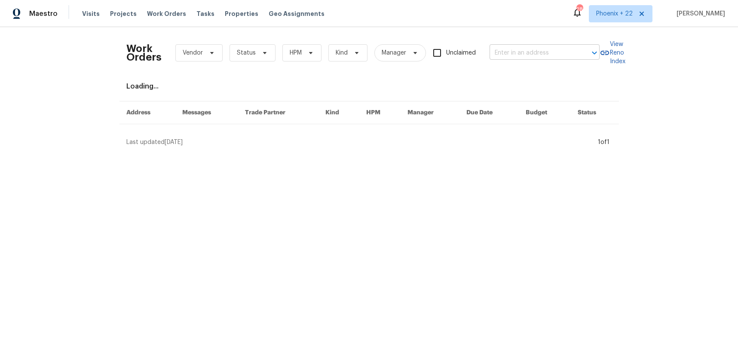
click at [503, 51] on input "text" at bounding box center [533, 52] width 86 height 13
paste input "[STREET_ADDRESS]"
type input "[STREET_ADDRESS]"
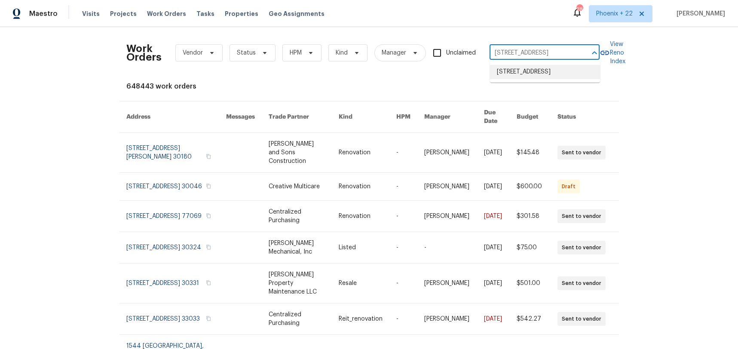
click at [507, 73] on li "[STREET_ADDRESS]" at bounding box center [545, 72] width 110 height 14
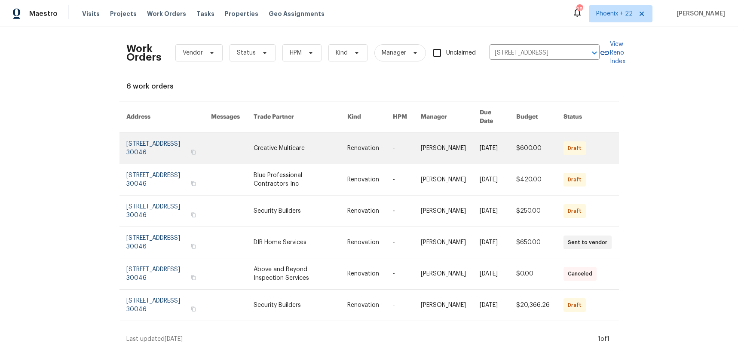
click at [280, 133] on link at bounding box center [301, 148] width 94 height 31
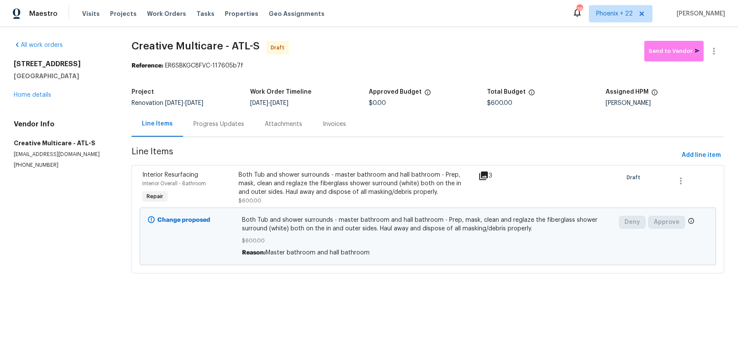
click at [36, 83] on div "[STREET_ADDRESS][PERSON_NAME] Home details" at bounding box center [62, 80] width 97 height 40
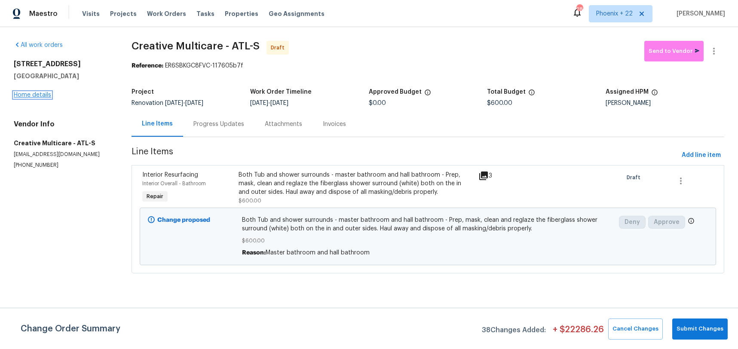
click at [36, 93] on link "Home details" at bounding box center [32, 95] width 37 height 6
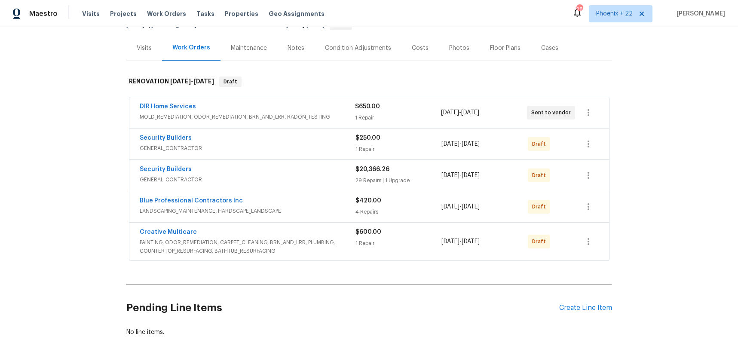
scroll to position [139, 0]
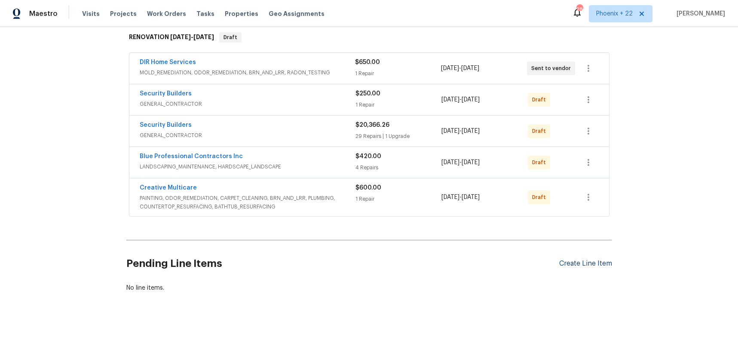
click at [562, 264] on div "Create Line Item" at bounding box center [586, 264] width 53 height 8
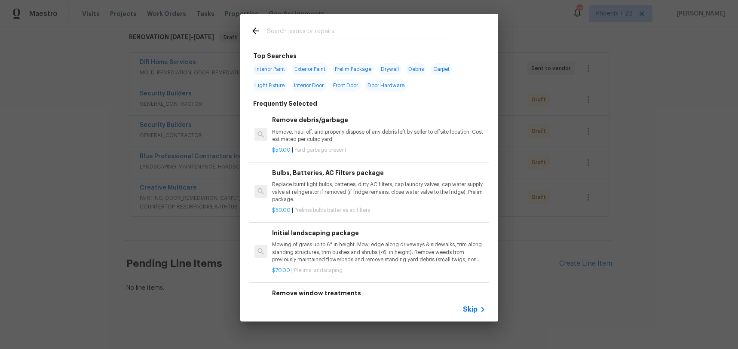
click at [286, 33] on input "text" at bounding box center [358, 32] width 182 height 13
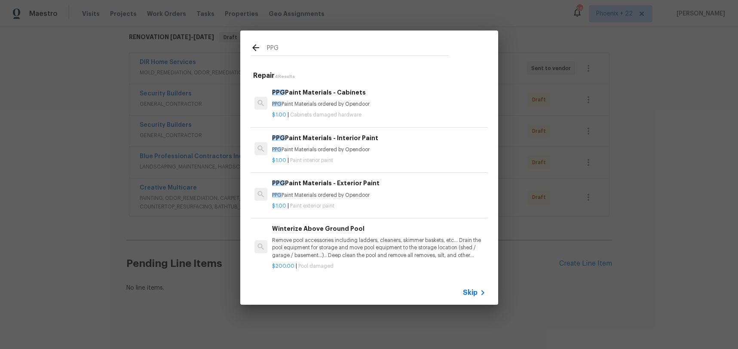
type input "PPG"
click at [391, 156] on div "$1.00 | Paint interior paint" at bounding box center [378, 159] width 213 height 11
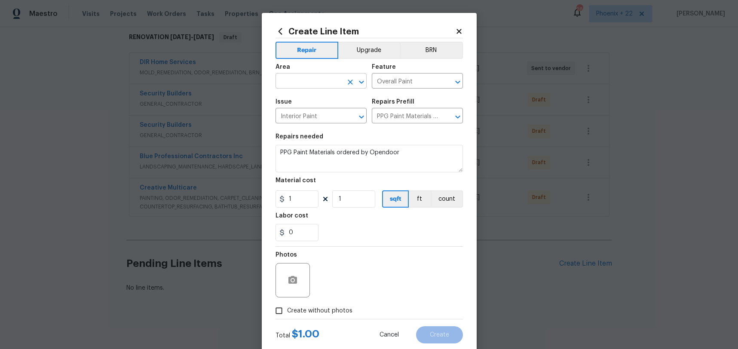
click at [323, 84] on input "text" at bounding box center [309, 81] width 67 height 13
click at [331, 111] on li "Interior Overall" at bounding box center [321, 115] width 91 height 14
type input "Interior Overall"
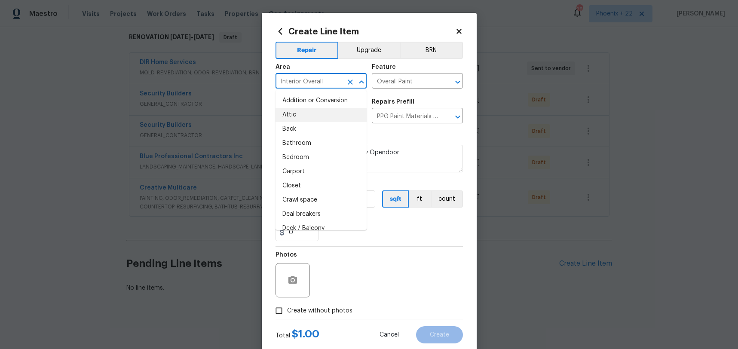
click at [368, 283] on div "Photos" at bounding box center [370, 275] width 188 height 56
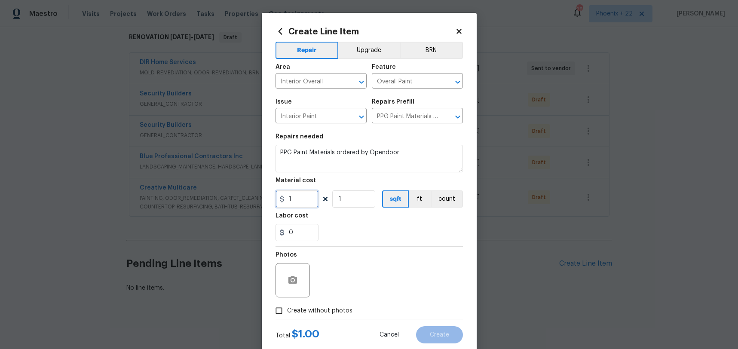
drag, startPoint x: 292, startPoint y: 193, endPoint x: 298, endPoint y: 197, distance: 7.8
click at [292, 193] on input "1" at bounding box center [297, 199] width 43 height 17
drag, startPoint x: 298, startPoint y: 197, endPoint x: 280, endPoint y: 196, distance: 19.0
click at [280, 196] on div "1" at bounding box center [297, 199] width 43 height 17
type input "537.67"
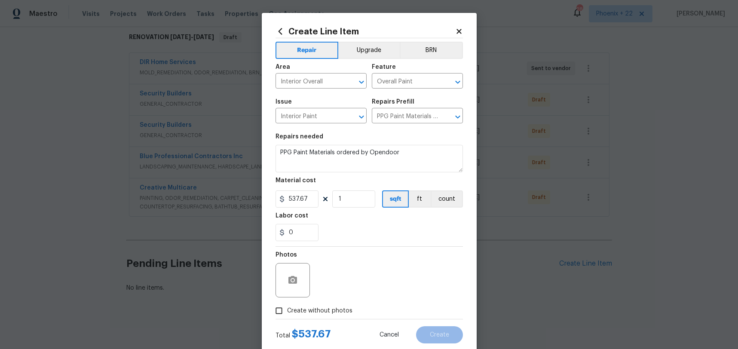
click at [323, 321] on div "Total $ 537.67 Cancel Create" at bounding box center [370, 332] width 188 height 24
click at [324, 313] on span "Create without photos" at bounding box center [319, 311] width 65 height 9
click at [287, 313] on input "Create without photos" at bounding box center [279, 311] width 16 height 16
checkbox input "true"
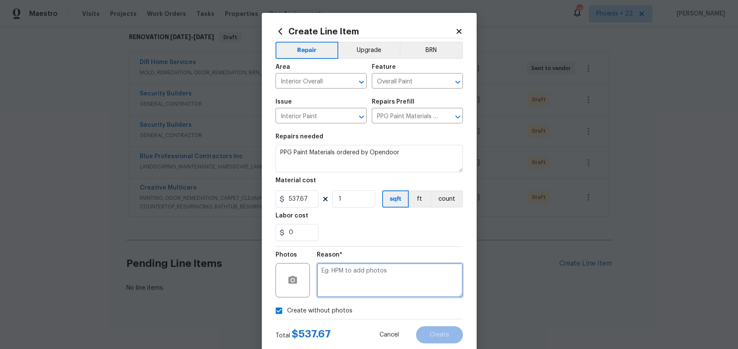
click at [343, 288] on textarea at bounding box center [390, 280] width 146 height 34
type textarea "NA"
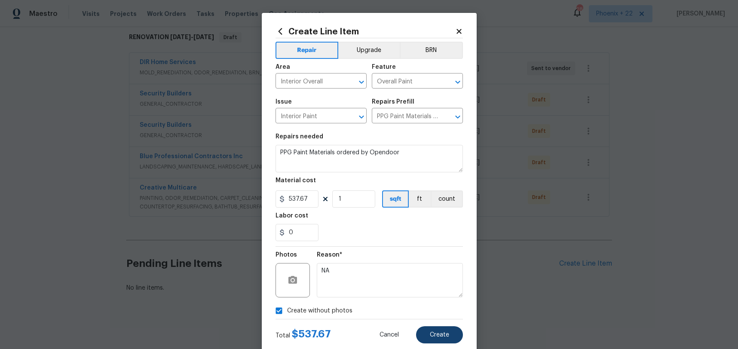
drag, startPoint x: 425, startPoint y: 325, endPoint x: 430, endPoint y: 331, distance: 7.7
click at [425, 325] on div "Total $ 537.67 Cancel Create" at bounding box center [370, 332] width 188 height 24
click at [430, 332] on span "Create" at bounding box center [439, 335] width 19 height 6
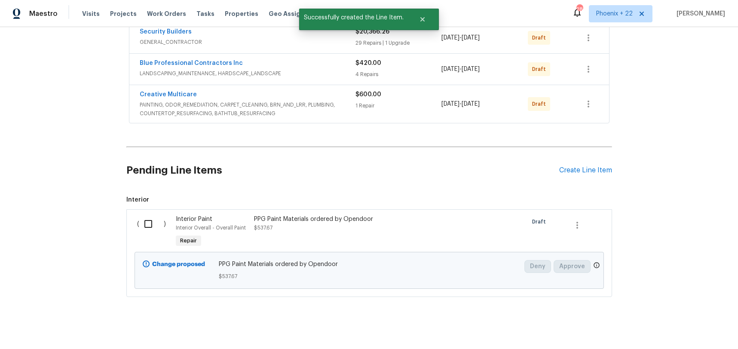
scroll to position [239, 0]
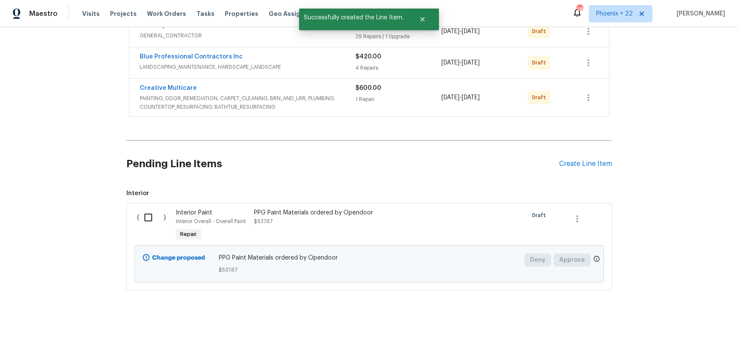
drag, startPoint x: 134, startPoint y: 191, endPoint x: 154, endPoint y: 220, distance: 35.0
click at [134, 191] on span "Interior" at bounding box center [369, 193] width 486 height 9
click at [155, 222] on input "checkbox" at bounding box center [151, 218] width 25 height 18
checkbox input "true"
click at [711, 329] on span "Create Work Order" at bounding box center [689, 328] width 57 height 11
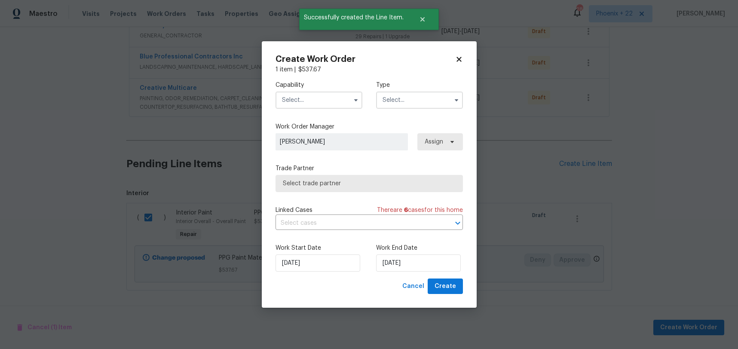
click at [311, 102] on input "text" at bounding box center [319, 100] width 87 height 17
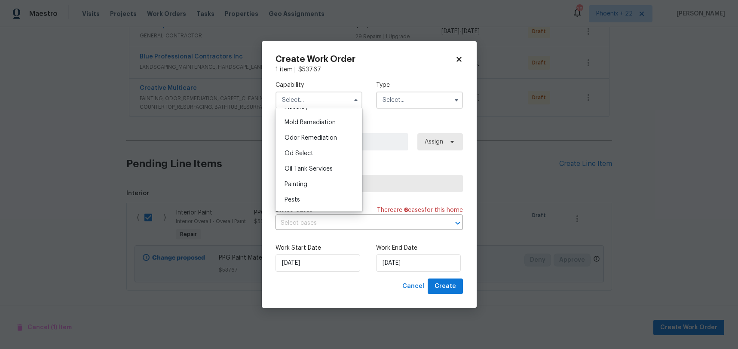
scroll to position [669, 0]
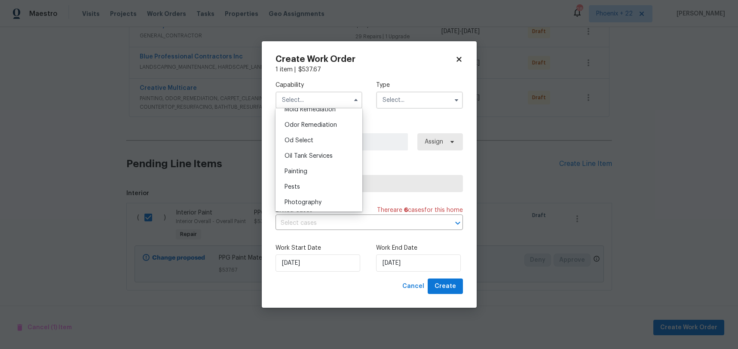
click at [309, 165] on div "Painting" at bounding box center [319, 171] width 83 height 15
type input "Painting"
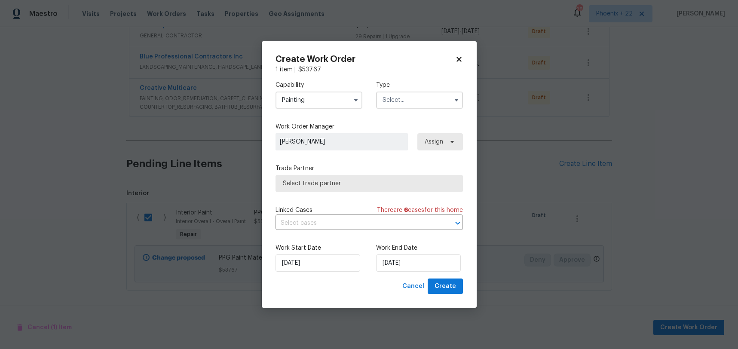
drag, startPoint x: 397, startPoint y: 96, endPoint x: 399, endPoint y: 105, distance: 8.9
click at [397, 98] on input "text" at bounding box center [419, 100] width 87 height 17
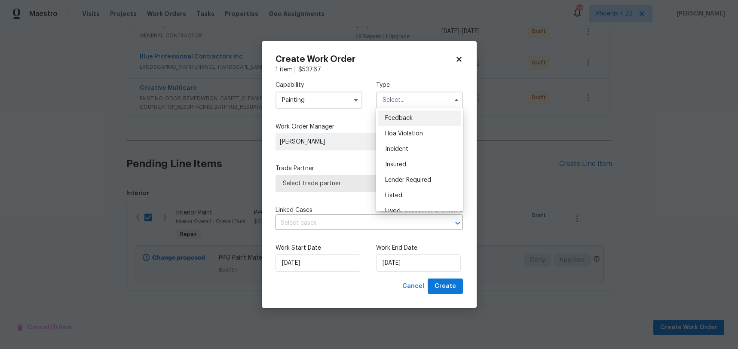
scroll to position [102, 0]
click at [411, 155] on span "Renovation" at bounding box center [401, 155] width 32 height 6
type input "Renovation"
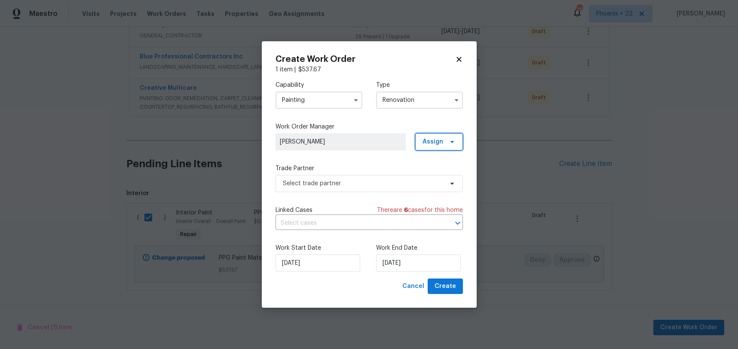
click at [427, 148] on span "Assign" at bounding box center [439, 141] width 48 height 17
click at [430, 178] on div "Assign to me" at bounding box center [440, 178] width 37 height 9
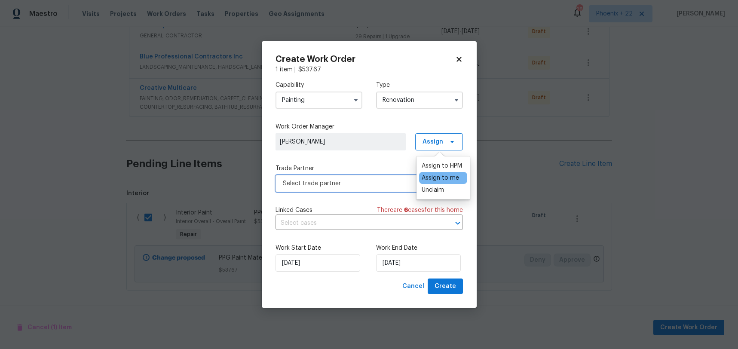
click at [372, 188] on span "Select trade partner" at bounding box center [370, 183] width 188 height 17
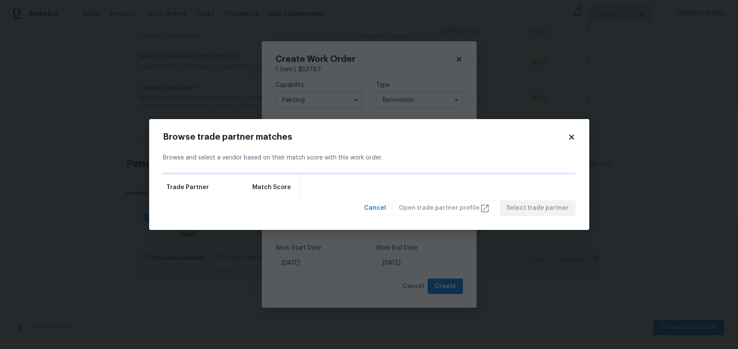
click at [577, 136] on div "Browse trade partner matches Browse and select a vendor based on their match sc…" at bounding box center [369, 174] width 440 height 111
click at [574, 137] on icon at bounding box center [572, 137] width 8 height 8
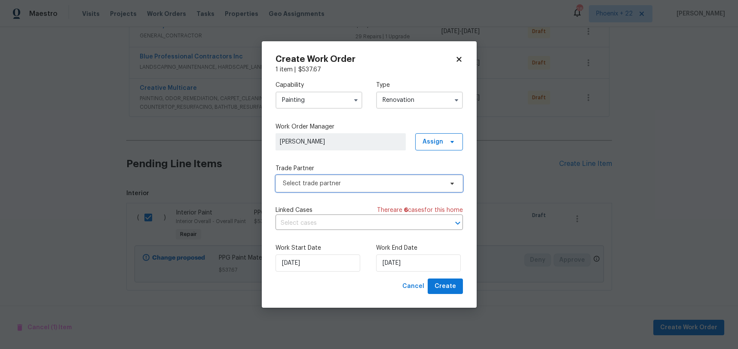
click at [333, 183] on span "Select trade partner" at bounding box center [363, 183] width 160 height 9
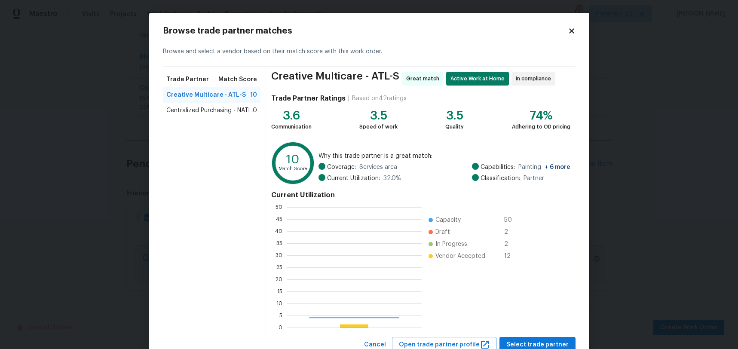
scroll to position [120, 135]
click at [227, 116] on div "Centralized Purchasing - NATL. 0" at bounding box center [212, 110] width 98 height 15
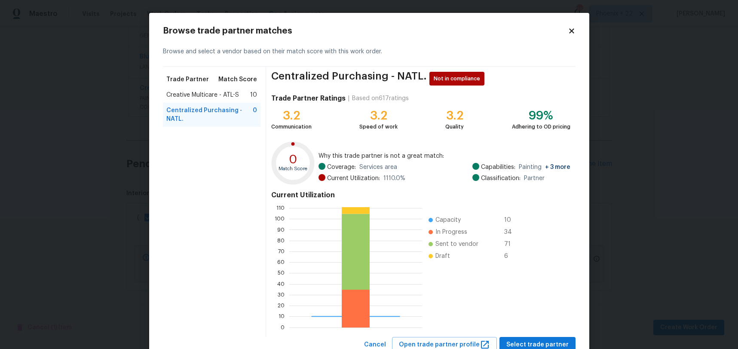
scroll to position [31, 0]
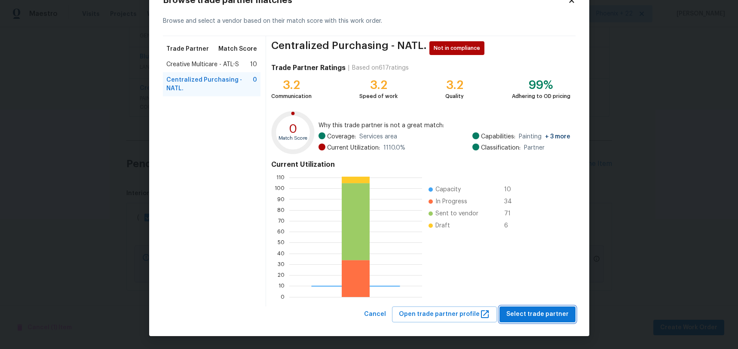
click at [535, 312] on span "Select trade partner" at bounding box center [538, 314] width 62 height 11
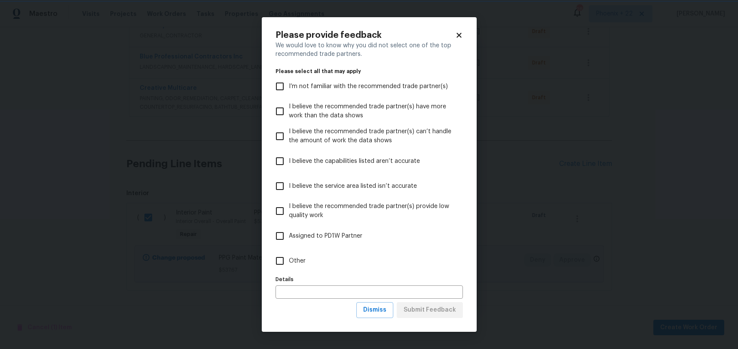
scroll to position [0, 0]
drag, startPoint x: 354, startPoint y: 271, endPoint x: 387, endPoint y: 292, distance: 39.0
click at [354, 271] on label "Other" at bounding box center [363, 261] width 185 height 25
click at [289, 270] on input "Other" at bounding box center [280, 261] width 18 height 18
checkbox input "true"
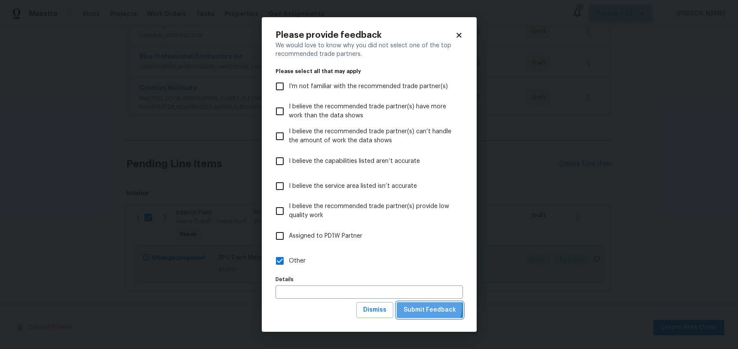
click at [420, 307] on span "Submit Feedback" at bounding box center [430, 310] width 52 height 11
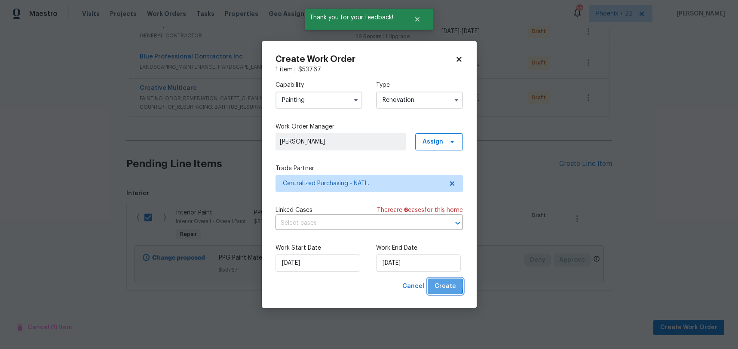
click at [439, 285] on span "Create" at bounding box center [446, 286] width 22 height 11
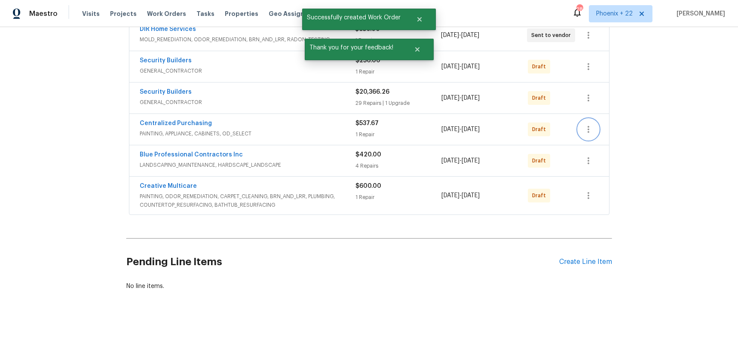
click at [584, 130] on icon "button" at bounding box center [589, 129] width 10 height 10
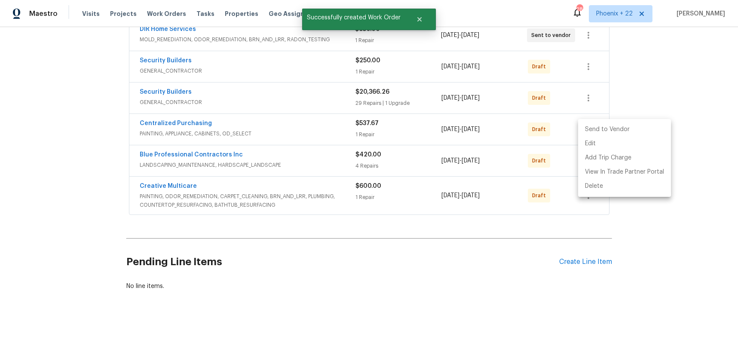
click at [590, 132] on li "Send to Vendor" at bounding box center [624, 130] width 93 height 14
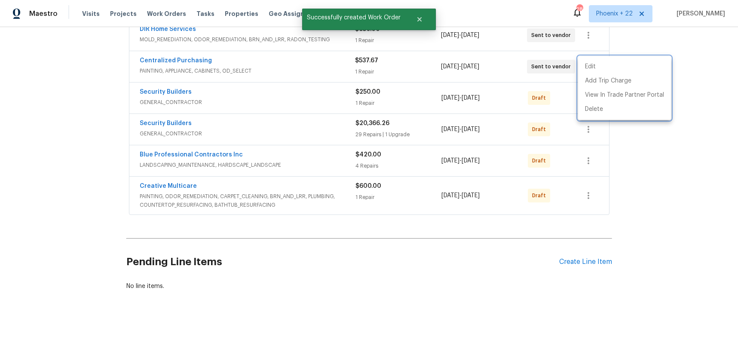
drag, startPoint x: 202, startPoint y: 74, endPoint x: 179, endPoint y: 59, distance: 27.6
click at [194, 68] on div at bounding box center [369, 174] width 738 height 349
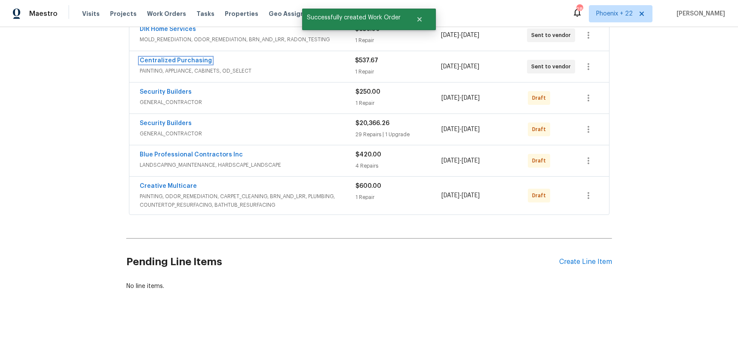
click at [179, 59] on link "Centralized Purchasing" at bounding box center [176, 61] width 72 height 6
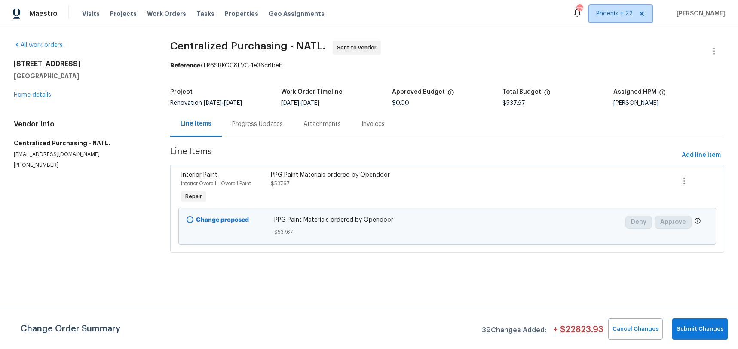
click at [605, 18] on span "Phoenix + 22" at bounding box center [621, 13] width 64 height 17
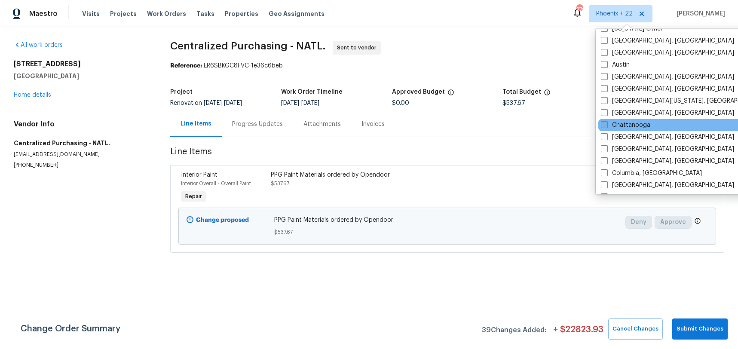
scroll to position [289, 0]
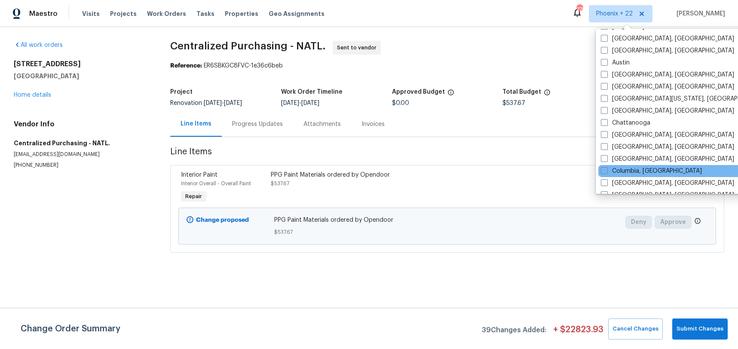
click at [626, 166] on div "Columbia, [GEOGRAPHIC_DATA]" at bounding box center [685, 171] width 173 height 12
click at [626, 172] on label "Columbia, [GEOGRAPHIC_DATA]" at bounding box center [651, 171] width 101 height 9
click at [607, 172] on input "Columbia, [GEOGRAPHIC_DATA]" at bounding box center [604, 170] width 6 height 6
checkbox input "true"
click at [234, 53] on span "Centralized Purchasing - NATL. Sent to vendor" at bounding box center [437, 51] width 534 height 21
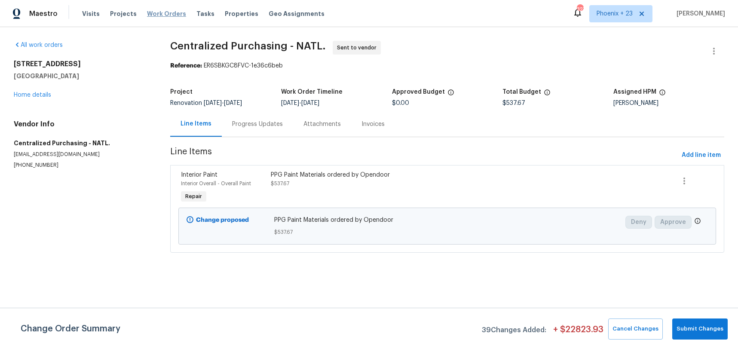
click at [169, 15] on span "Work Orders" at bounding box center [166, 13] width 39 height 9
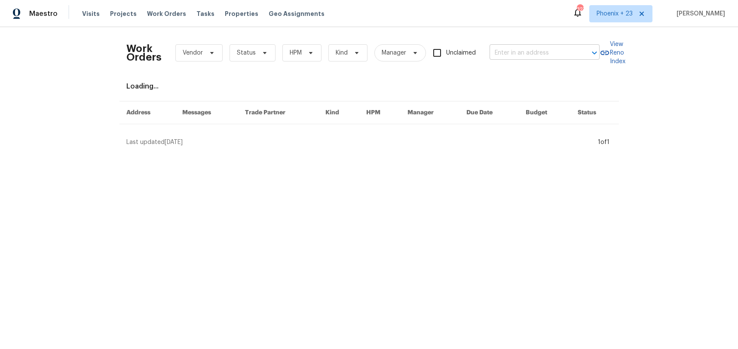
click at [555, 54] on input "text" at bounding box center [533, 52] width 86 height 13
paste input "[STREET_ADDRESS]"
type input "[STREET_ADDRESS]"
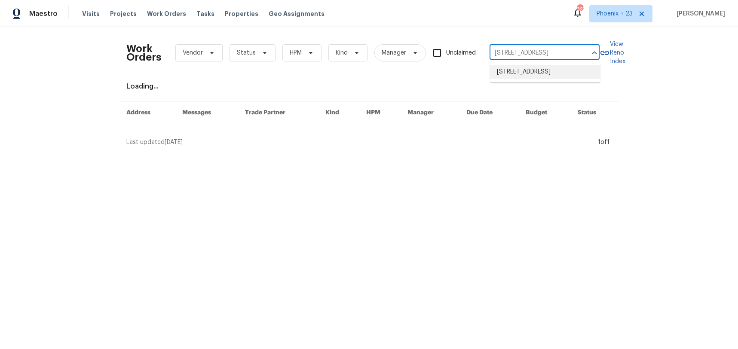
click at [545, 72] on li "[STREET_ADDRESS]" at bounding box center [545, 72] width 110 height 14
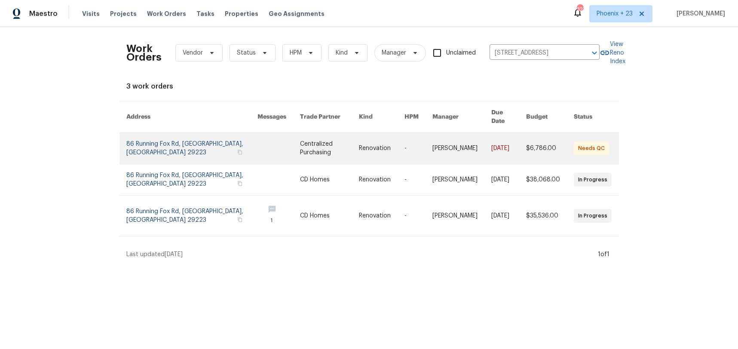
click at [261, 148] on link at bounding box center [279, 148] width 43 height 31
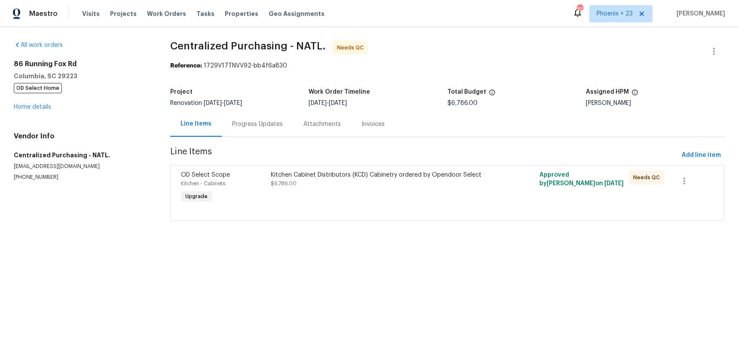
click at [49, 101] on div "[STREET_ADDRESS] OD Select Home Home details" at bounding box center [82, 86] width 136 height 52
click at [48, 105] on link "Home details" at bounding box center [32, 107] width 37 height 6
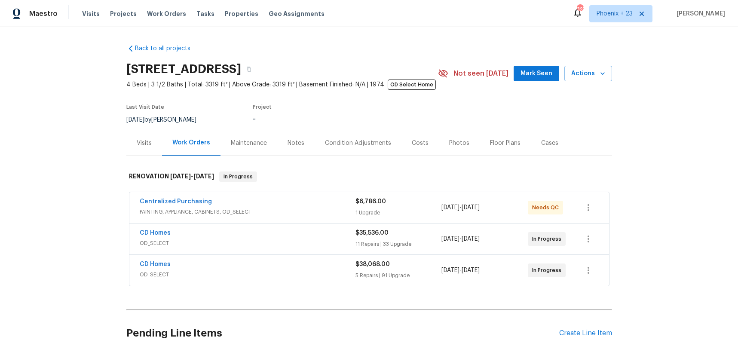
scroll to position [71, 0]
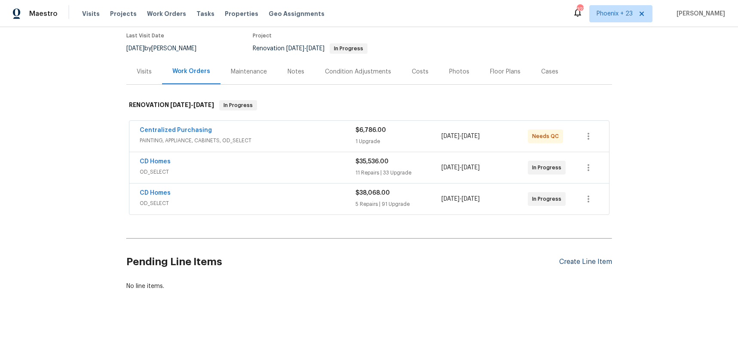
click at [580, 264] on div "Create Line Item" at bounding box center [586, 262] width 53 height 8
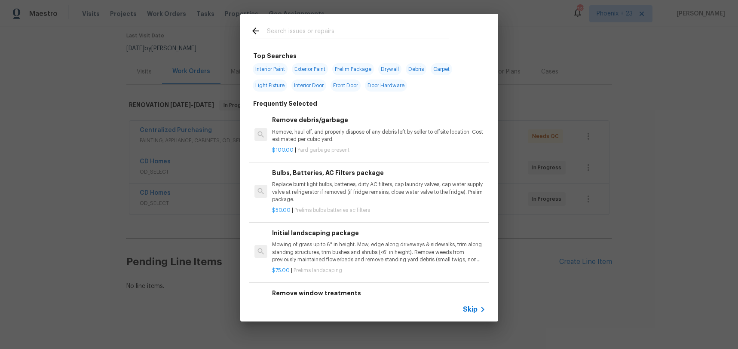
click at [326, 26] on input "text" at bounding box center [358, 32] width 182 height 13
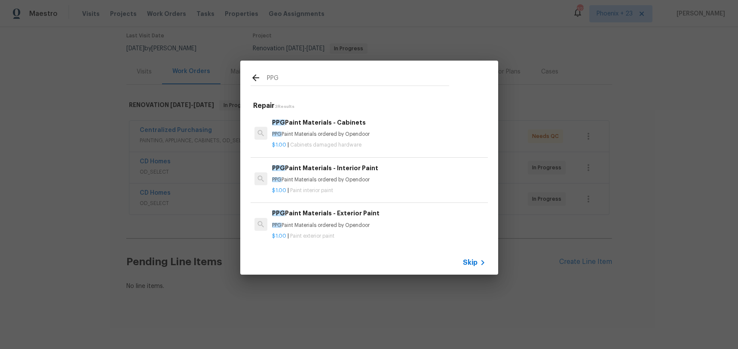
type input "PPG"
click at [368, 178] on p "PPG Paint Materials ordered by Opendoor" at bounding box center [378, 179] width 213 height 7
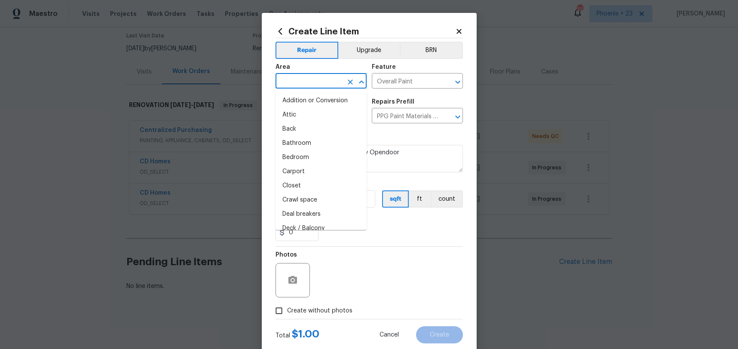
click at [314, 86] on input "text" at bounding box center [309, 81] width 67 height 13
type input "P"
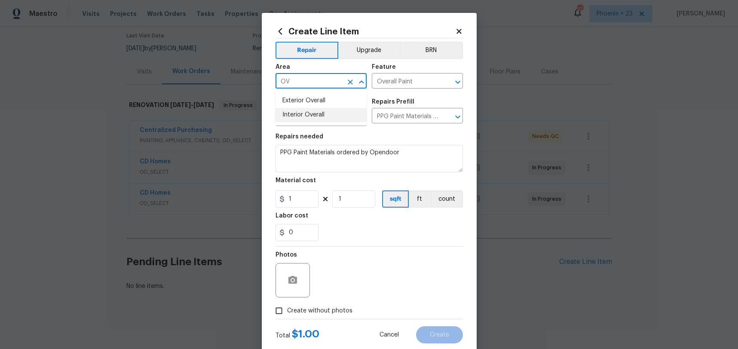
click at [320, 111] on li "Interior Overall" at bounding box center [321, 115] width 91 height 14
type input "Interior Overall"
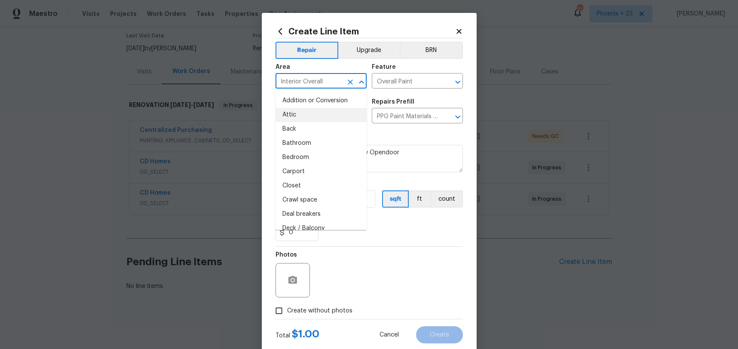
click at [385, 225] on div "0" at bounding box center [370, 232] width 188 height 17
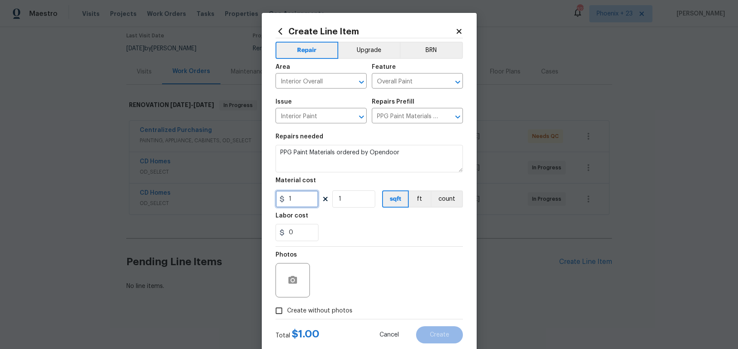
click at [303, 204] on input "1" at bounding box center [297, 199] width 43 height 17
type input "1651.62"
drag, startPoint x: 317, startPoint y: 310, endPoint x: 319, endPoint y: 304, distance: 6.0
click at [317, 310] on span "Create without photos" at bounding box center [319, 311] width 65 height 9
click at [287, 310] on input "Create without photos" at bounding box center [279, 311] width 16 height 16
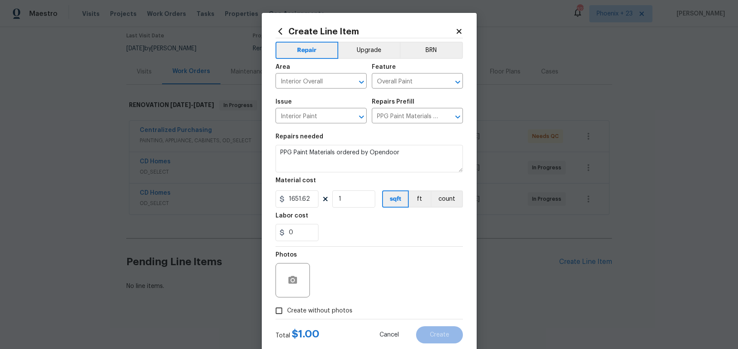
checkbox input "true"
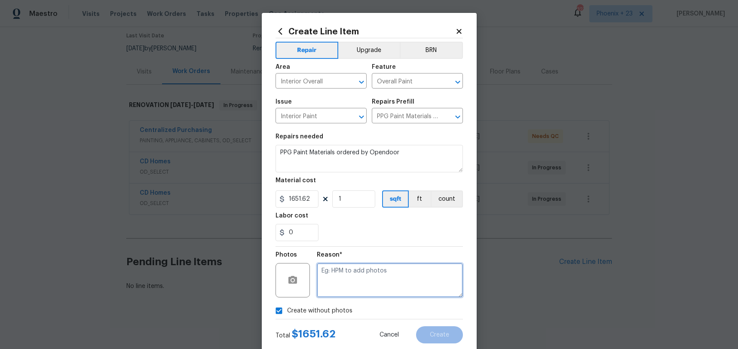
click at [346, 279] on textarea at bounding box center [390, 280] width 146 height 34
type textarea "n"
type textarea "NA"
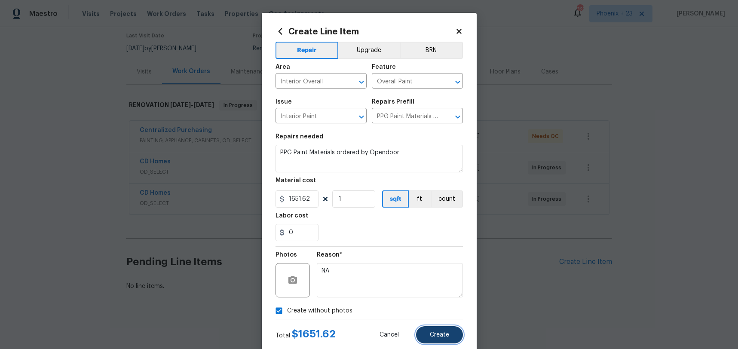
click at [450, 341] on button "Create" at bounding box center [439, 334] width 47 height 17
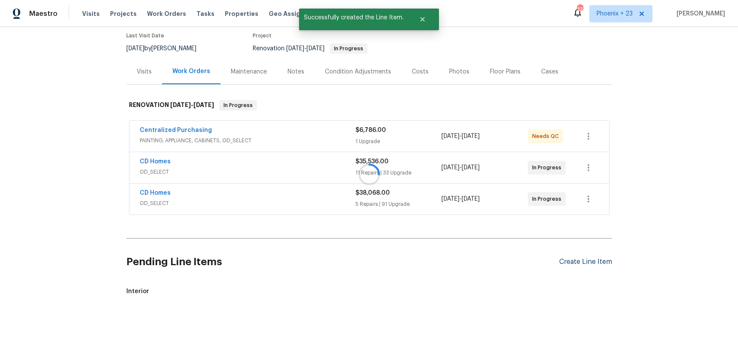
click at [571, 264] on div at bounding box center [369, 174] width 738 height 349
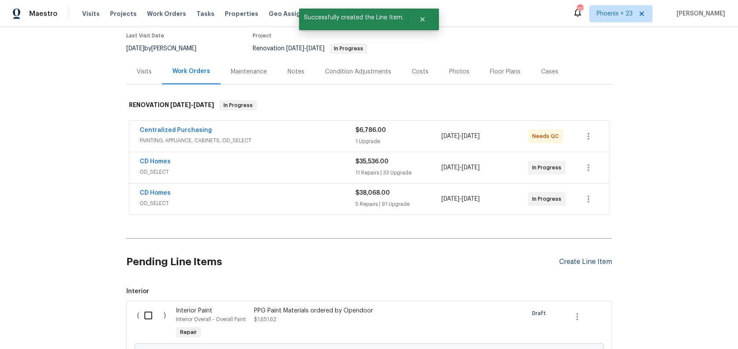
click at [572, 264] on div "Create Line Item" at bounding box center [586, 262] width 53 height 8
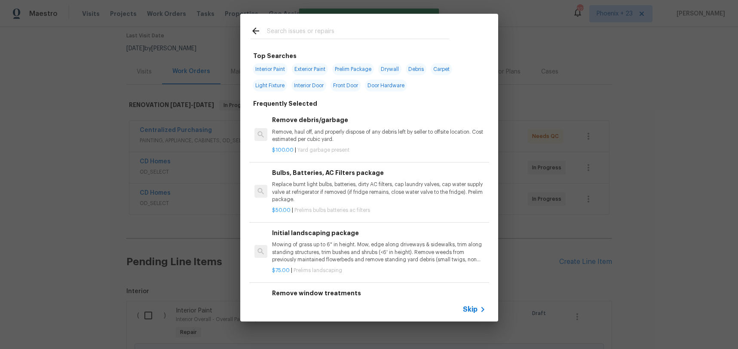
click at [350, 39] on div at bounding box center [350, 39] width 199 height 0
click at [350, 33] on input "text" at bounding box center [358, 32] width 182 height 13
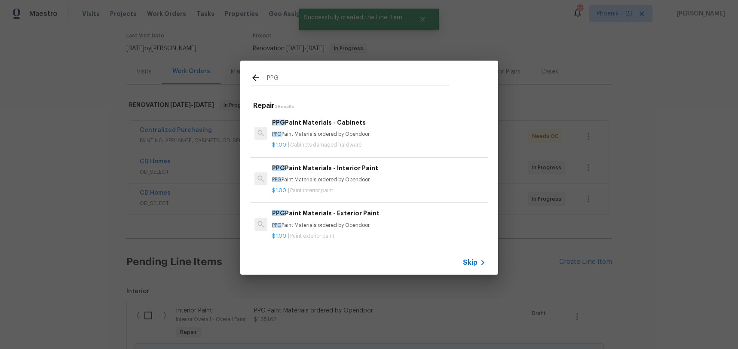
type input "PPG"
click at [398, 212] on h6 "PPG Paint Materials - Exterior Paint" at bounding box center [378, 213] width 213 height 9
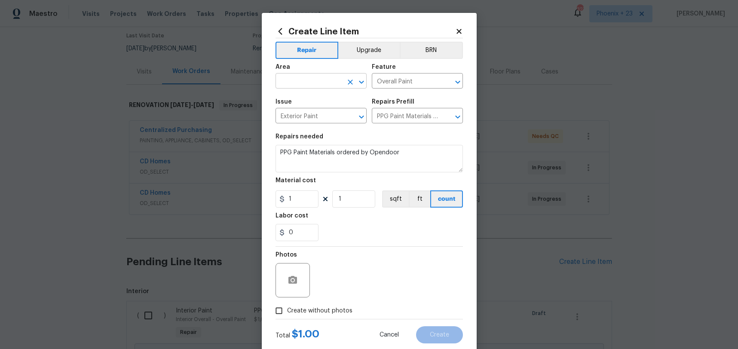
click at [317, 83] on input "text" at bounding box center [309, 81] width 67 height 13
click at [326, 97] on li "Exterior Overall" at bounding box center [321, 101] width 91 height 14
type input "Exterior Overall"
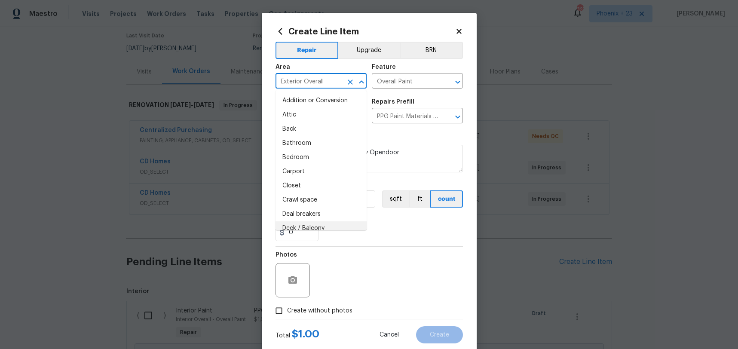
drag, startPoint x: 364, startPoint y: 235, endPoint x: 314, endPoint y: 210, distance: 55.4
click at [364, 235] on div "0" at bounding box center [370, 232] width 188 height 17
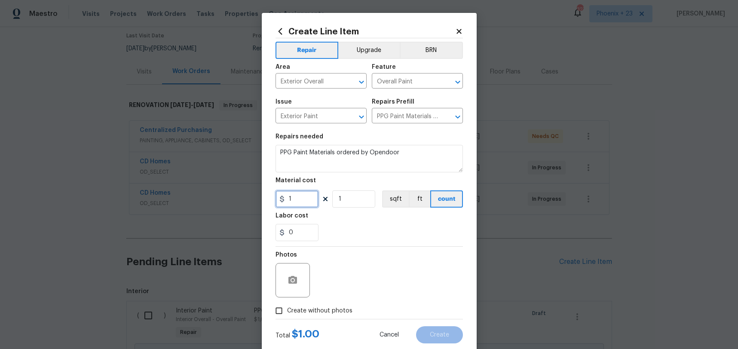
drag, startPoint x: 295, startPoint y: 196, endPoint x: 286, endPoint y: 197, distance: 9.5
click at [286, 197] on input "1" at bounding box center [297, 199] width 43 height 17
type input "288.47"
click at [310, 305] on label "Create without photos" at bounding box center [312, 311] width 82 height 16
click at [287, 305] on input "Create without photos" at bounding box center [279, 311] width 16 height 16
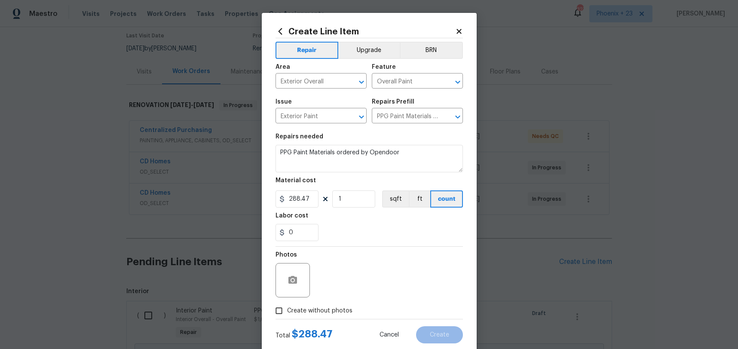
checkbox input "true"
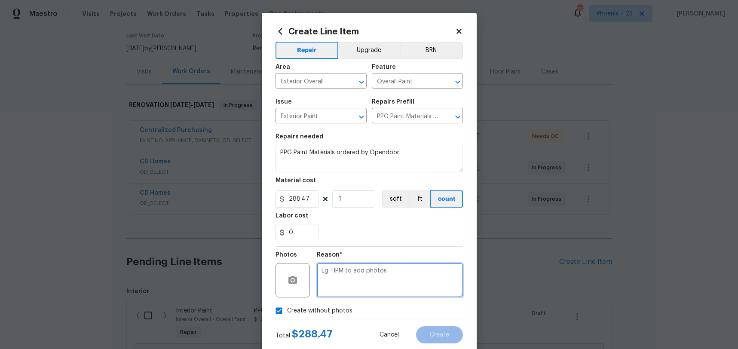
click at [342, 288] on textarea at bounding box center [390, 280] width 146 height 34
type textarea "NA"
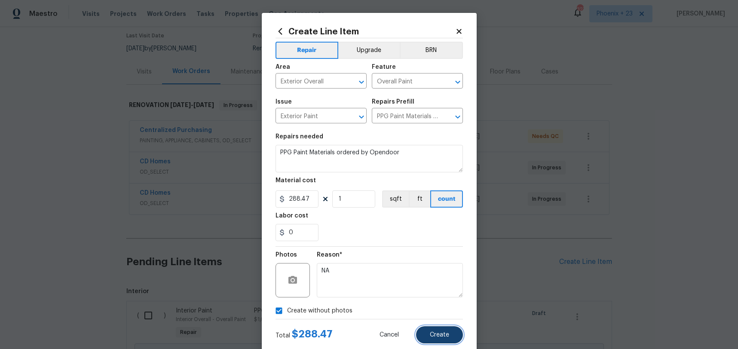
click at [435, 332] on span "Create" at bounding box center [439, 335] width 19 height 6
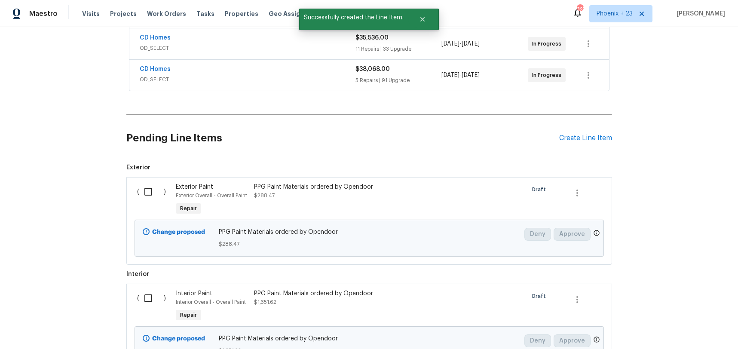
scroll to position [276, 0]
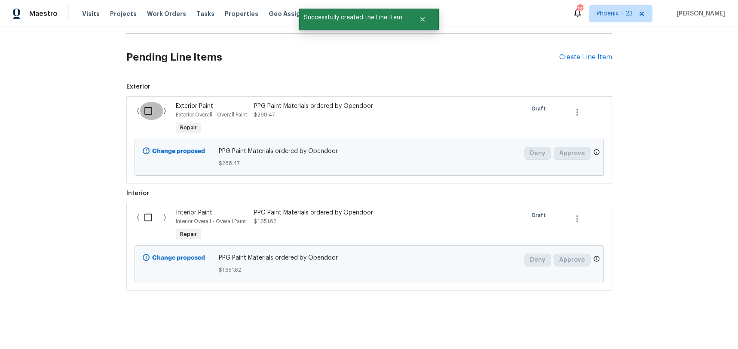
click at [152, 119] on input "checkbox" at bounding box center [151, 111] width 25 height 18
checkbox input "true"
click at [151, 221] on input "checkbox" at bounding box center [151, 218] width 25 height 18
checkbox input "true"
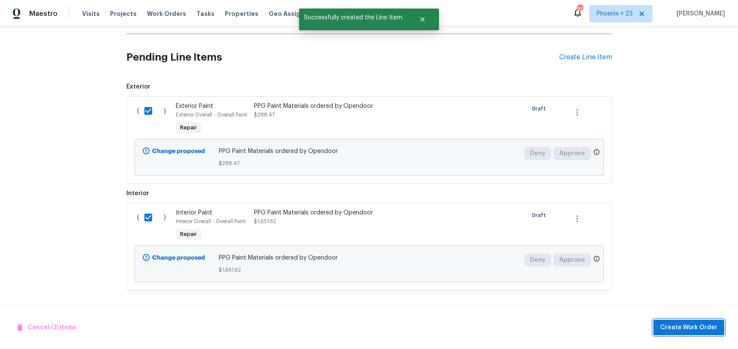
click at [718, 326] on button "Create Work Order" at bounding box center [689, 328] width 71 height 16
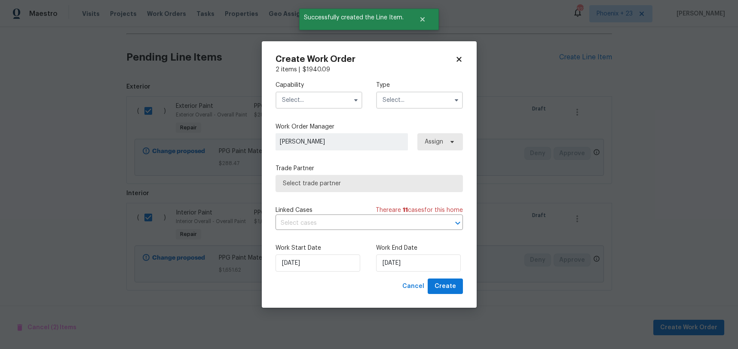
click at [303, 90] on div "Capability" at bounding box center [319, 95] width 87 height 28
click at [302, 106] on input "text" at bounding box center [319, 100] width 87 height 17
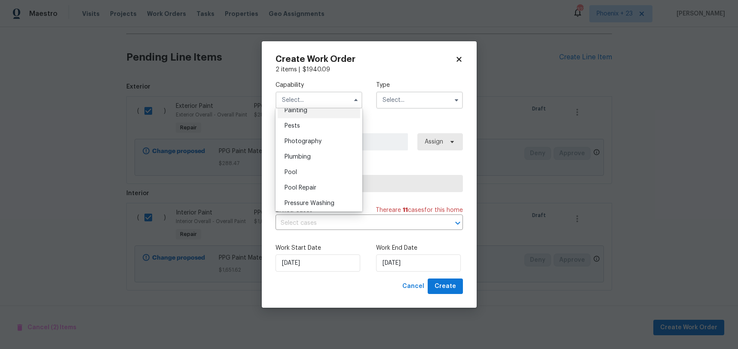
click at [295, 117] on div "Painting" at bounding box center [319, 110] width 83 height 15
type input "Painting"
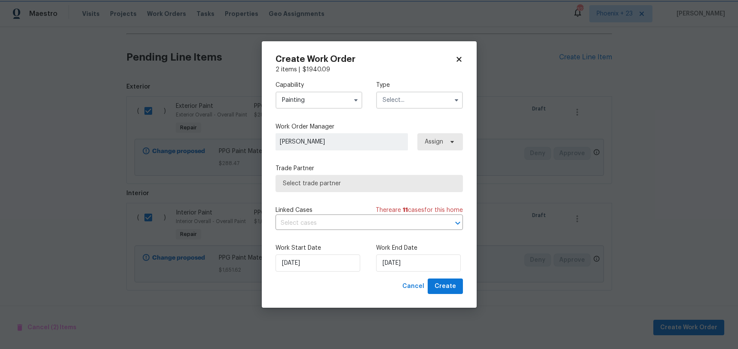
scroll to position [707, 0]
click at [448, 108] on input "text" at bounding box center [419, 100] width 87 height 17
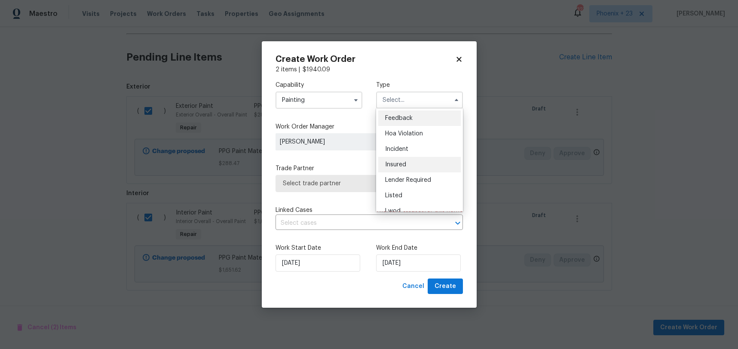
scroll to position [102, 0]
click at [406, 157] on span "Renovation" at bounding box center [401, 155] width 32 height 6
type input "Renovation"
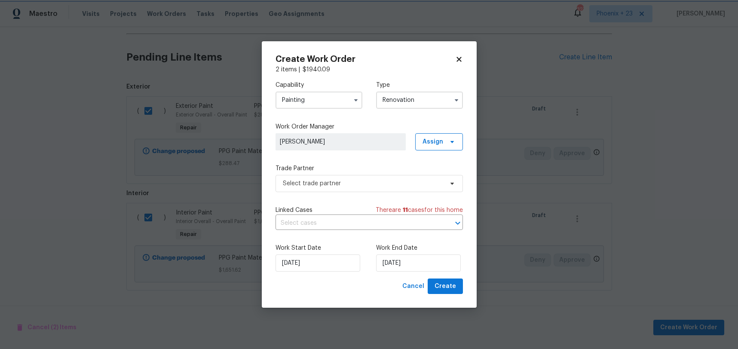
scroll to position [0, 0]
click at [428, 138] on span "Assign" at bounding box center [433, 142] width 21 height 9
click at [433, 175] on div "Assign to me" at bounding box center [440, 178] width 37 height 9
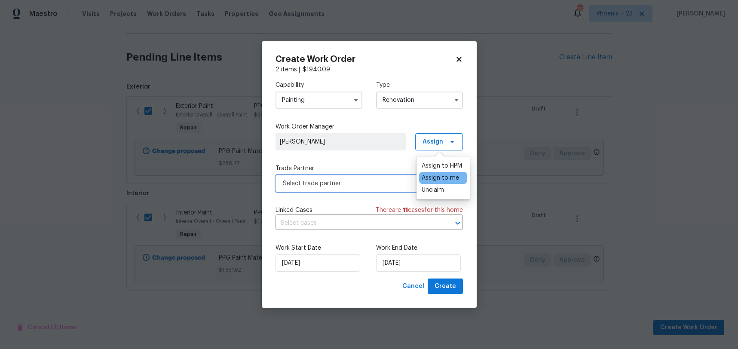
click at [373, 181] on span "Select trade partner" at bounding box center [363, 183] width 160 height 9
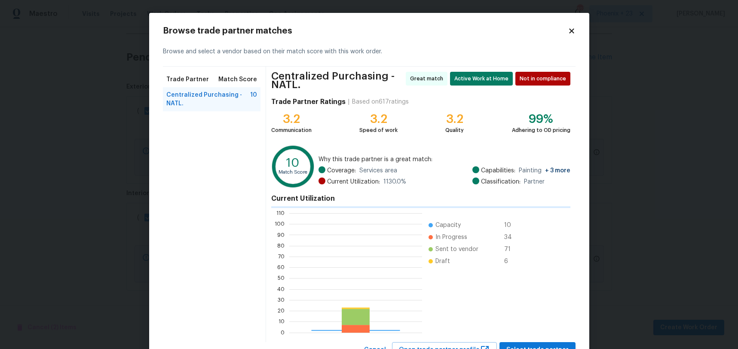
scroll to position [120, 133]
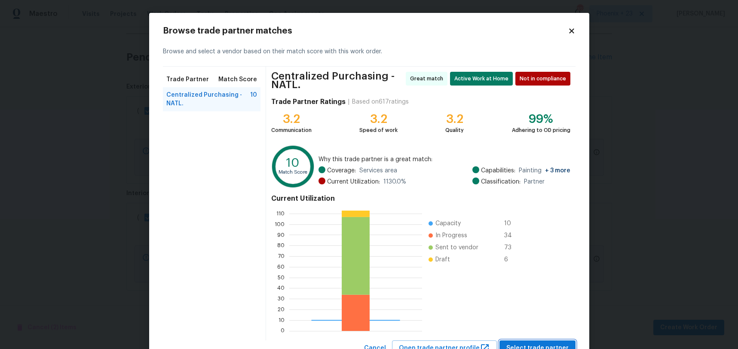
click at [545, 344] on span "Select trade partner" at bounding box center [538, 348] width 62 height 11
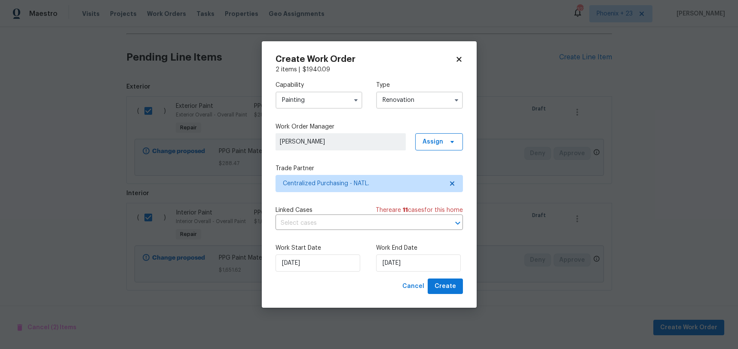
click at [457, 295] on div "Create Work Order 2 items | $ 1940.09 Capability Painting Type Renovation Work …" at bounding box center [369, 174] width 215 height 267
click at [455, 290] on span "Create" at bounding box center [446, 286] width 22 height 11
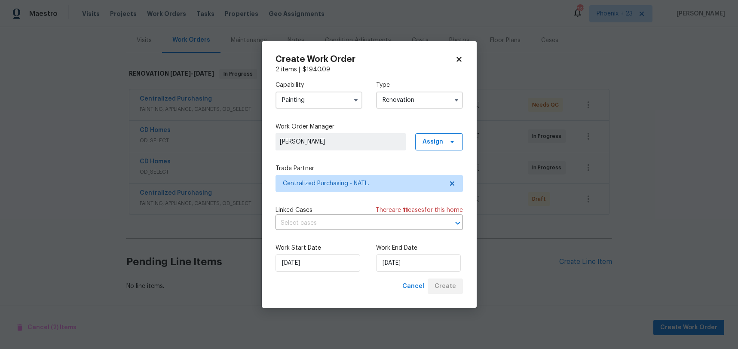
scroll to position [103, 0]
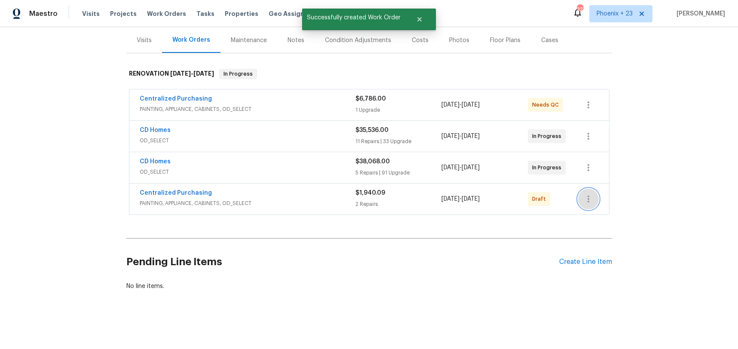
click at [593, 195] on icon "button" at bounding box center [589, 199] width 10 height 10
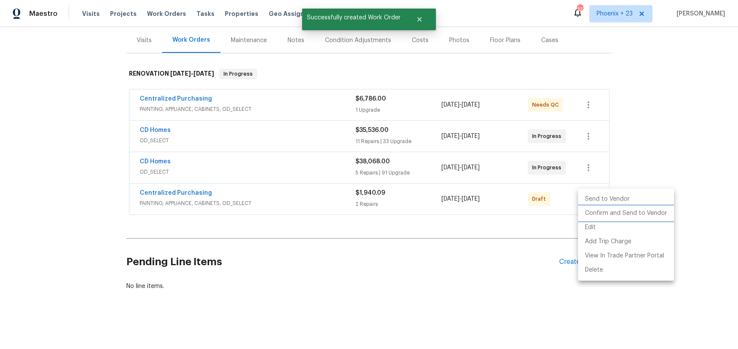
click at [593, 212] on li "Confirm and Send to Vendor" at bounding box center [626, 213] width 96 height 14
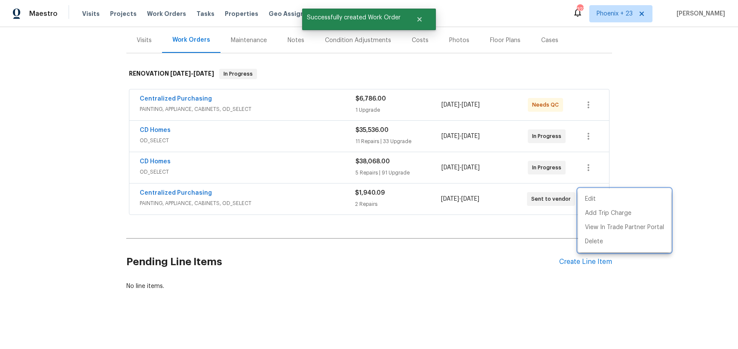
drag, startPoint x: 281, startPoint y: 184, endPoint x: 270, endPoint y: 184, distance: 11.2
click at [273, 184] on div at bounding box center [369, 174] width 738 height 349
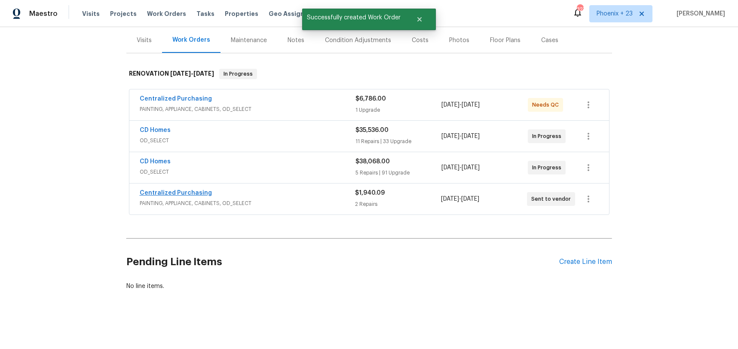
click at [203, 196] on span "Centralized Purchasing" at bounding box center [176, 193] width 72 height 9
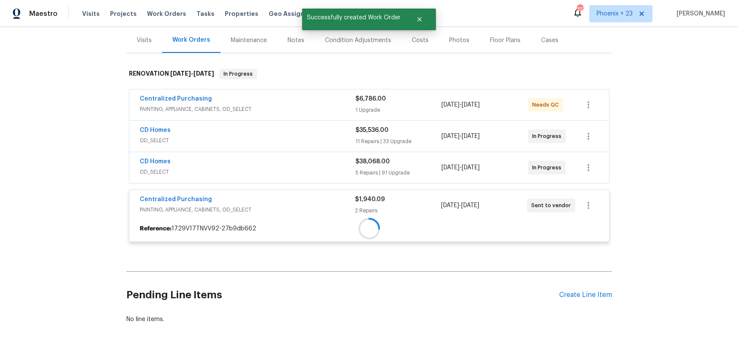
click at [201, 221] on div at bounding box center [369, 228] width 480 height 15
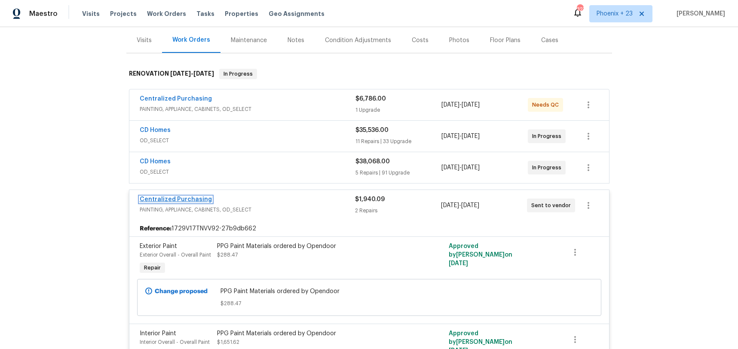
click at [197, 197] on link "Centralized Purchasing" at bounding box center [176, 200] width 72 height 6
